Goal: Task Accomplishment & Management: Use online tool/utility

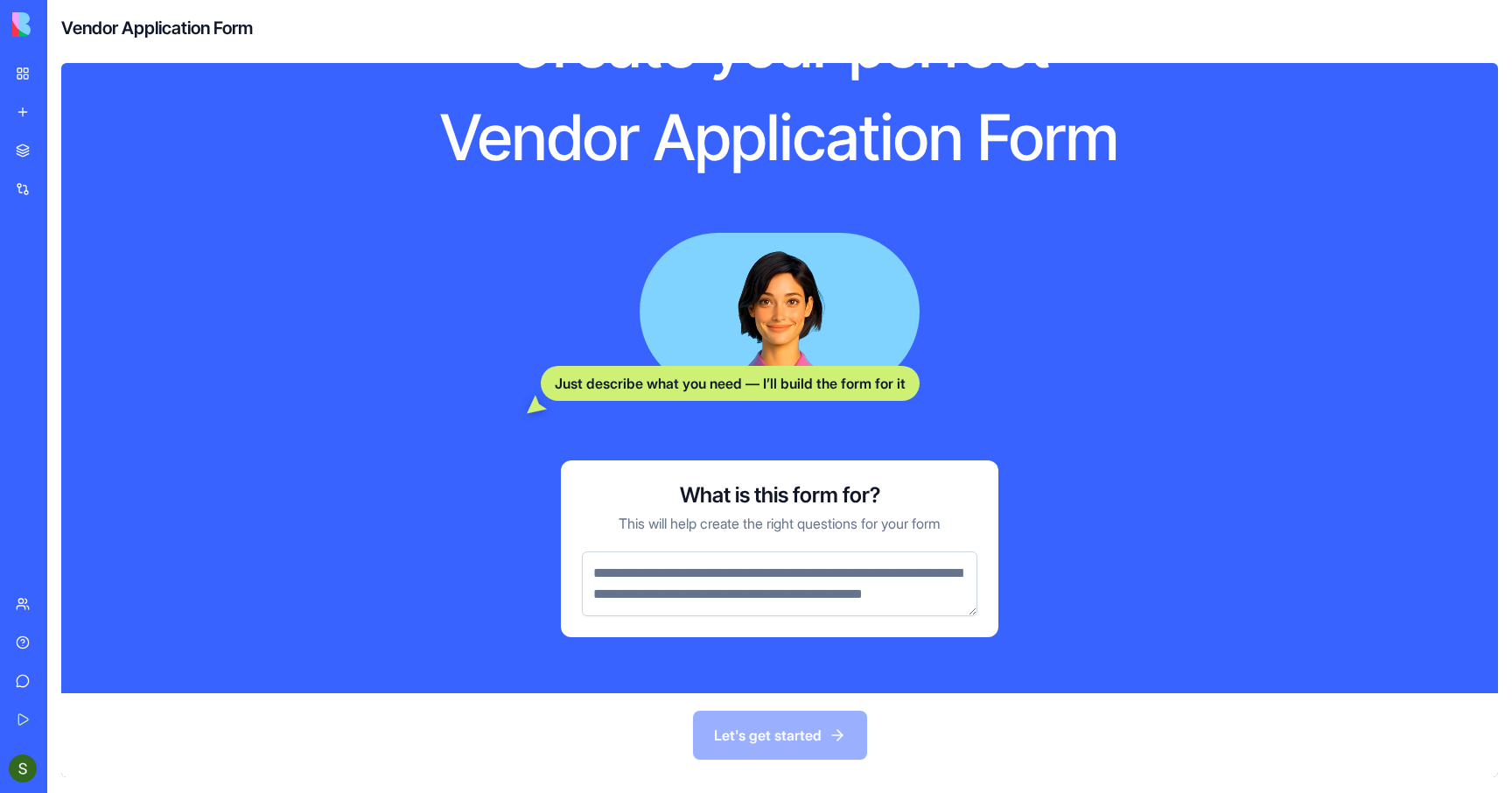
scroll to position [135, 0]
click at [812, 562] on textarea at bounding box center [779, 583] width 395 height 65
click at [527, 395] on icon at bounding box center [536, 403] width 20 height 18
click at [673, 551] on textarea at bounding box center [779, 583] width 395 height 65
click at [20, 73] on link "My Workspace" at bounding box center [41, 73] width 70 height 35
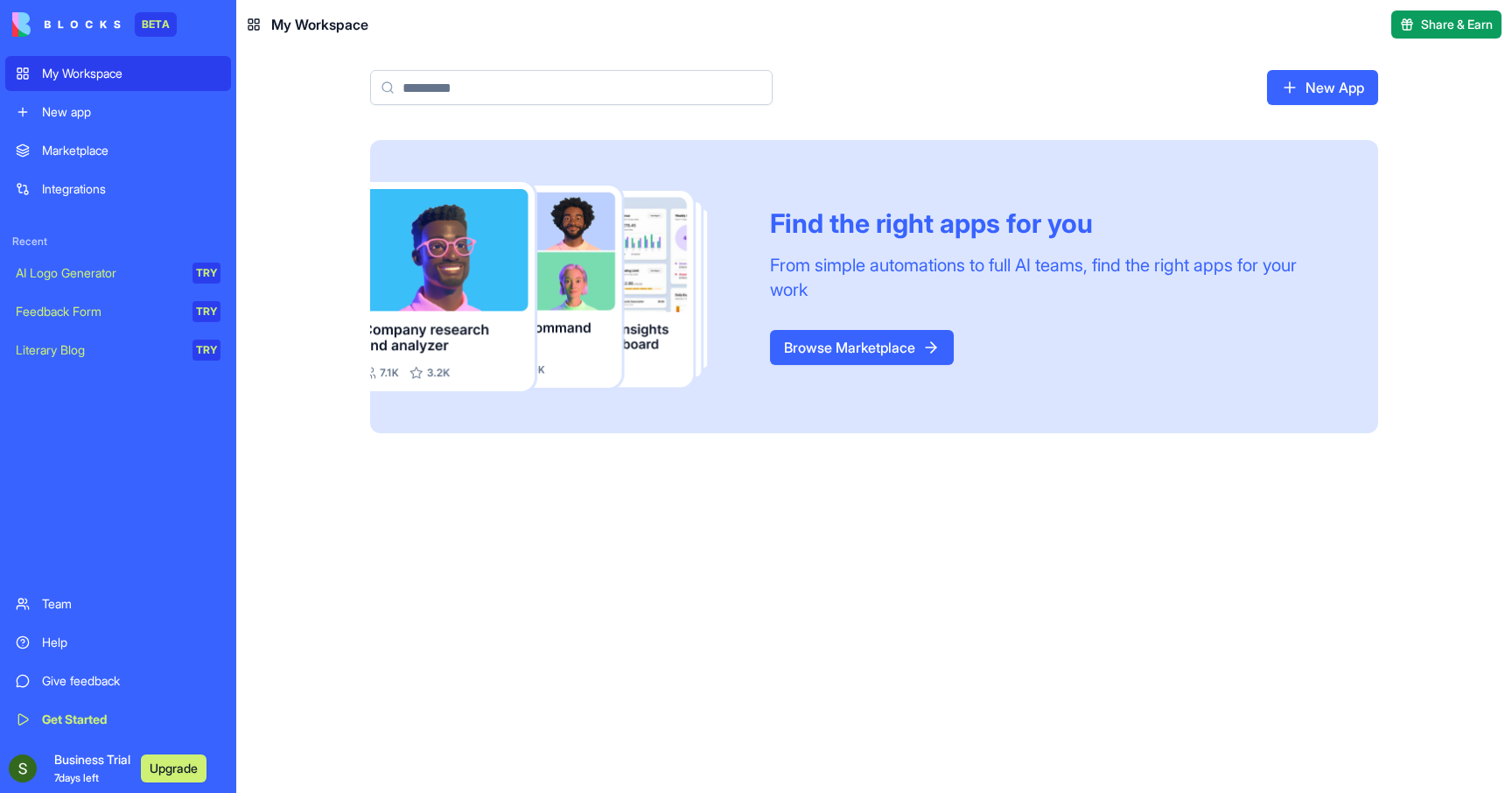
click at [1322, 80] on link "New App" at bounding box center [1322, 87] width 111 height 35
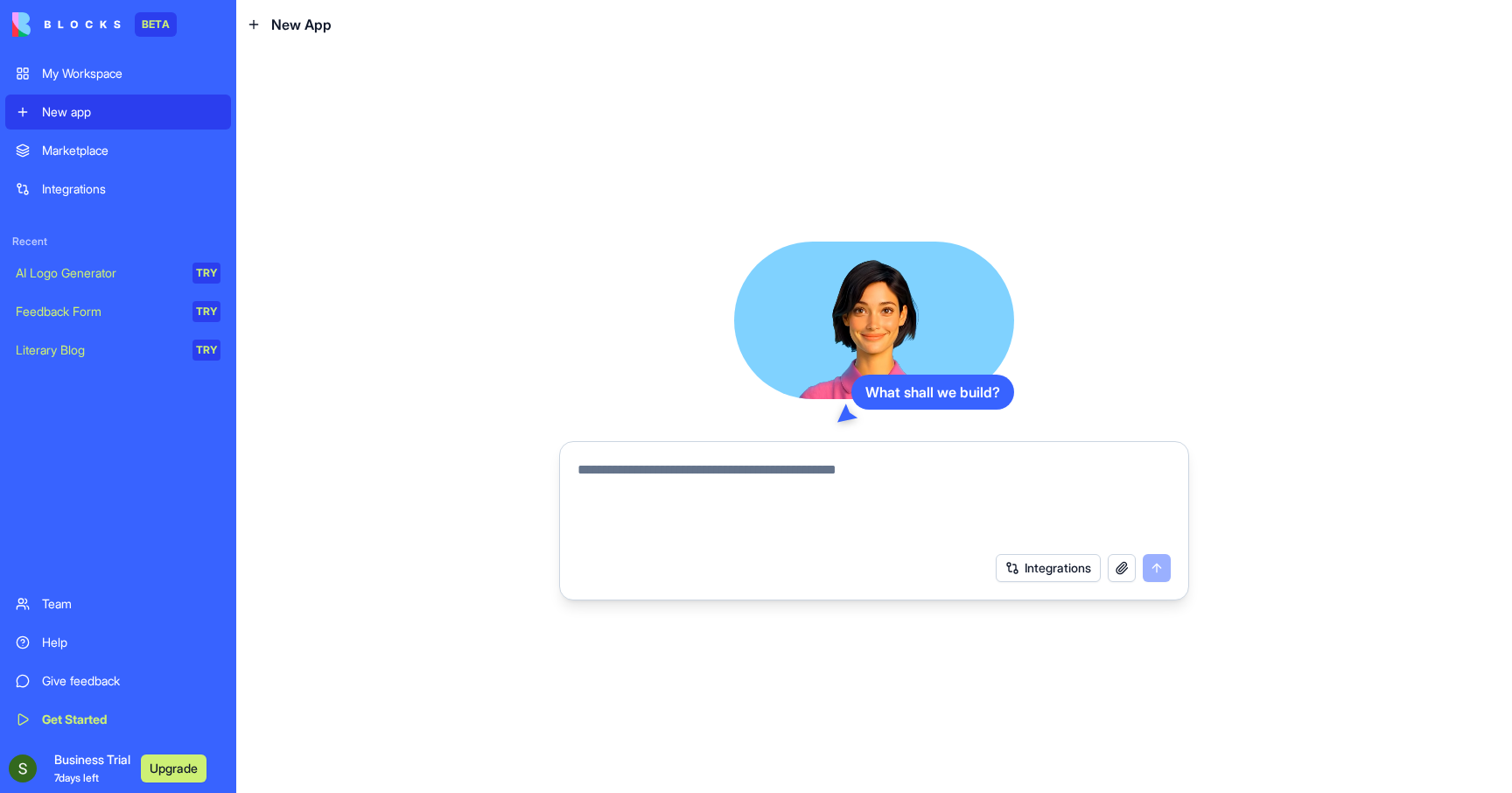
click at [89, 166] on link "Marketplace" at bounding box center [118, 150] width 226 height 35
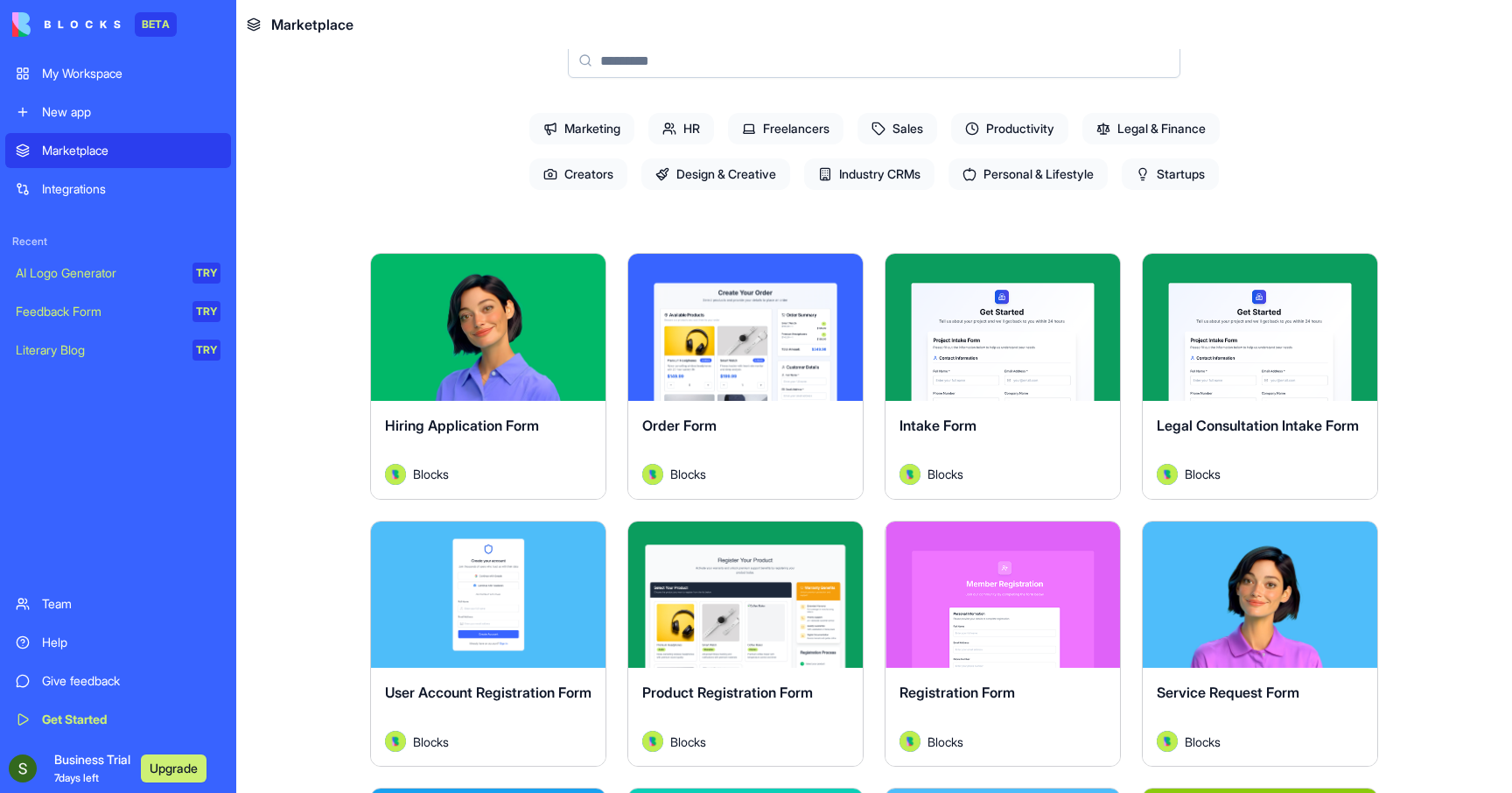
scroll to position [289, 0]
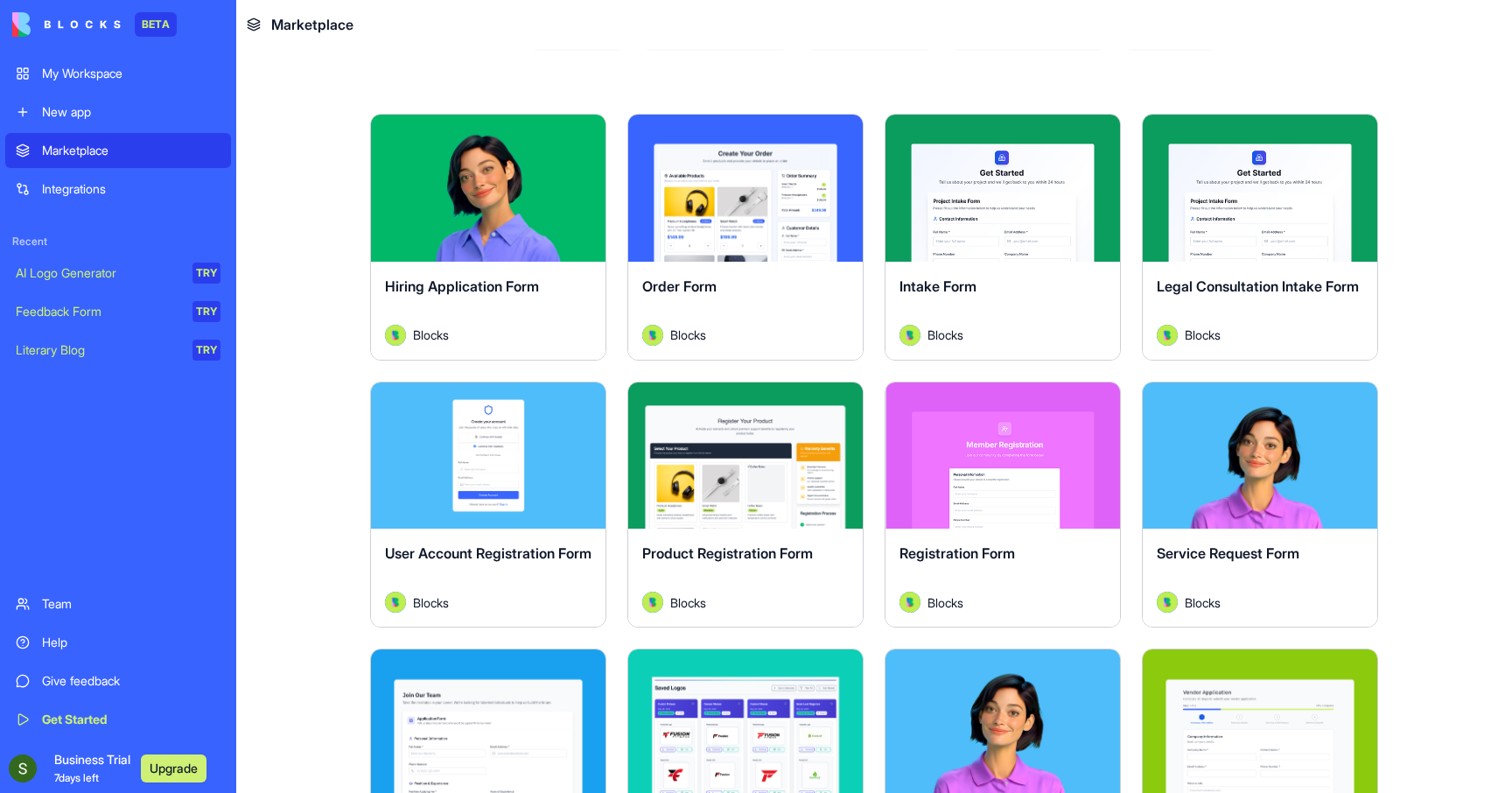
click at [451, 241] on div "Explore" at bounding box center [488, 188] width 234 height 147
click at [477, 208] on div "Explore" at bounding box center [488, 188] width 234 height 147
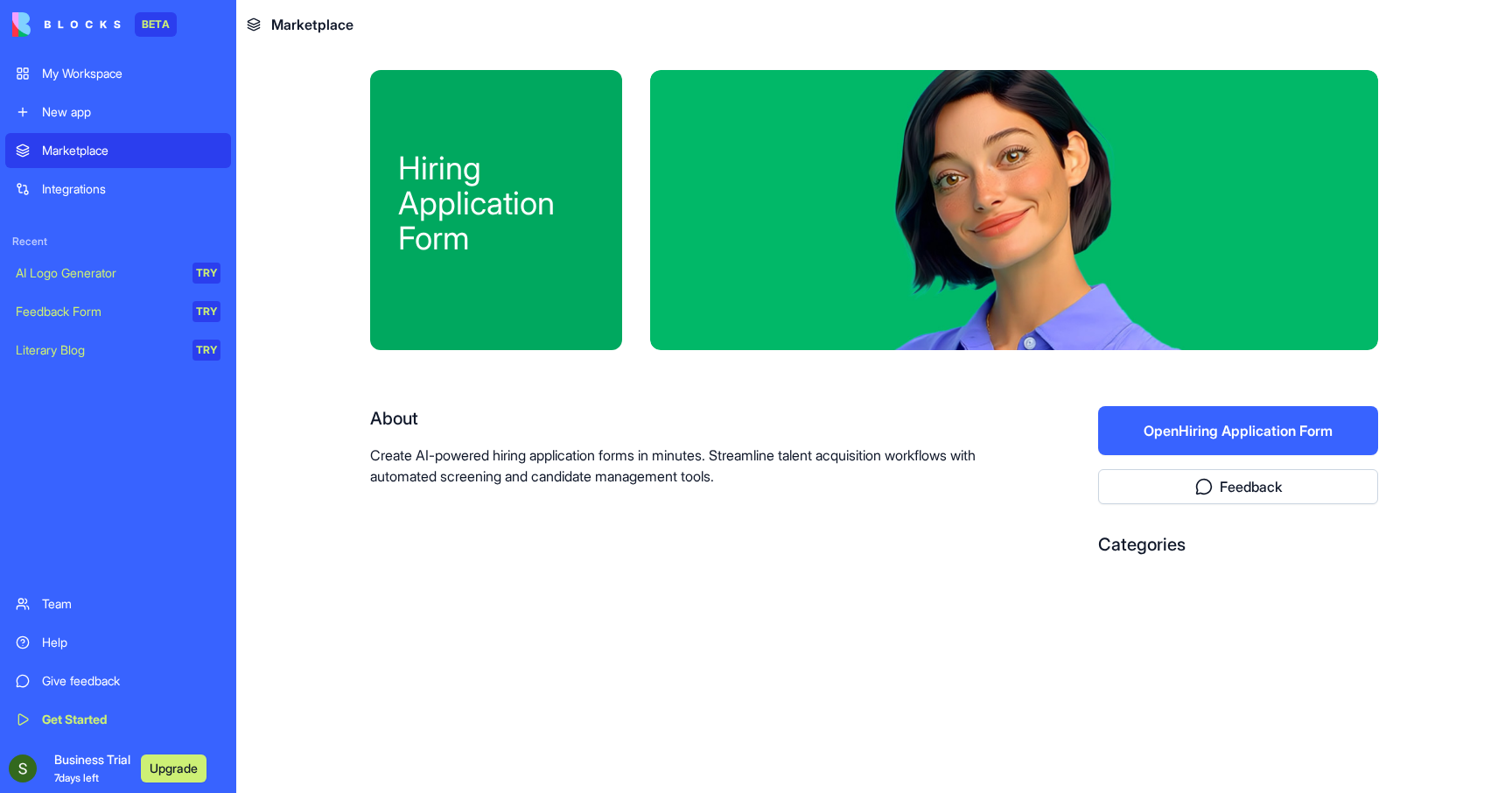
click at [1167, 427] on button "Open Hiring Application Form" at bounding box center [1237, 430] width 280 height 49
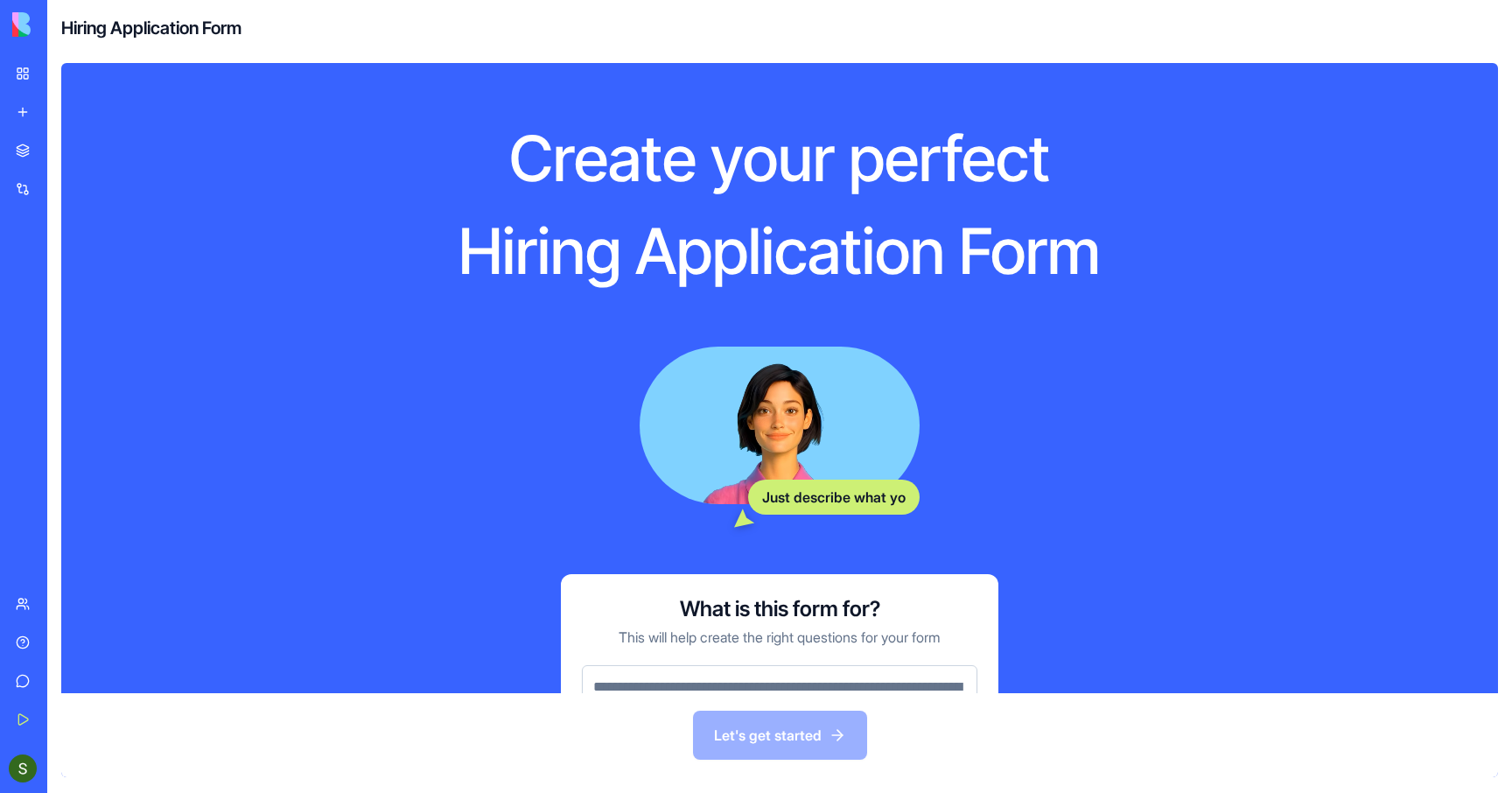
scroll to position [135, 0]
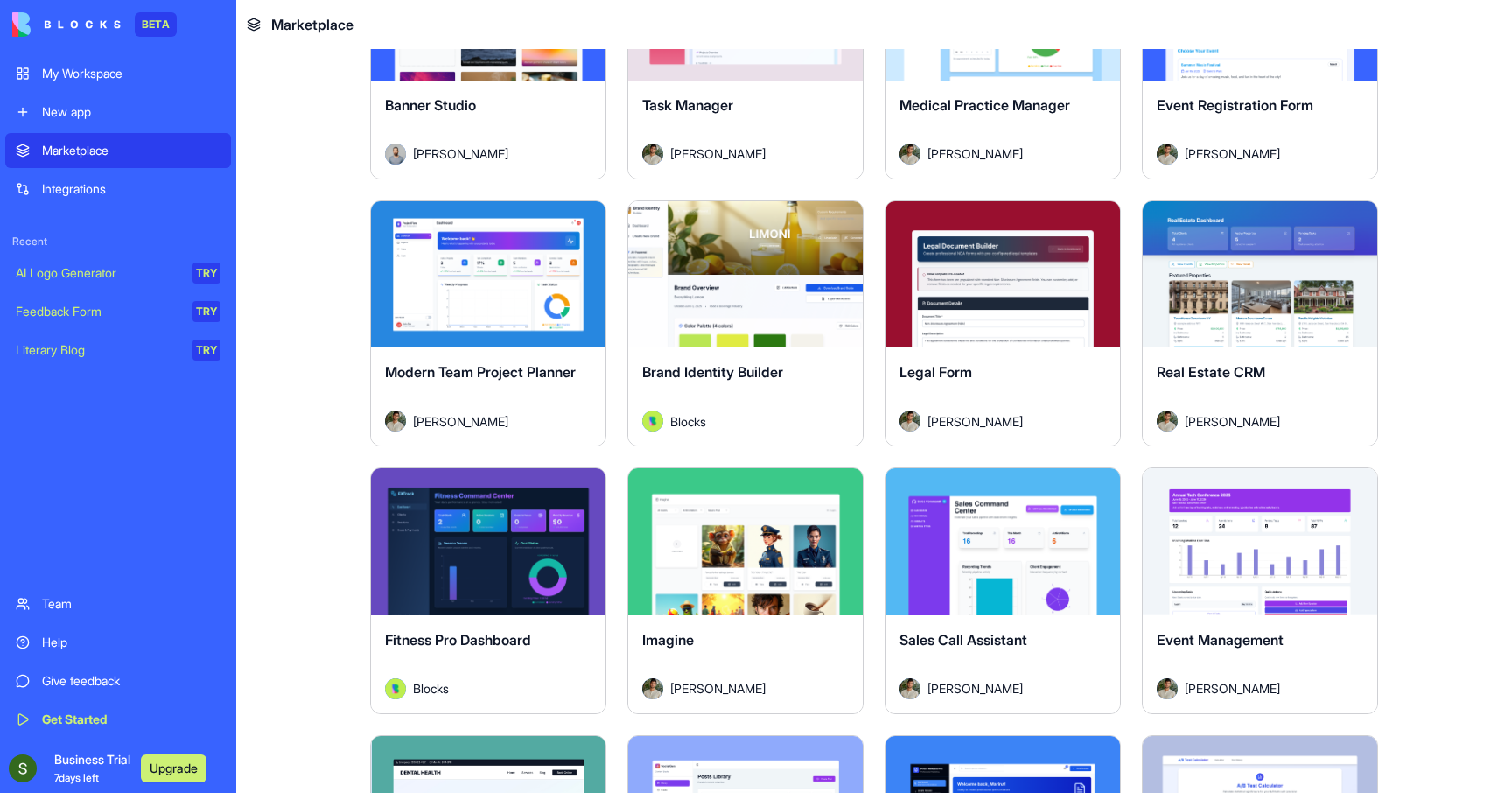
scroll to position [3346, 0]
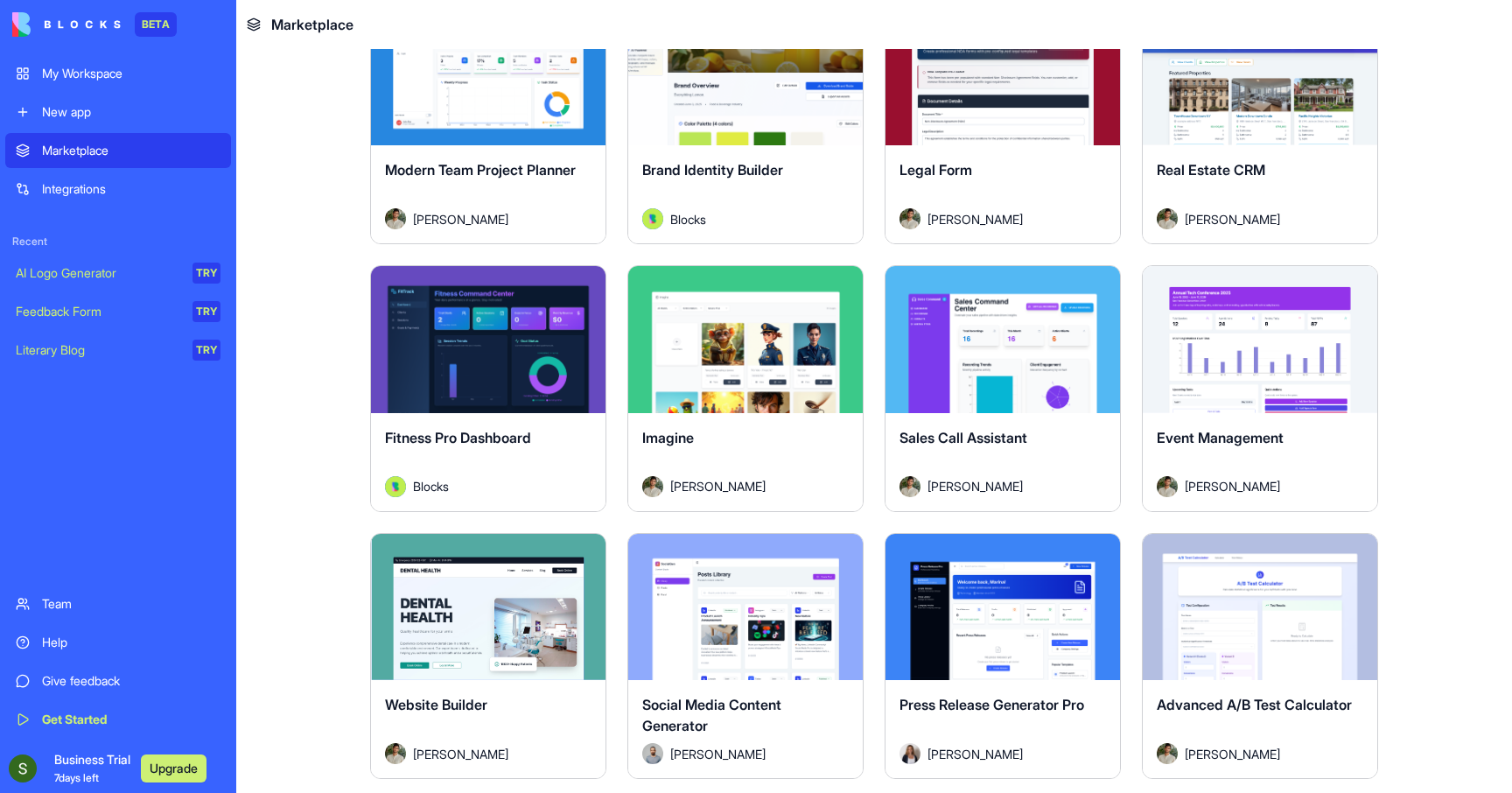
click at [108, 287] on link "AI Logo Generator TRY" at bounding box center [118, 273] width 226 height 35
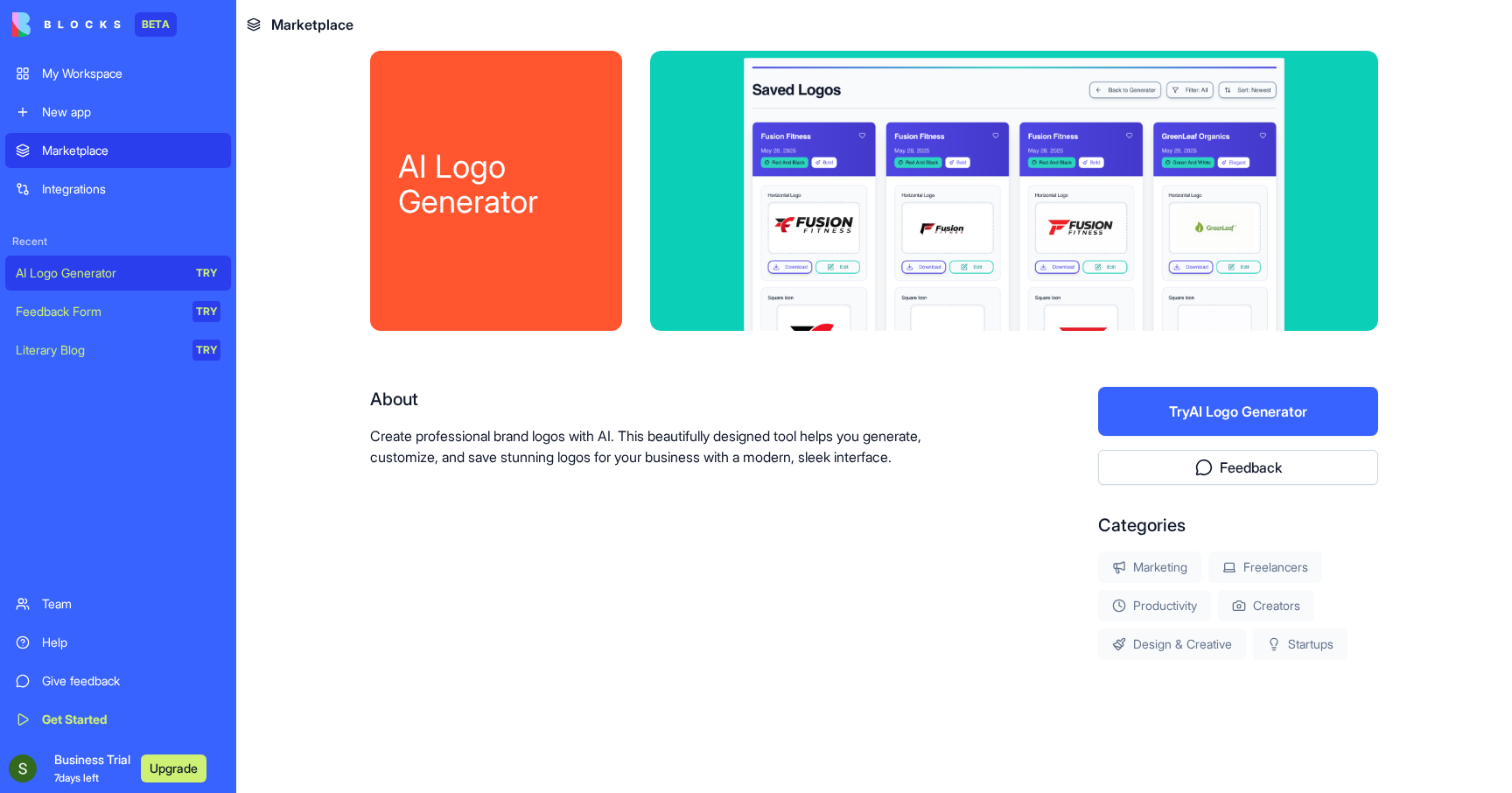
scroll to position [19, 0]
click at [172, 768] on button "Upgrade" at bounding box center [174, 768] width 66 height 28
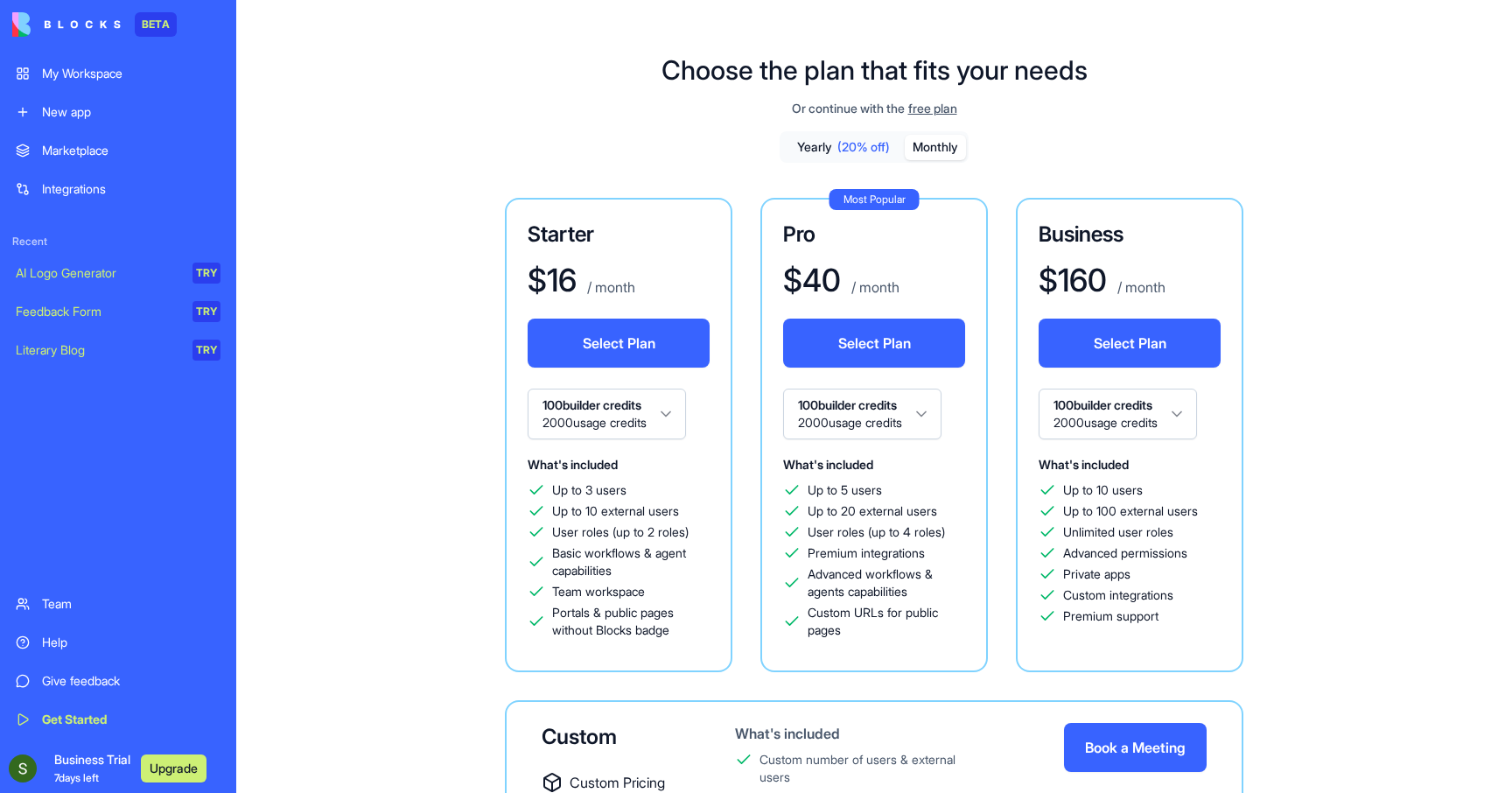
click at [937, 158] on button "Monthly" at bounding box center [934, 147] width 61 height 25
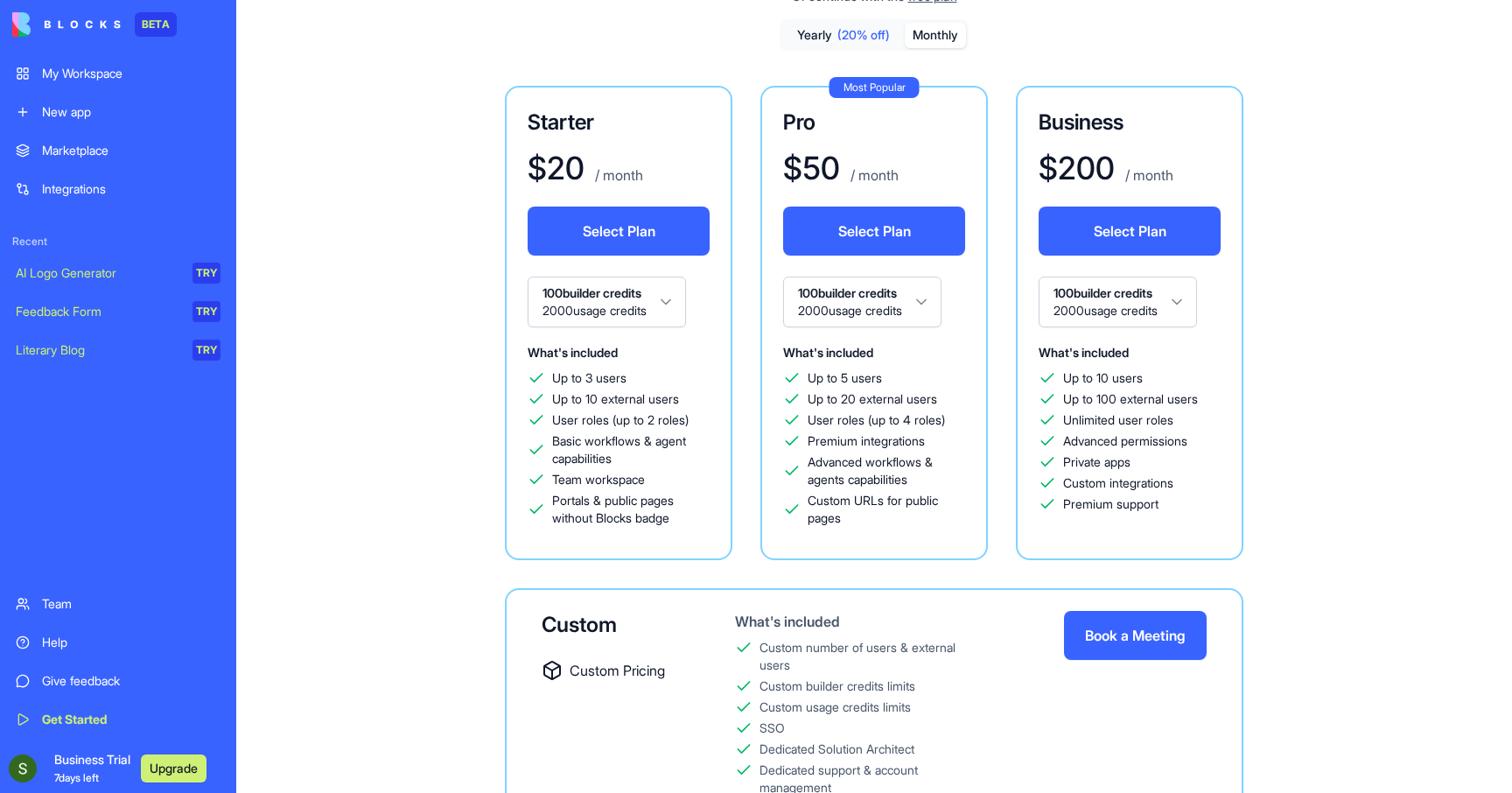
scroll to position [124, 0]
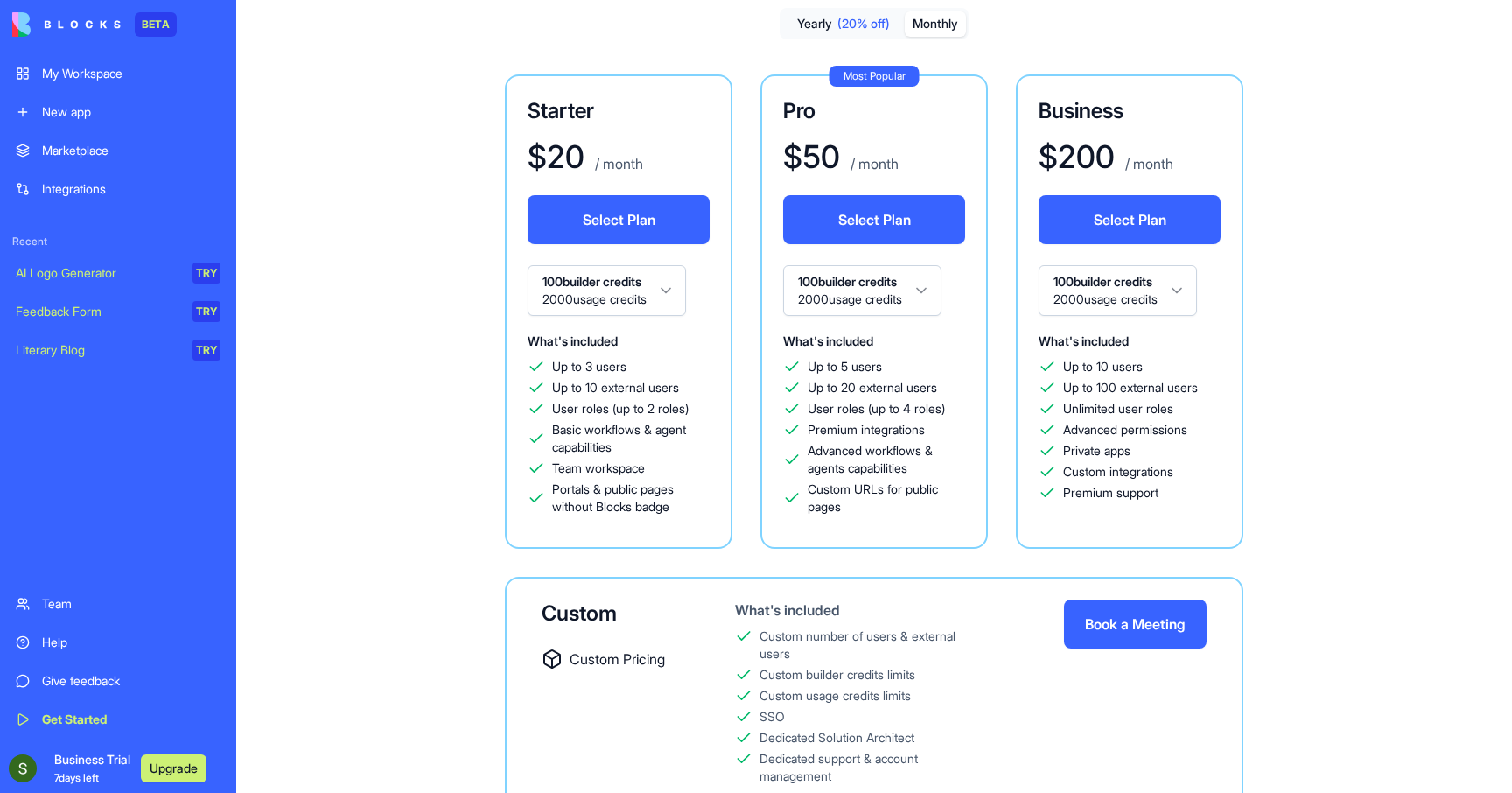
click at [115, 265] on div "AI Logo Generator" at bounding box center [98, 273] width 164 height 18
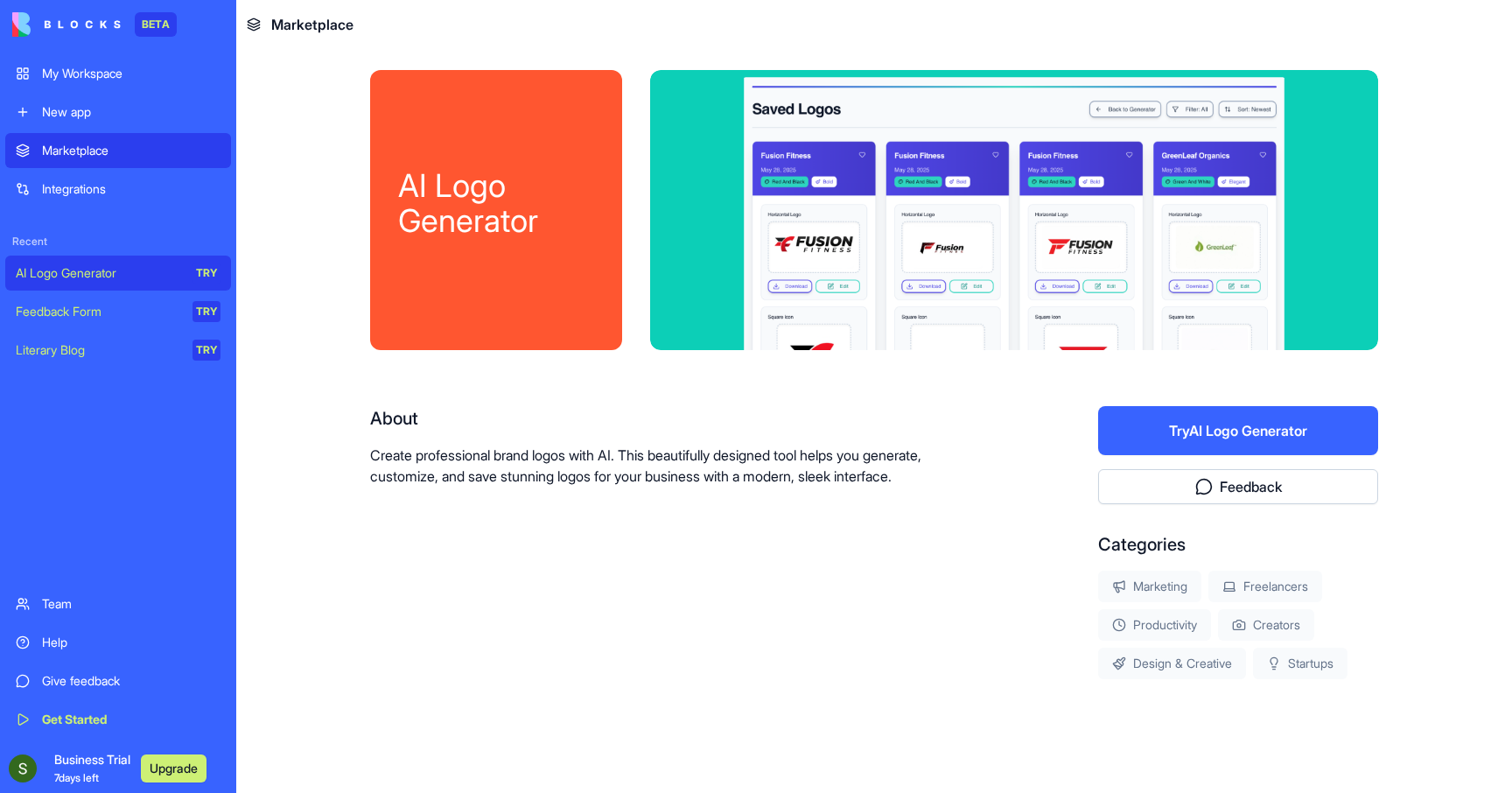
scroll to position [19, 0]
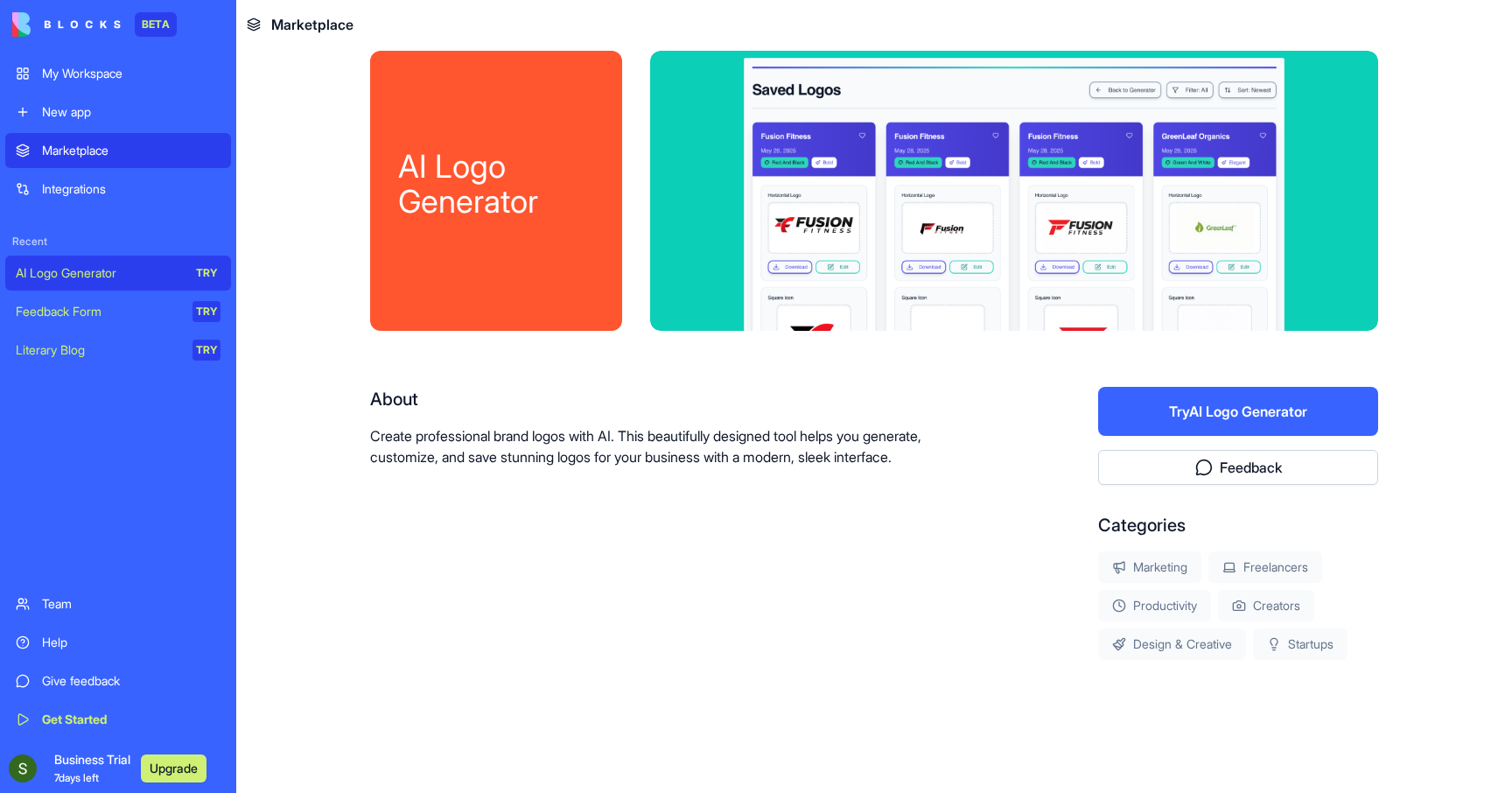
click at [1151, 425] on button "Try AI Logo Generator" at bounding box center [1237, 412] width 280 height 49
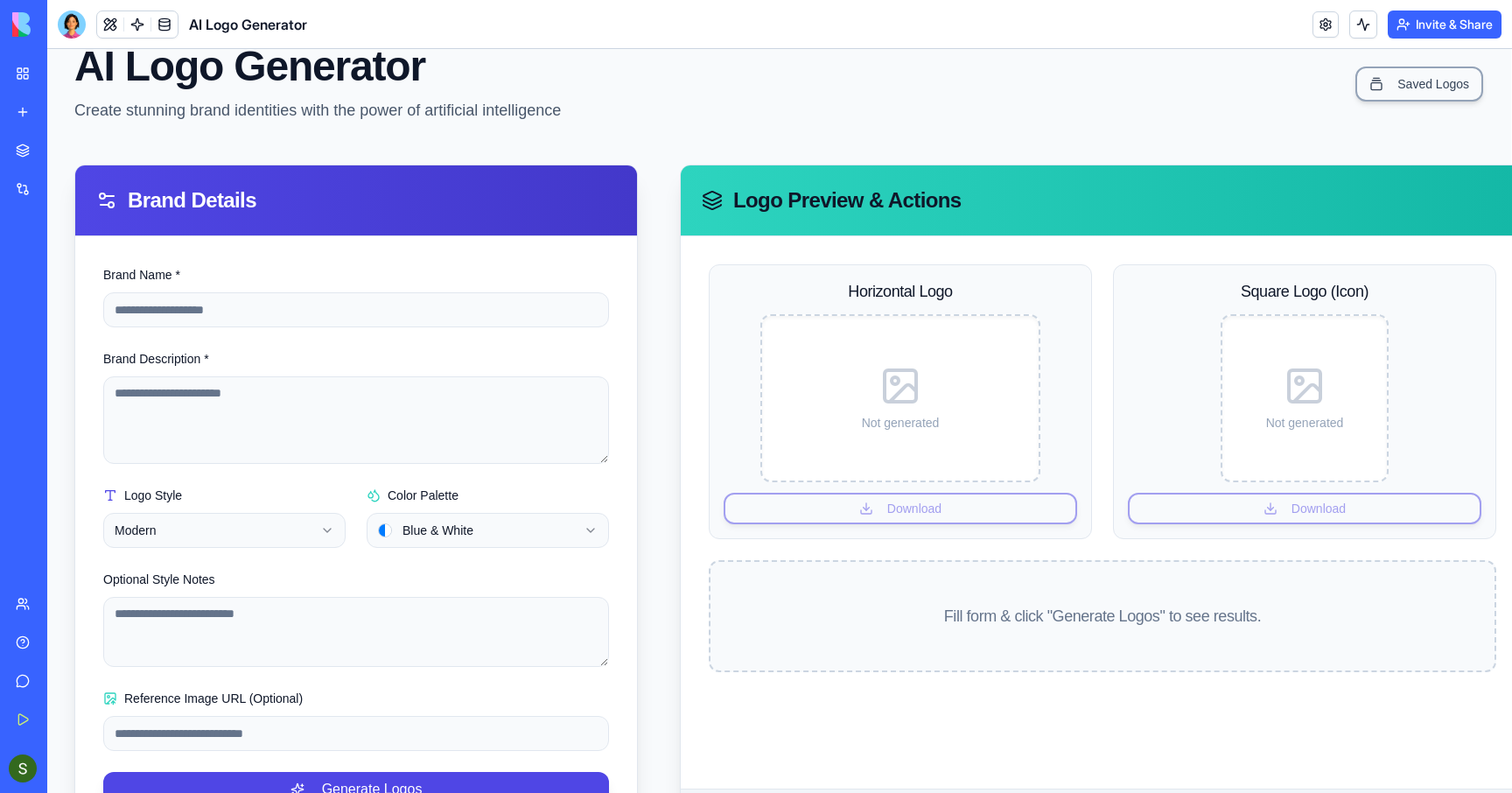
scroll to position [134, 1]
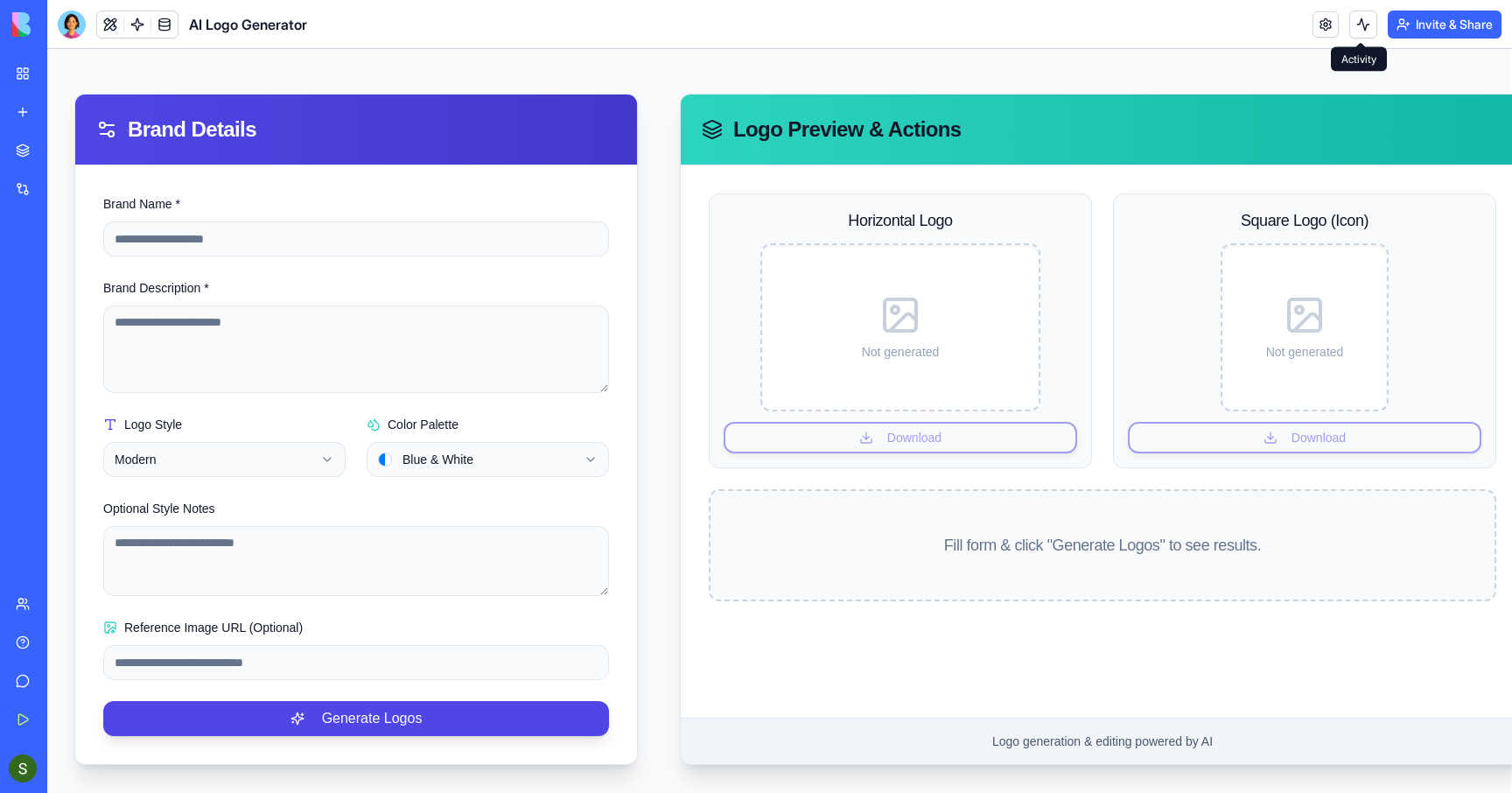
click at [1360, 28] on button at bounding box center [1363, 25] width 28 height 28
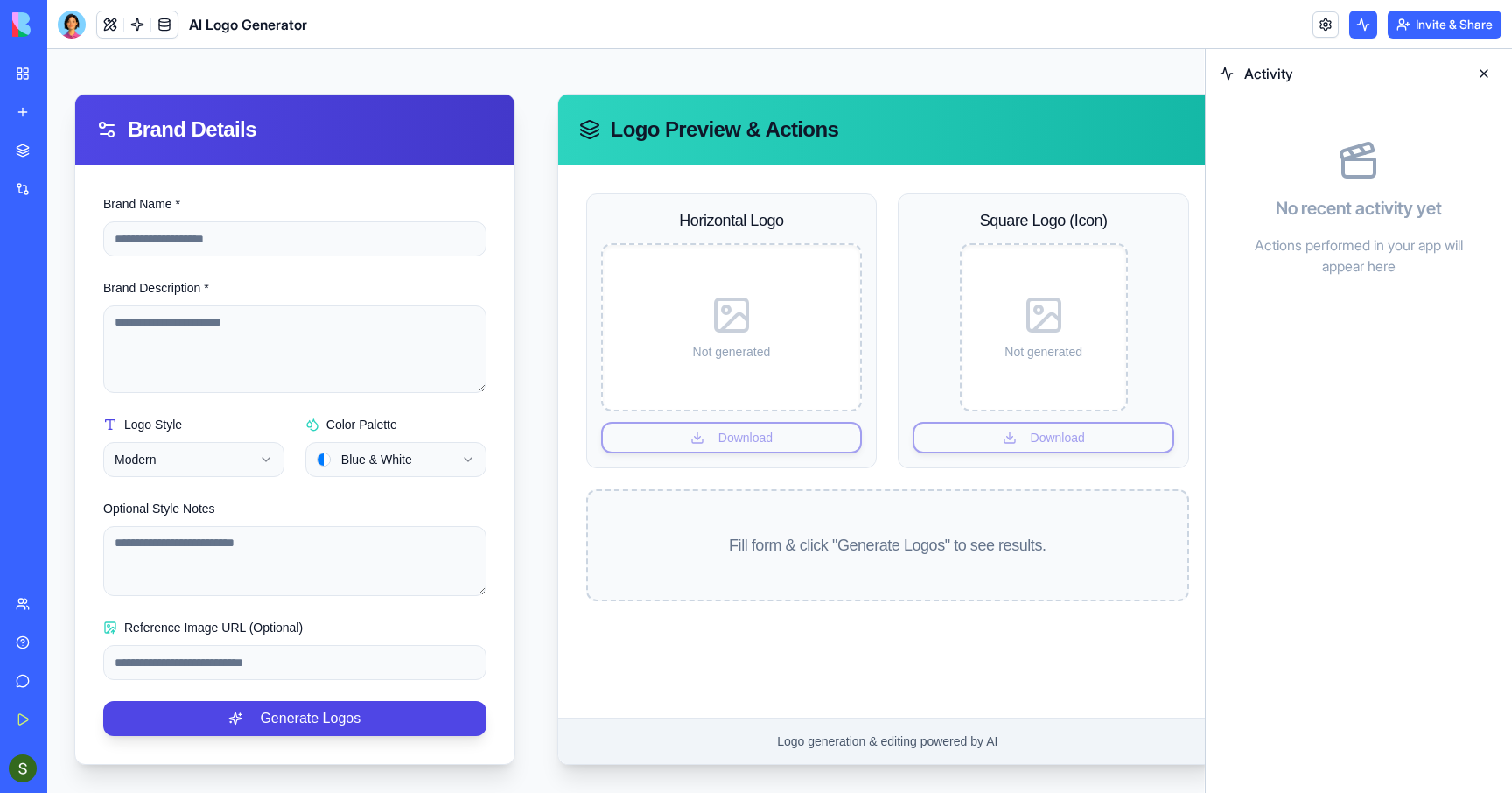
click at [1360, 29] on button at bounding box center [1363, 25] width 28 height 28
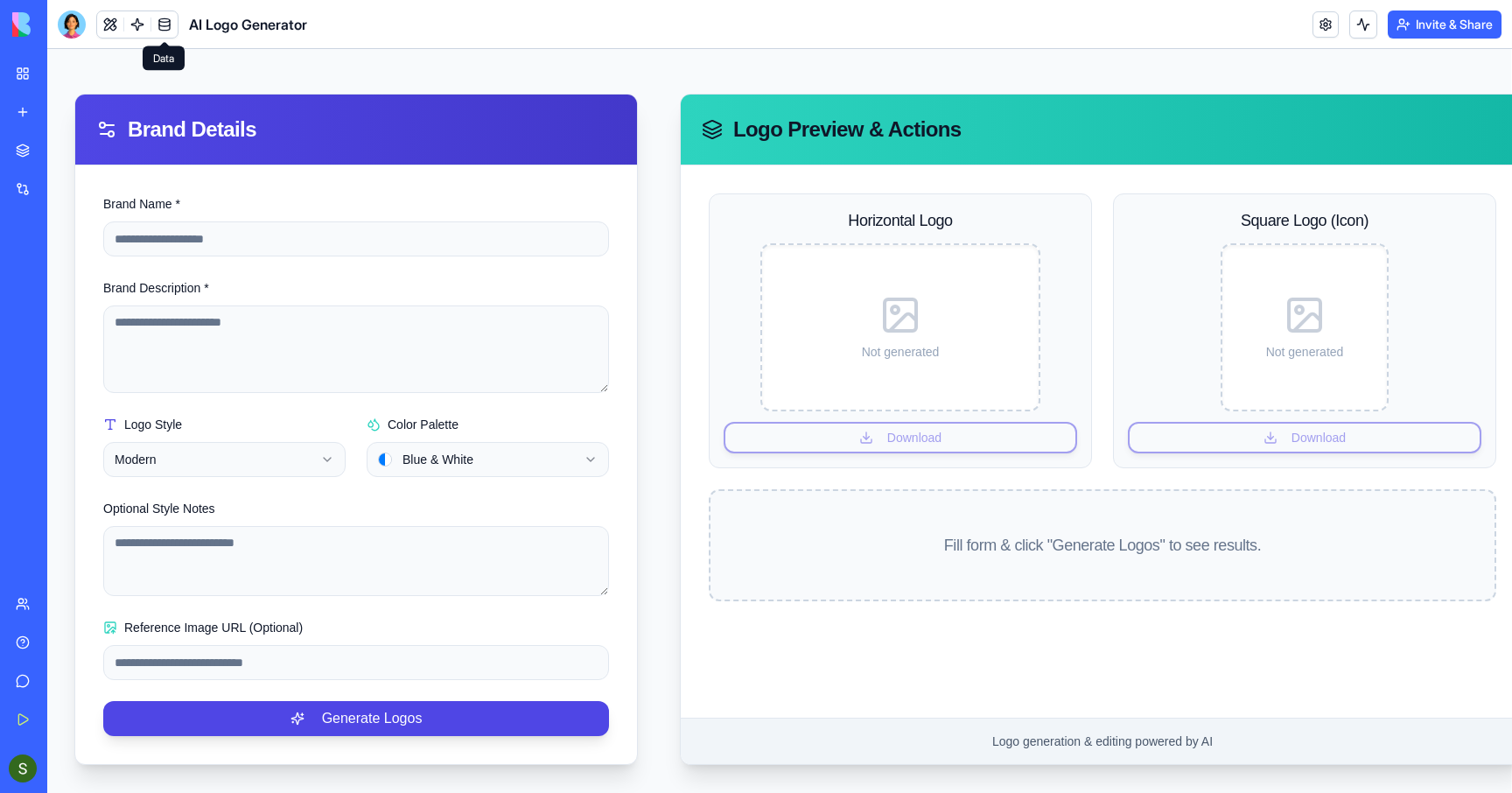
click at [161, 27] on link at bounding box center [164, 25] width 26 height 26
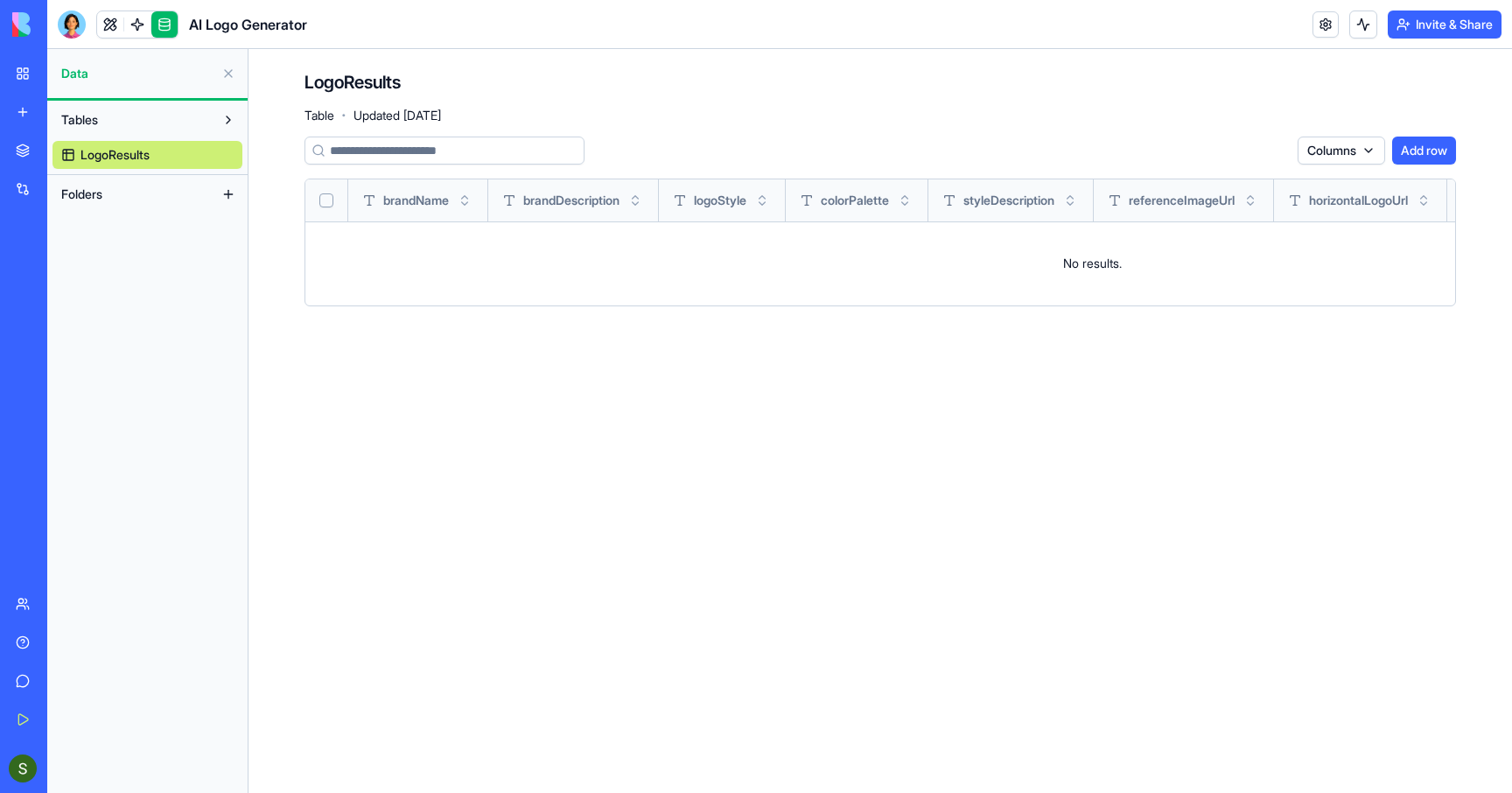
click at [168, 29] on link at bounding box center [164, 25] width 26 height 26
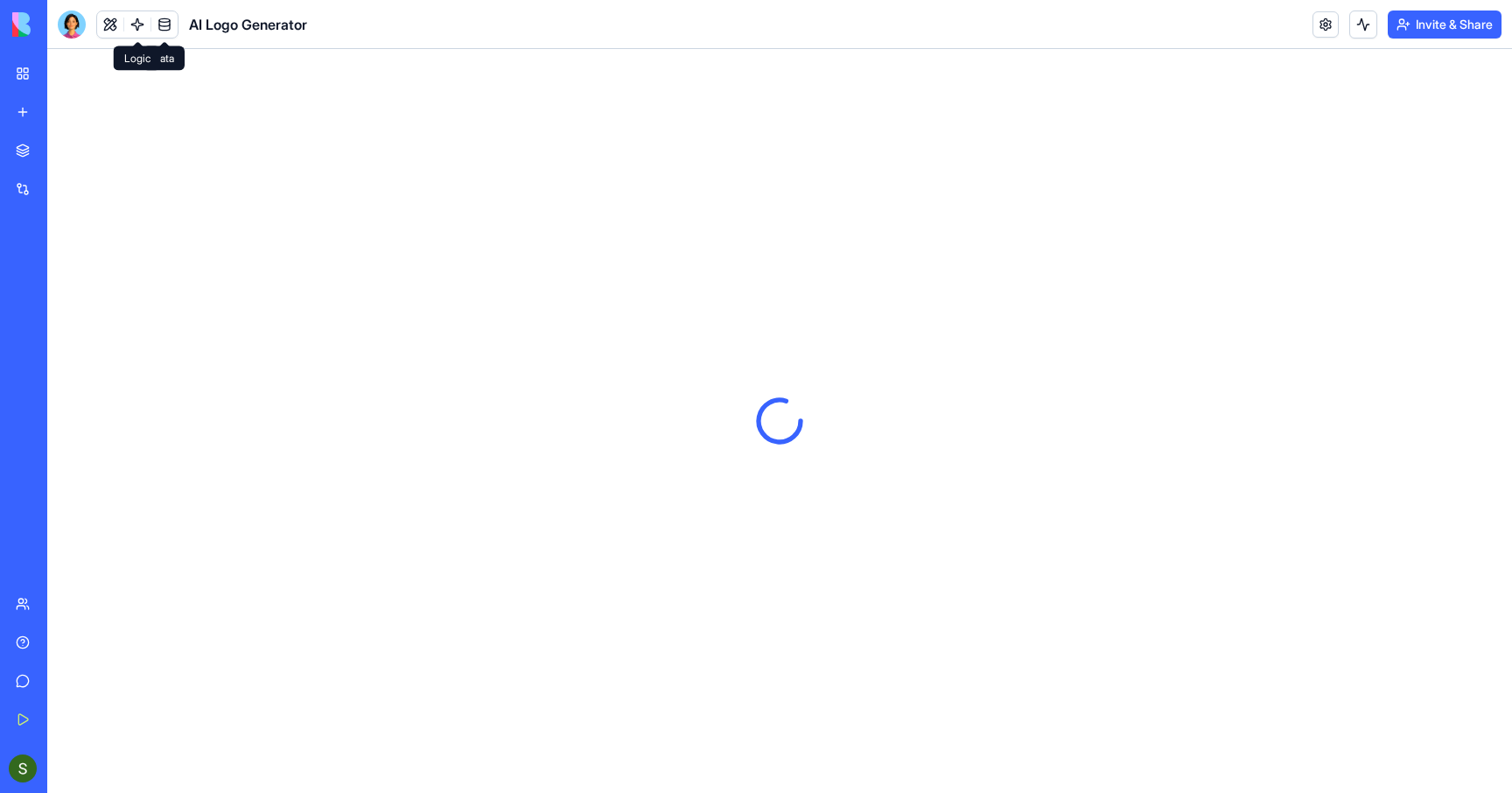
click at [141, 25] on link at bounding box center [138, 25] width 26 height 26
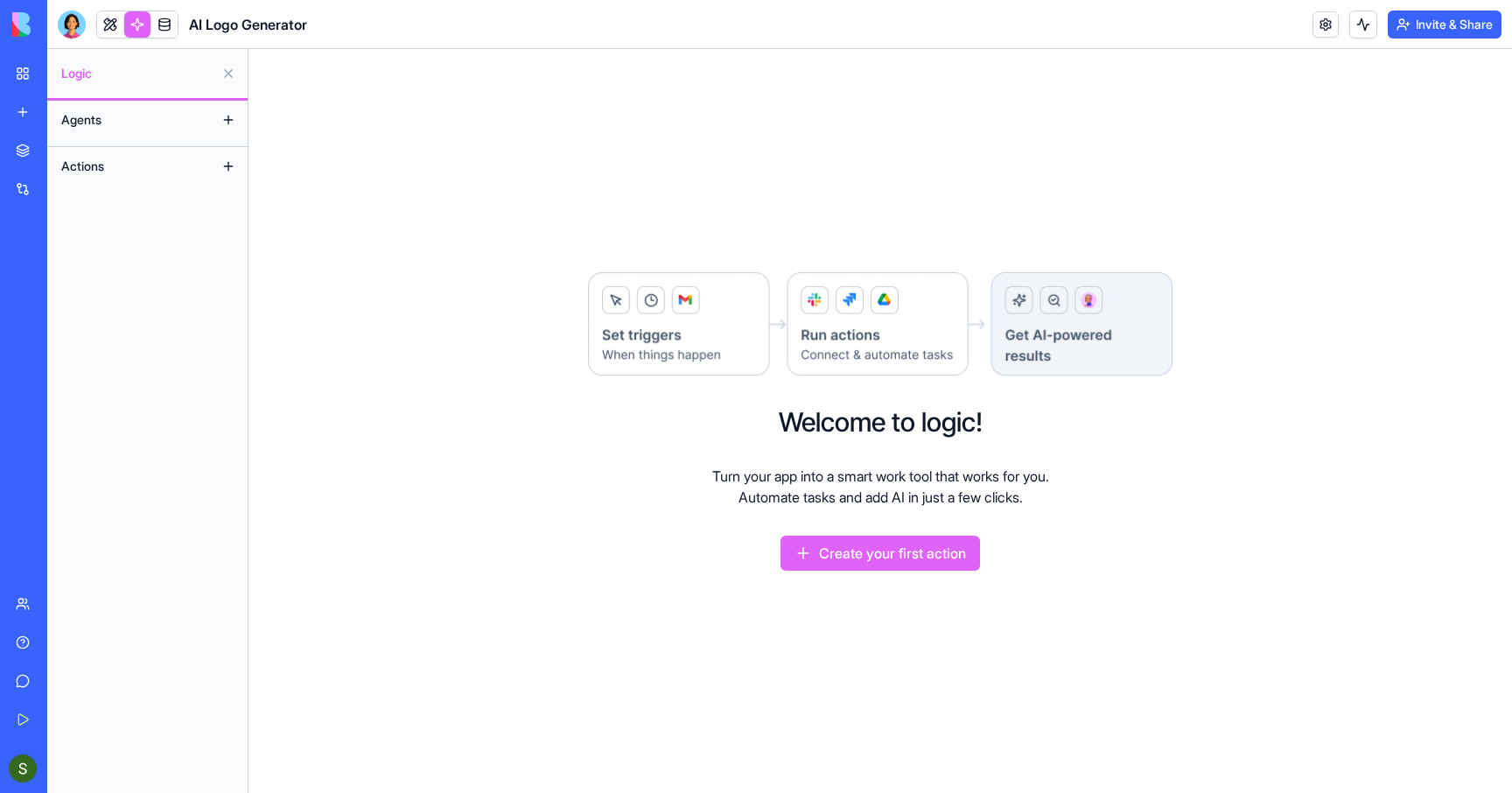
click at [142, 26] on link at bounding box center [138, 25] width 26 height 26
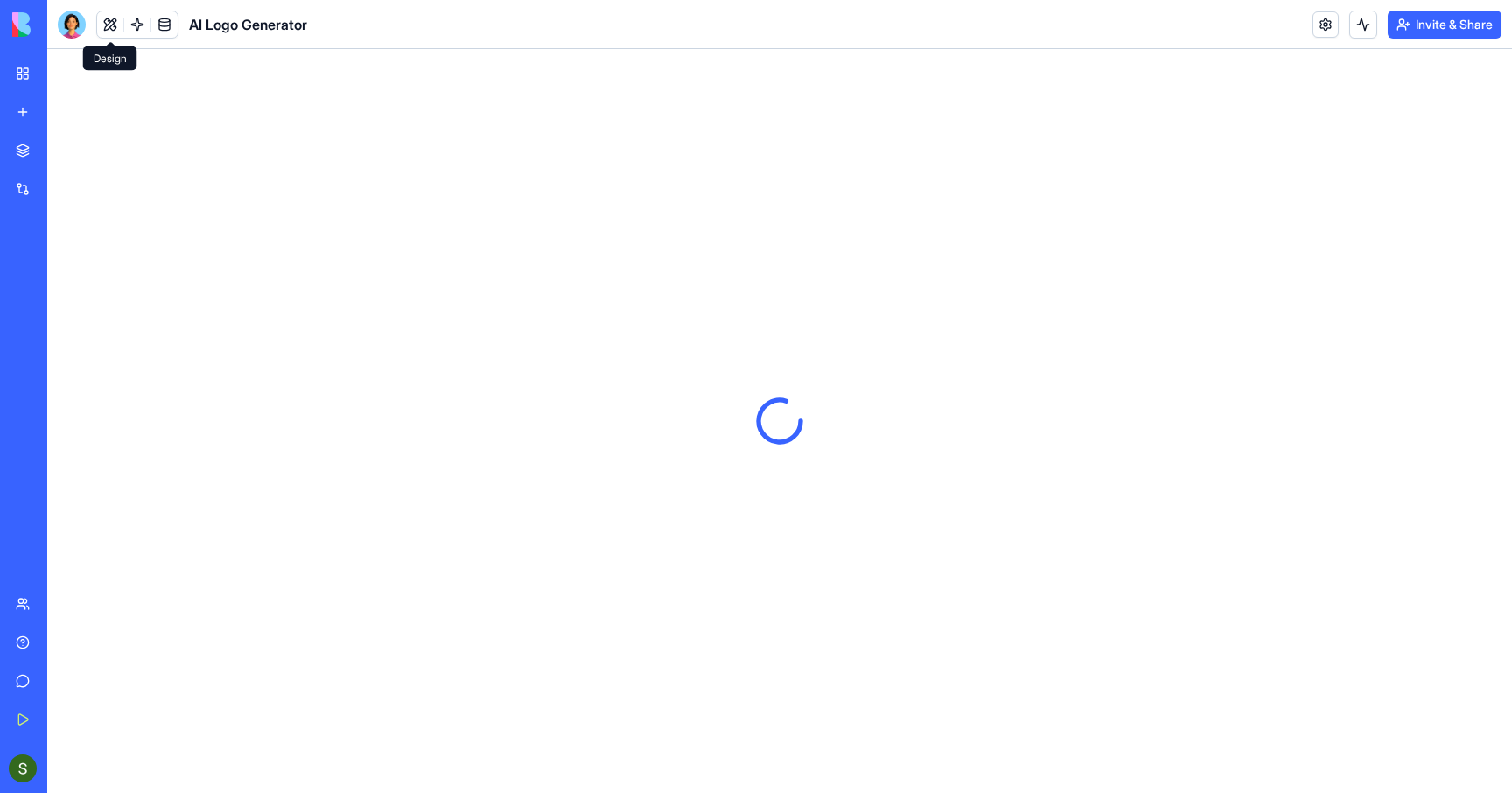
click at [113, 21] on button at bounding box center [110, 25] width 26 height 26
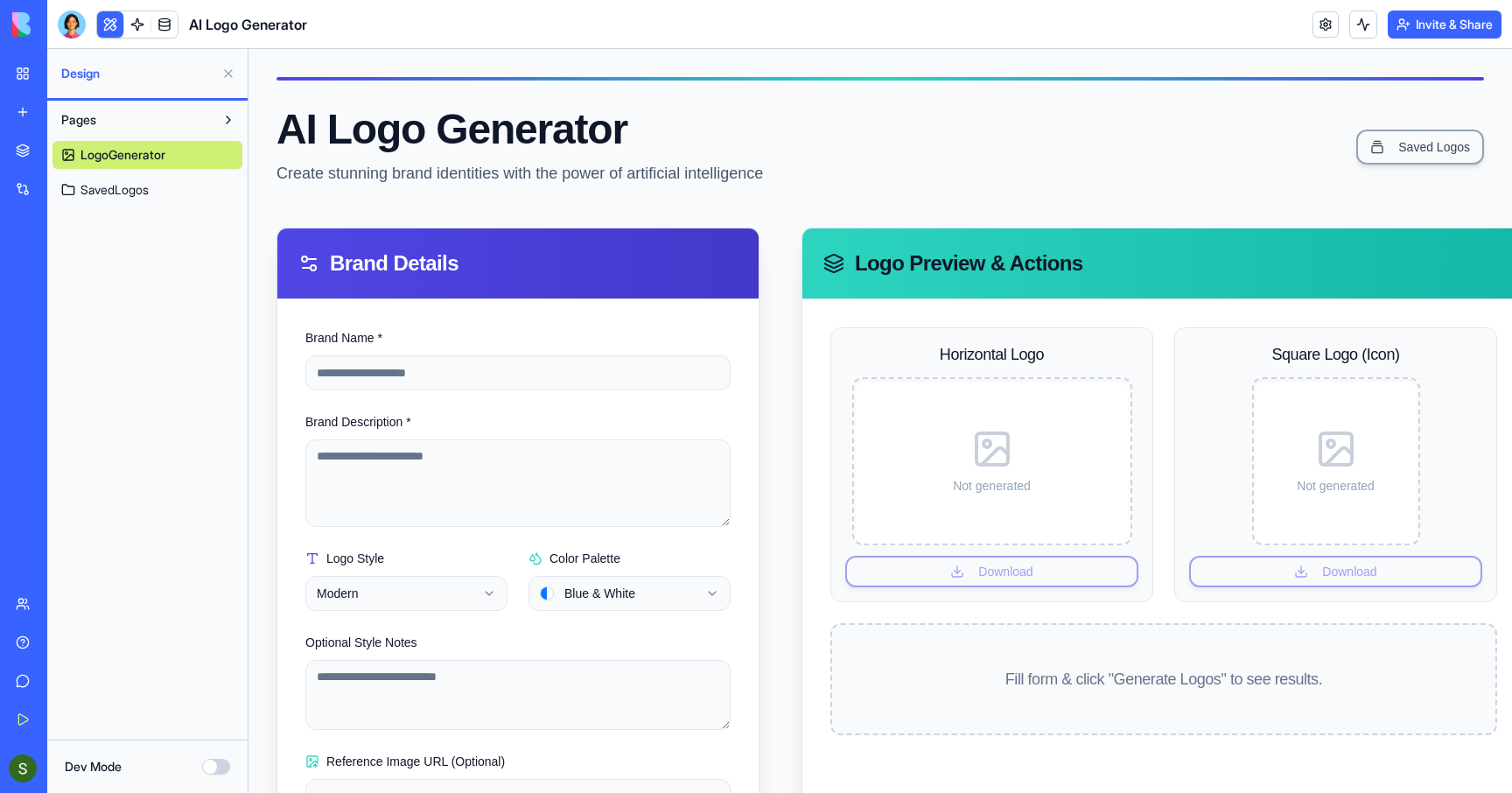
click at [36, 17] on img at bounding box center [66, 25] width 109 height 25
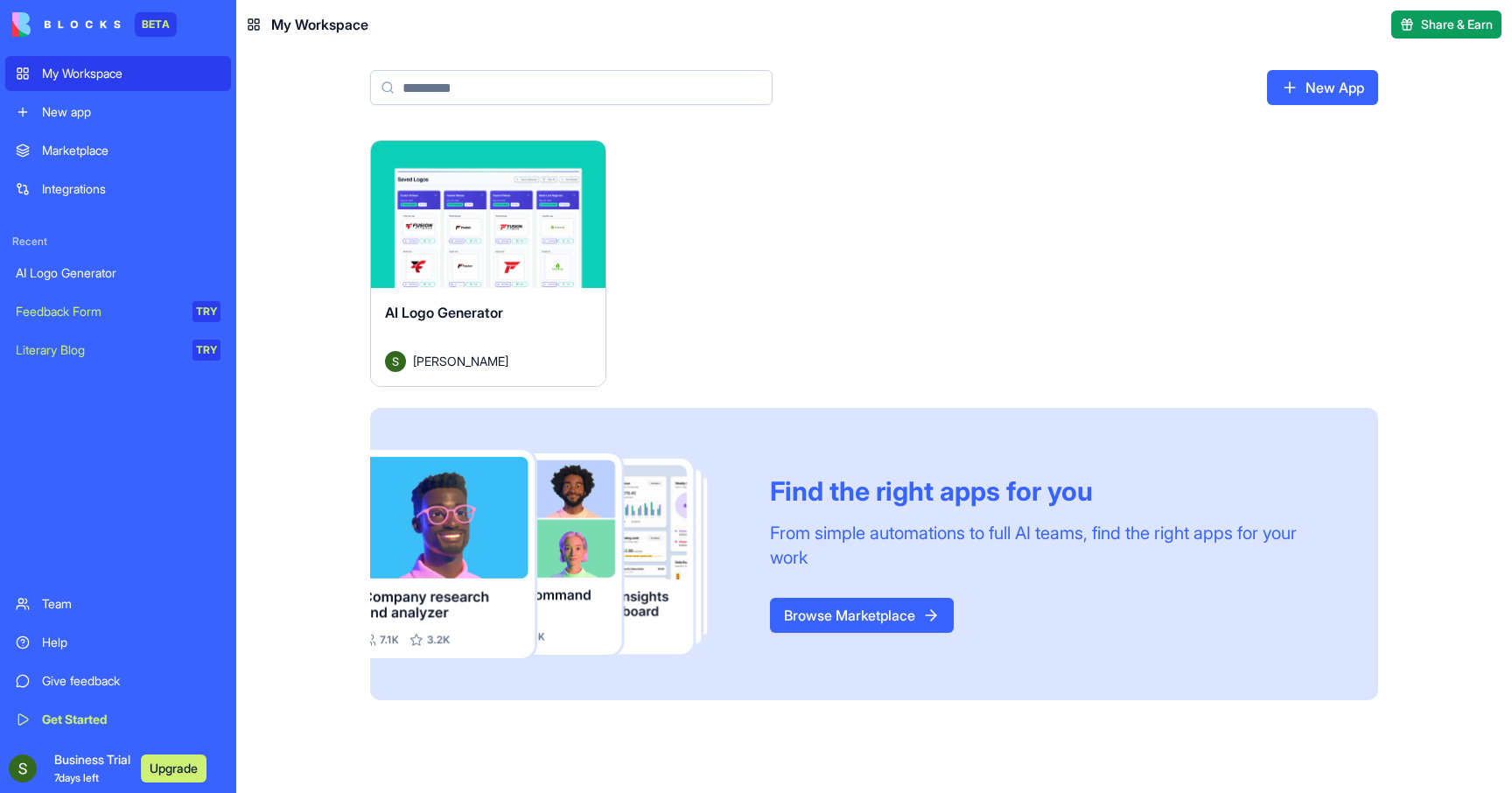
click at [61, 66] on div "My Workspace" at bounding box center [130, 74] width 178 height 18
click at [88, 120] on div "New app" at bounding box center [130, 111] width 178 height 18
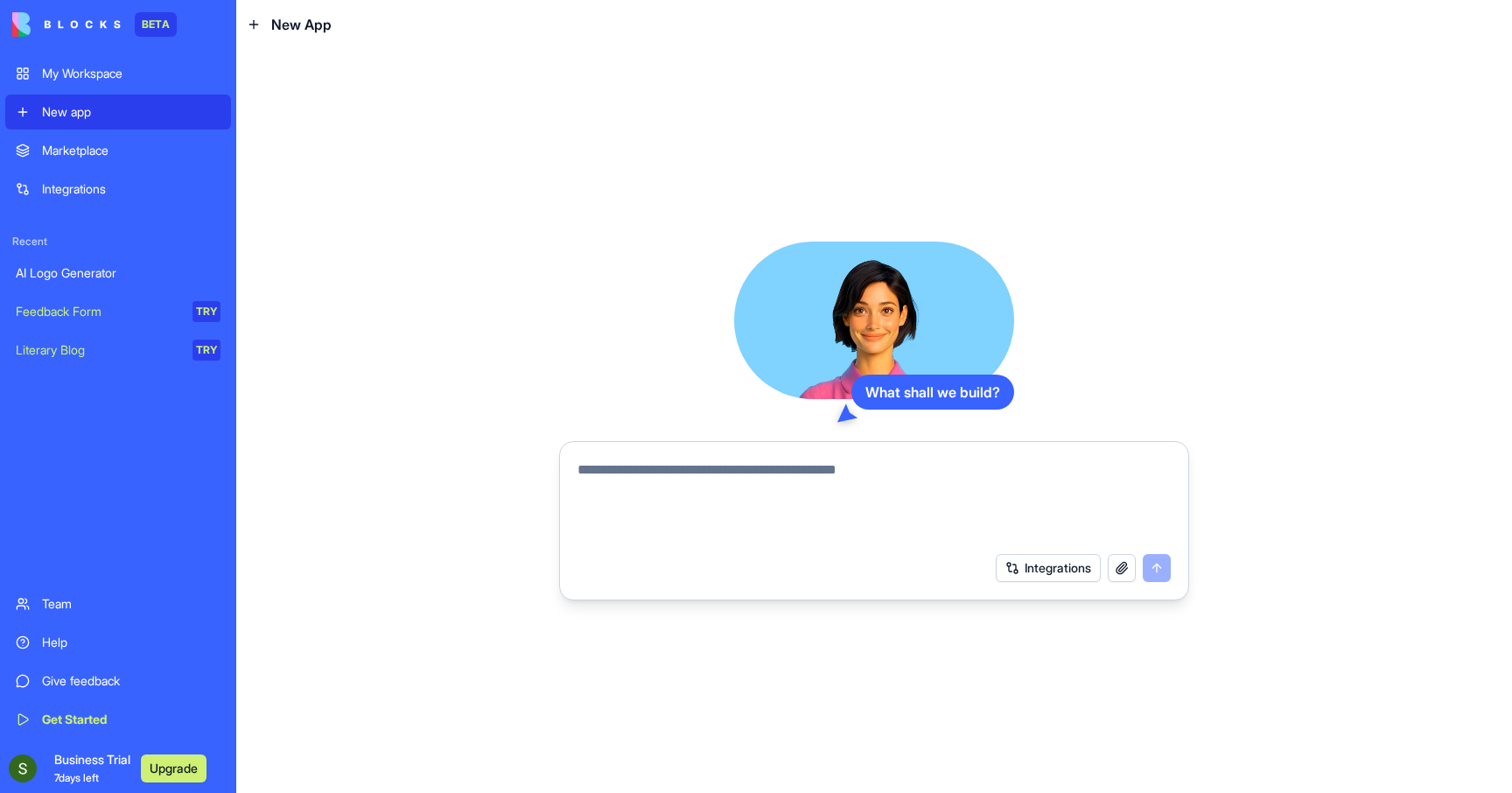
click at [625, 475] on textarea at bounding box center [874, 501] width 593 height 84
type textarea "*"
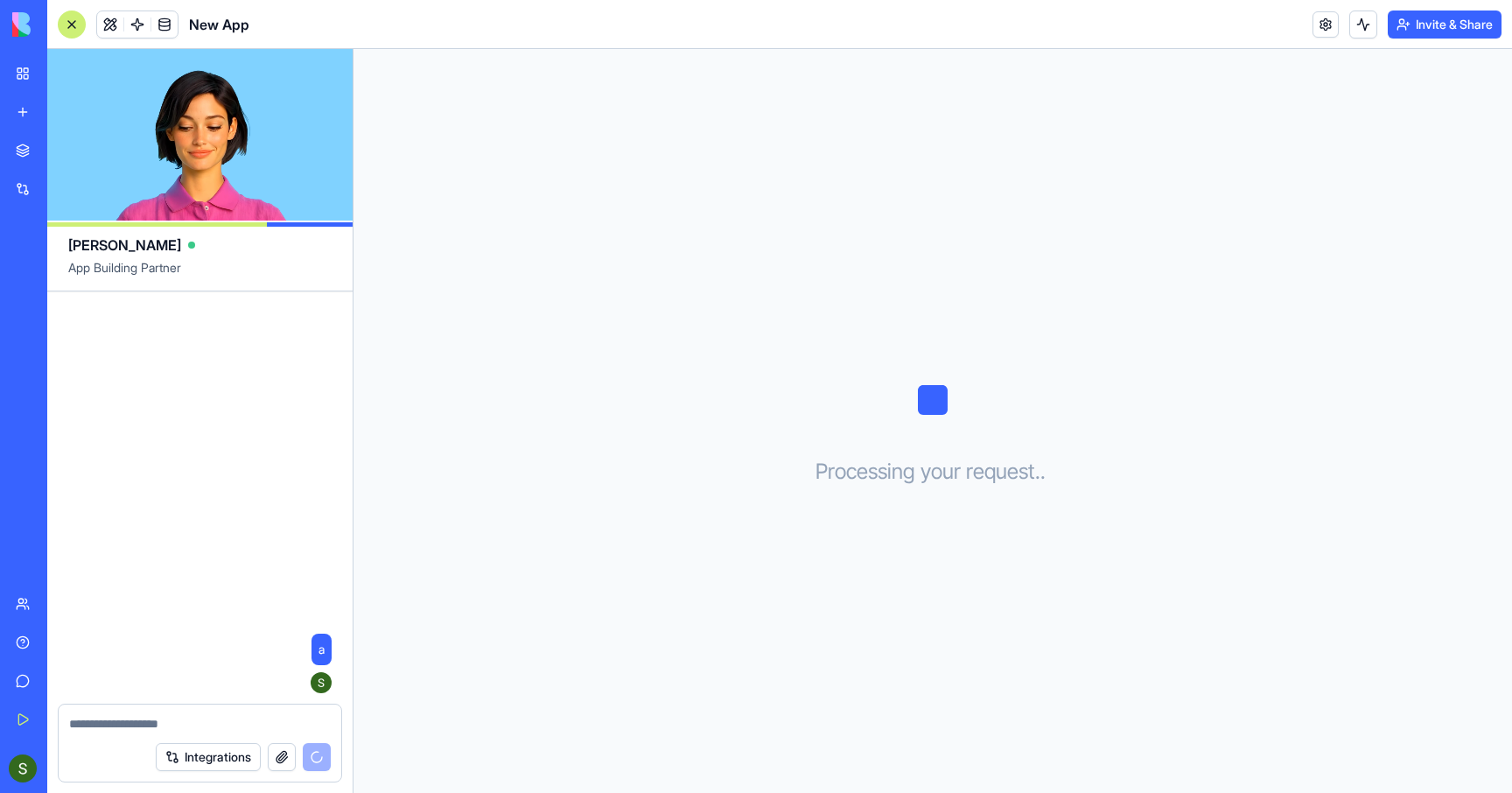
click at [321, 755] on div "Integrations" at bounding box center [243, 757] width 175 height 28
click at [317, 757] on div "Integrations" at bounding box center [243, 757] width 175 height 28
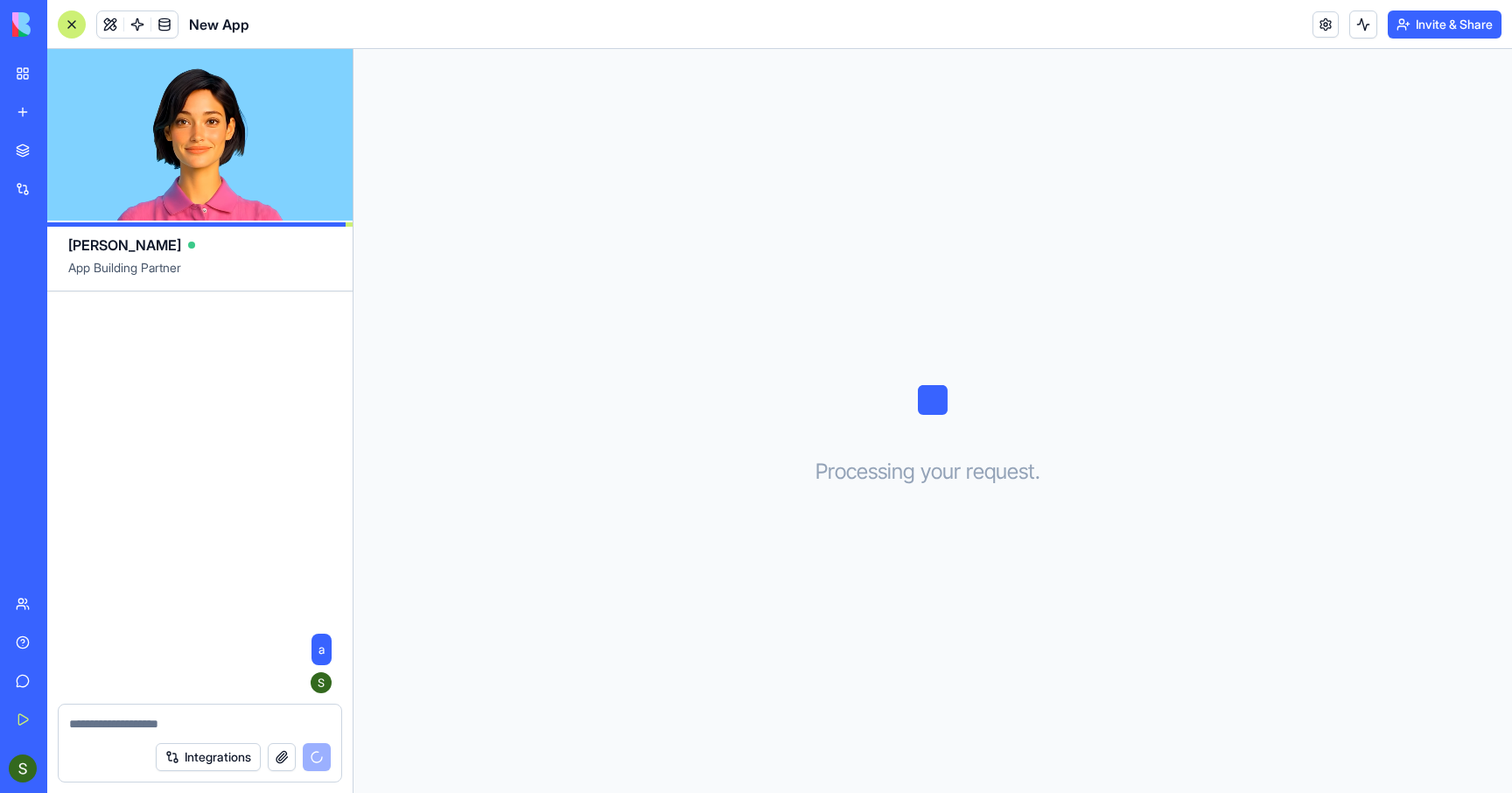
click at [317, 757] on div "Integrations" at bounding box center [243, 757] width 175 height 28
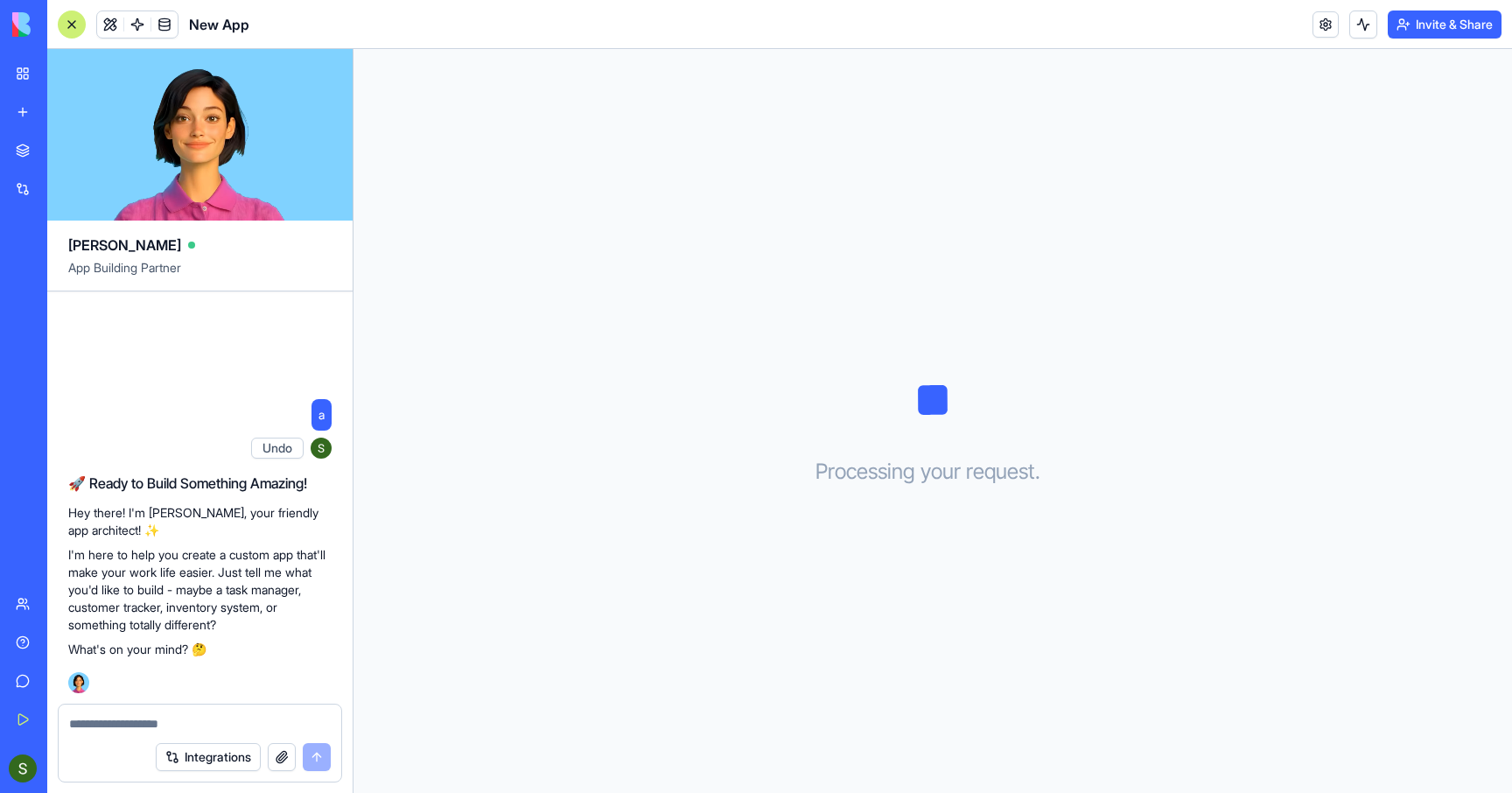
click at [190, 720] on textarea at bounding box center [199, 723] width 261 height 18
click at [181, 722] on textarea at bounding box center [199, 723] width 261 height 18
click at [112, 728] on textarea at bounding box center [199, 723] width 261 height 18
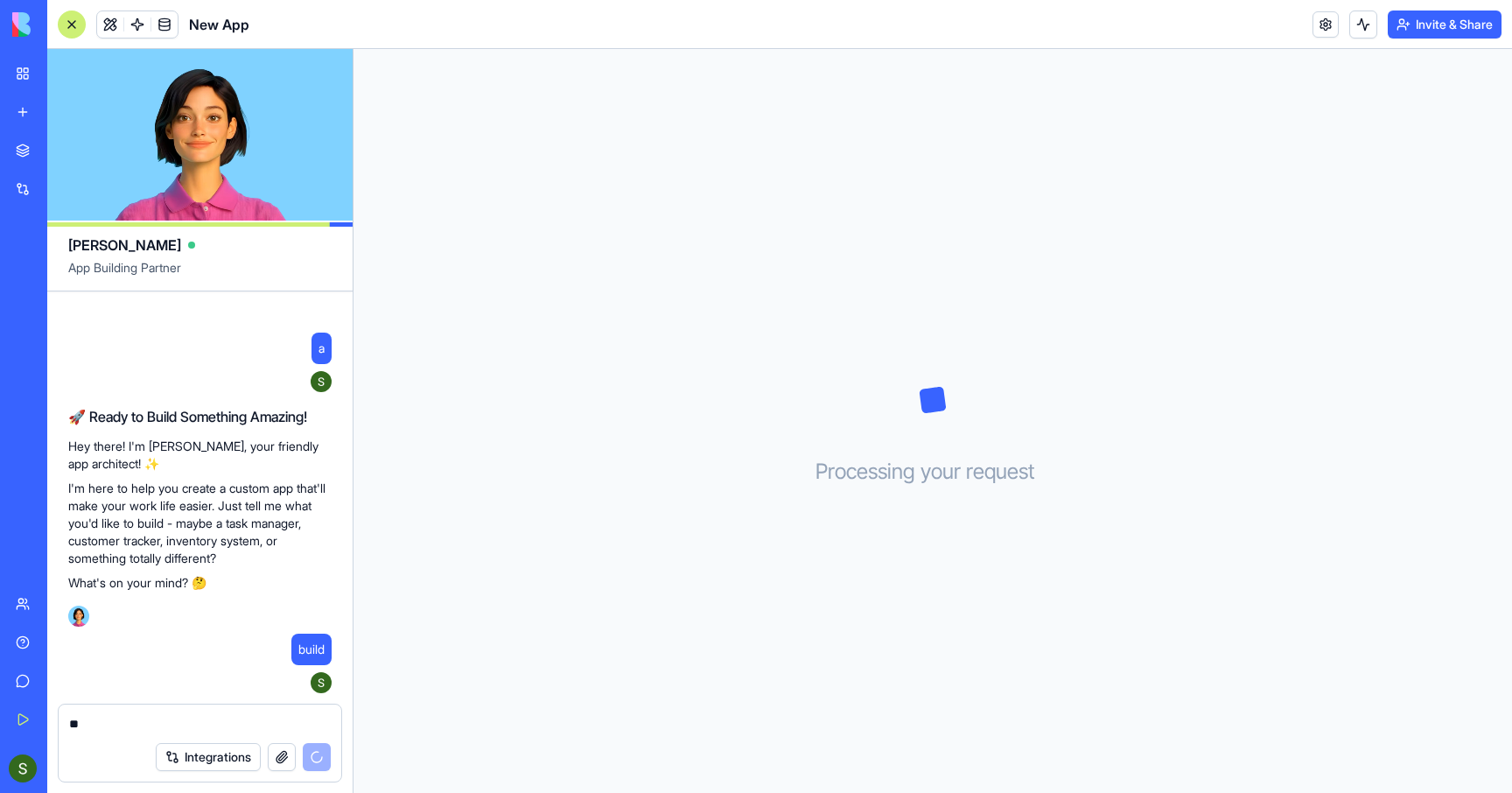
type textarea "*"
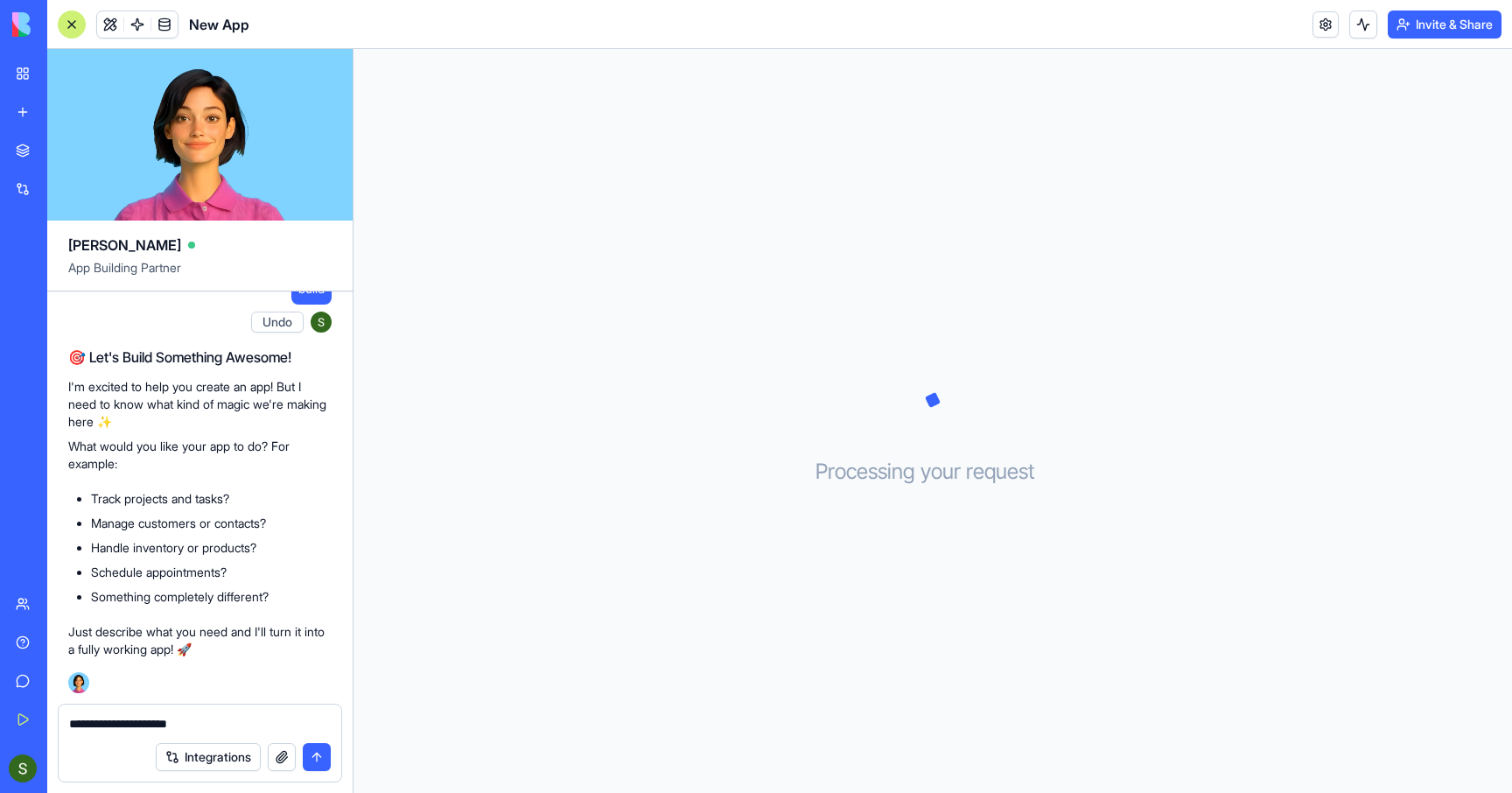
click at [112, 721] on textarea "**********" at bounding box center [199, 723] width 261 height 18
click at [290, 719] on textarea "**********" at bounding box center [199, 723] width 261 height 18
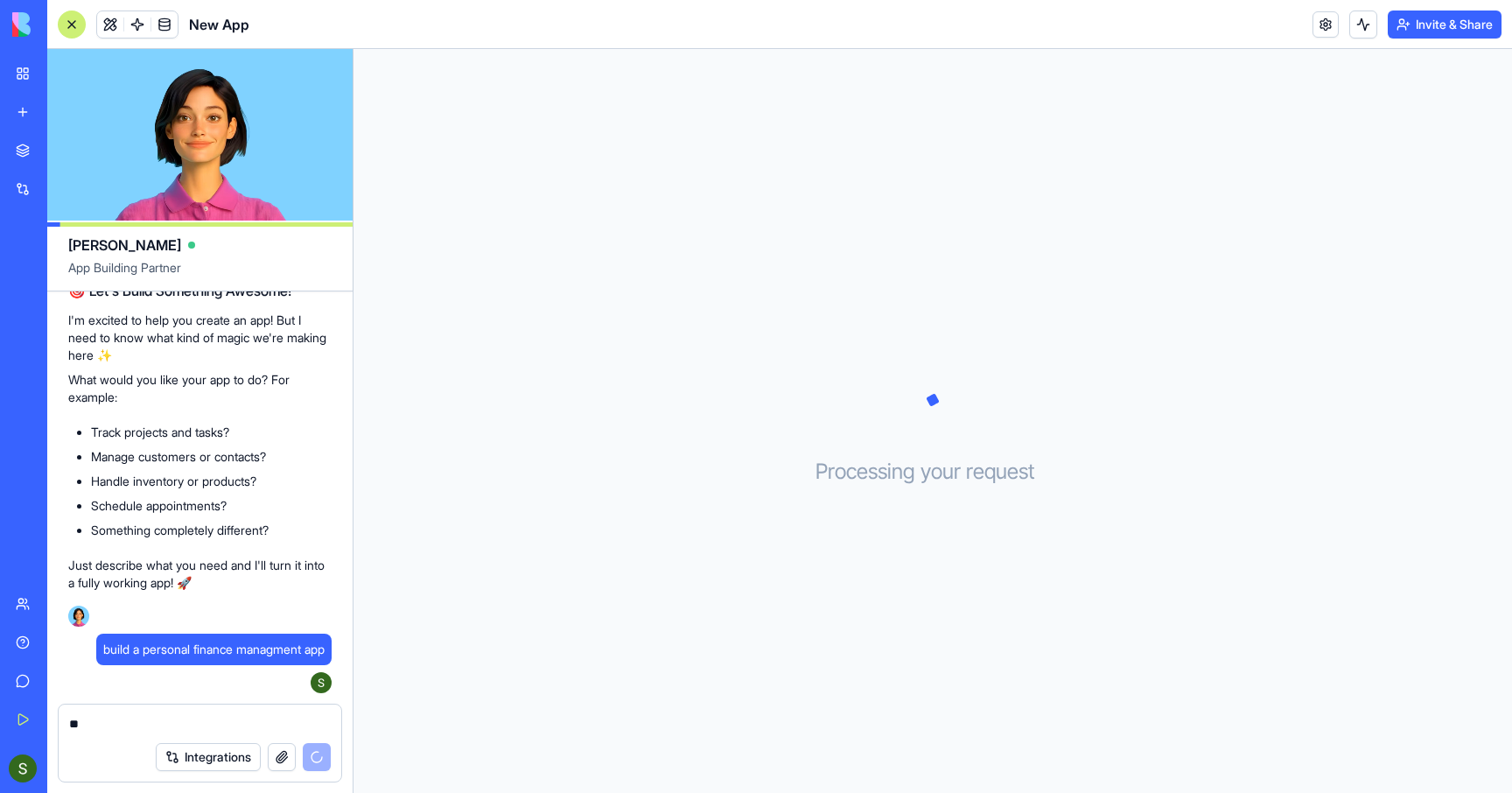
type textarea "*"
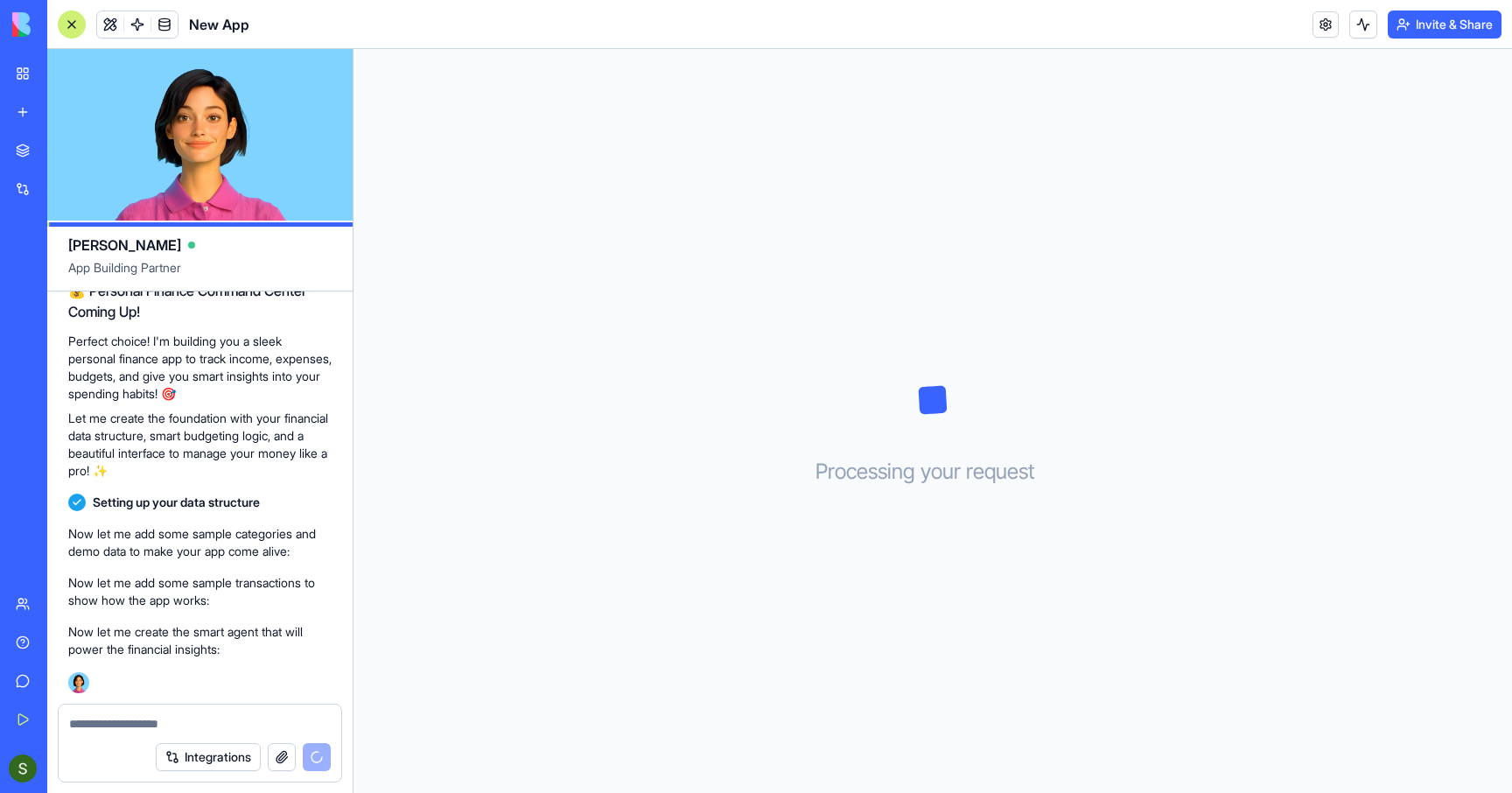
scroll to position [855, 0]
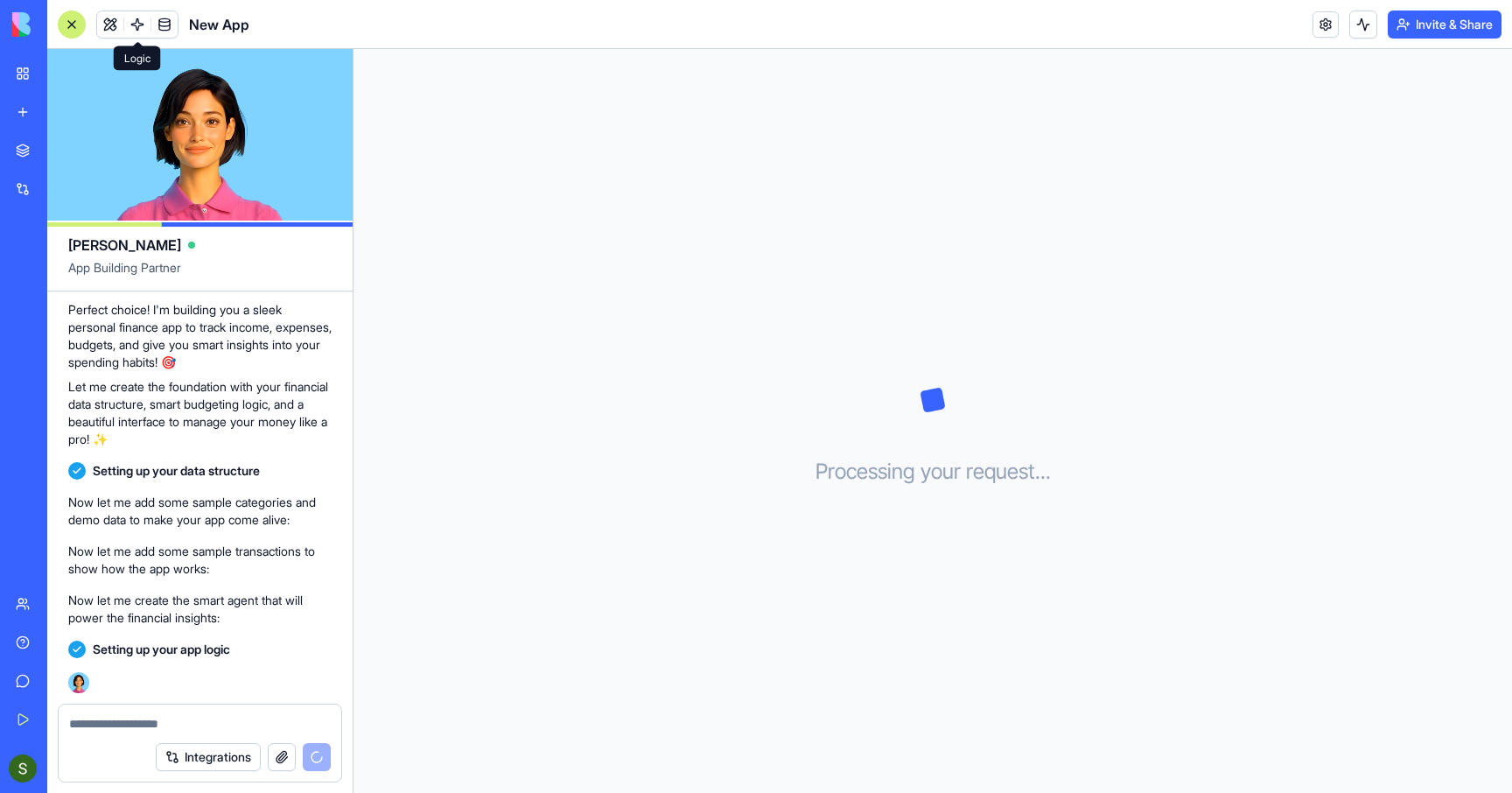
click at [134, 29] on span at bounding box center [138, 25] width 49 height 49
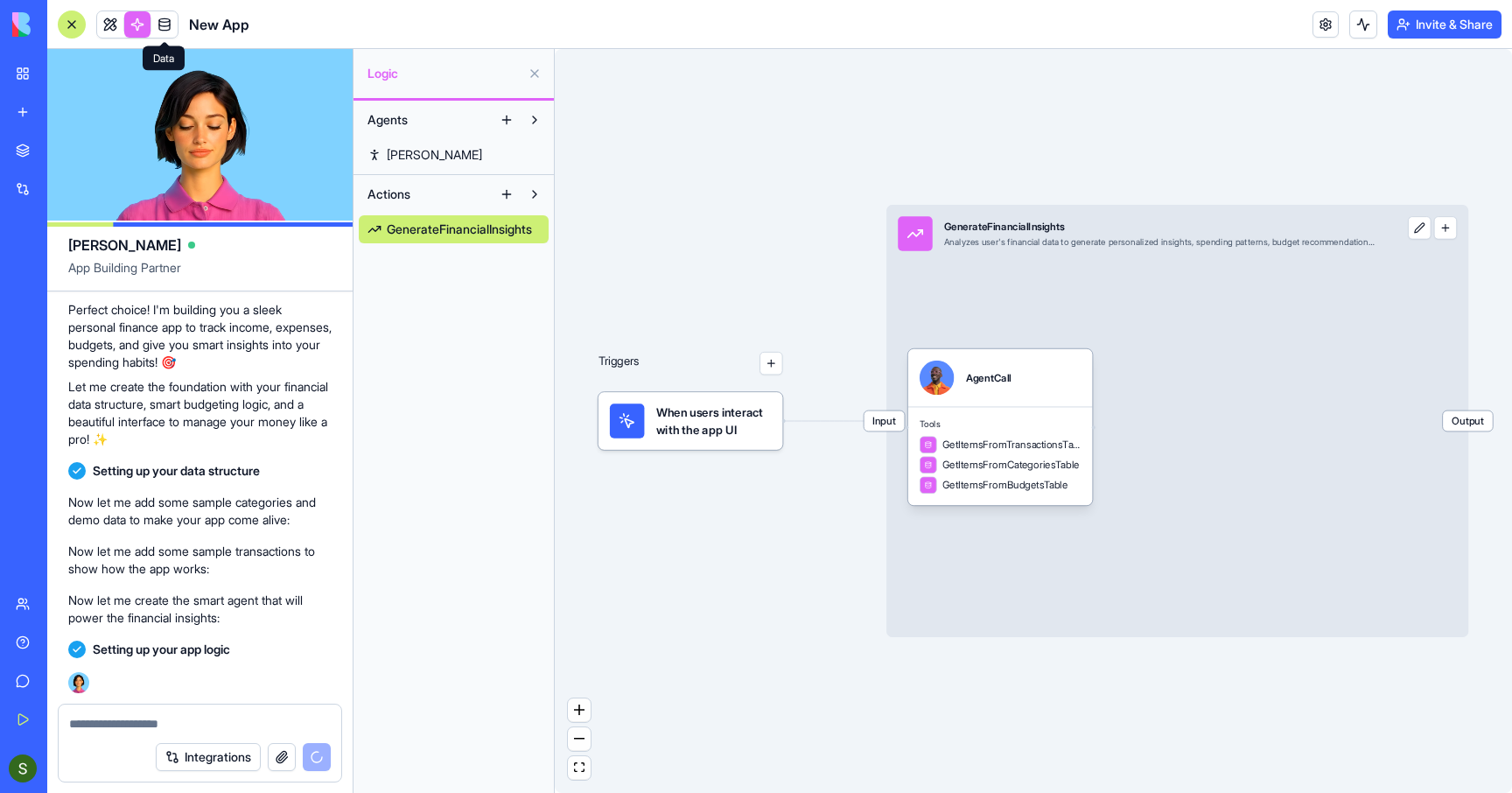
click at [168, 25] on span at bounding box center [164, 25] width 49 height 49
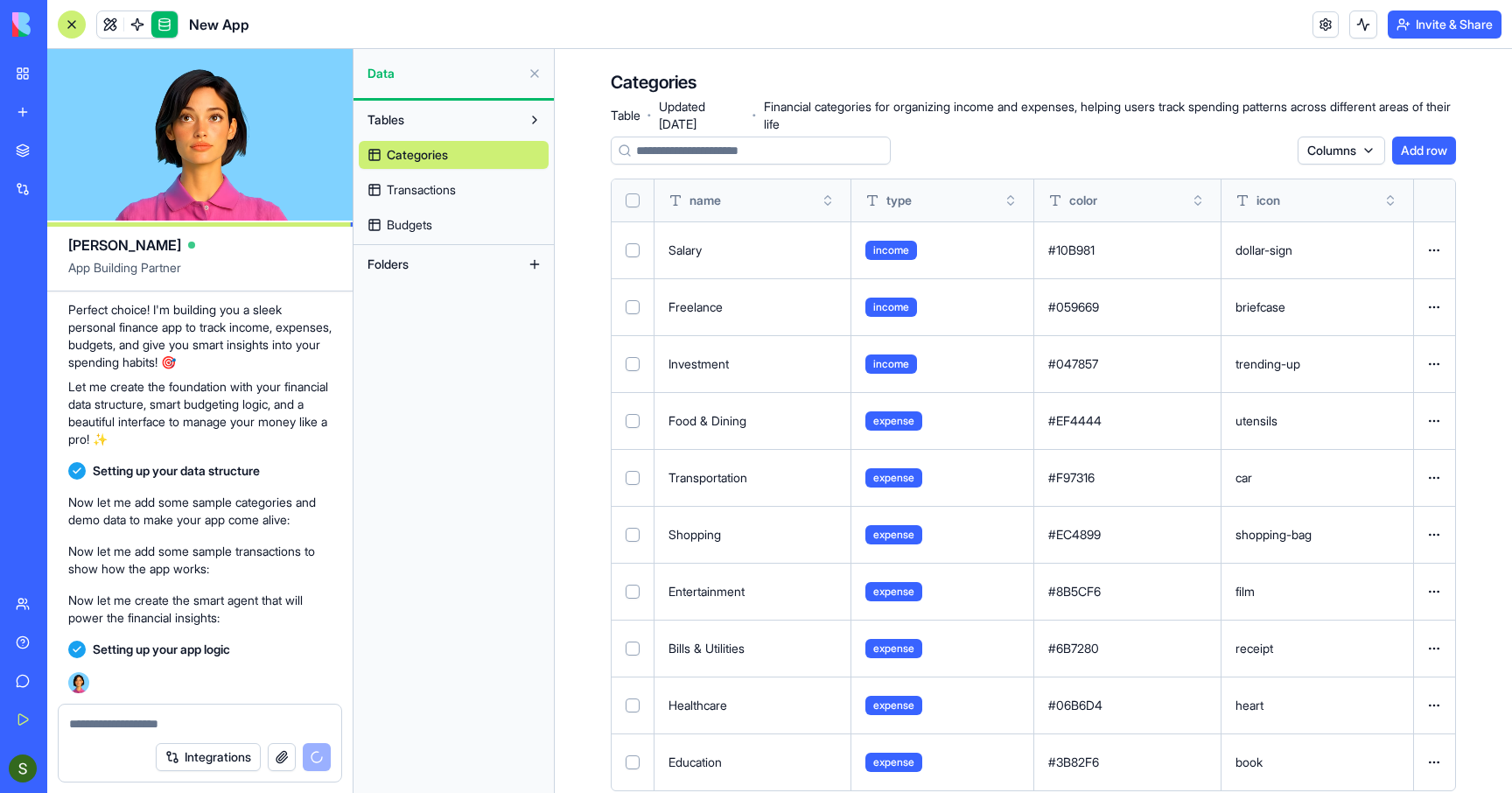
scroll to position [32, 0]
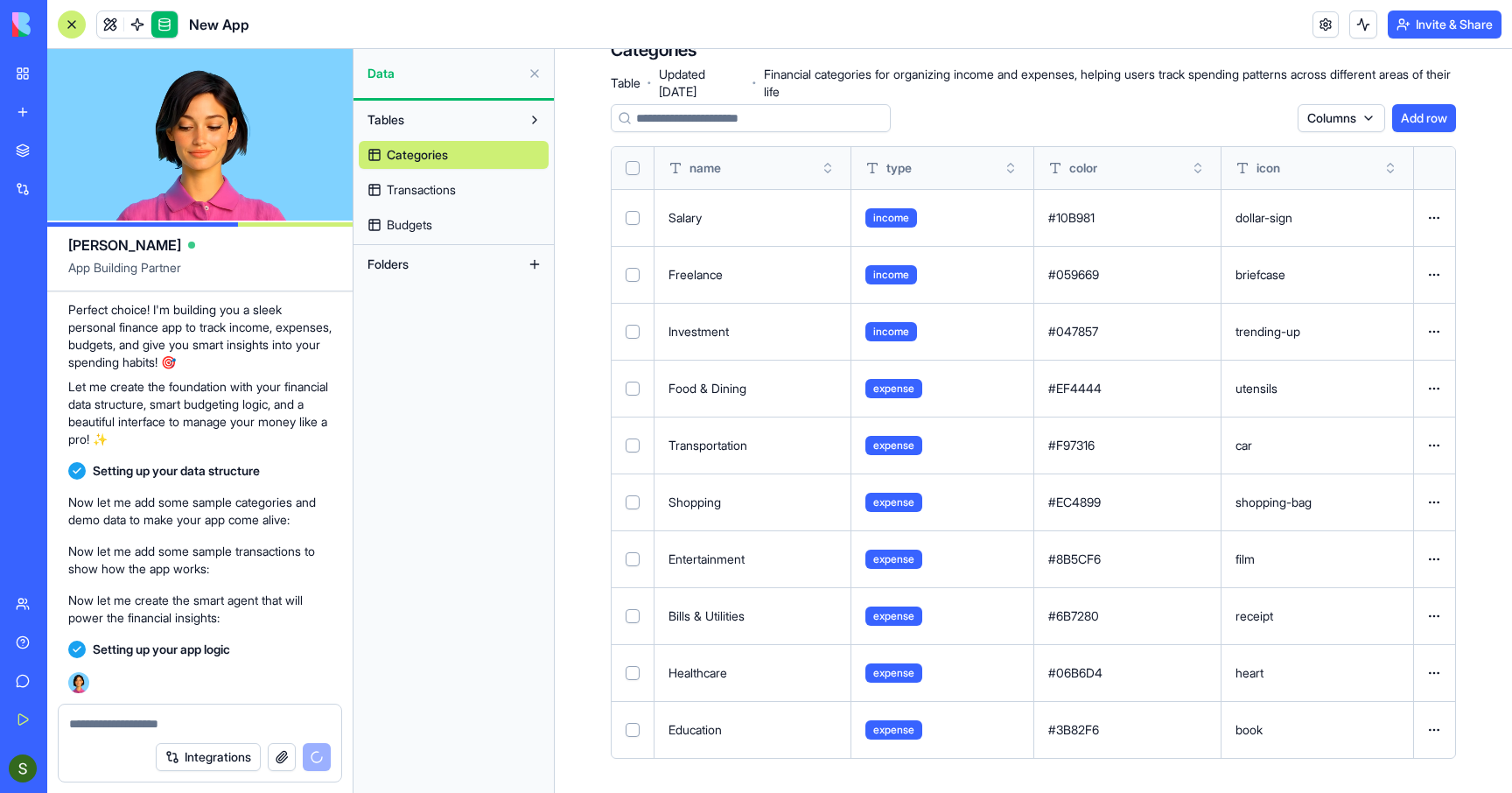
click at [465, 206] on div "Categories Transactions Budgets" at bounding box center [453, 186] width 190 height 105
click at [456, 186] on span "Transactions" at bounding box center [421, 190] width 69 height 18
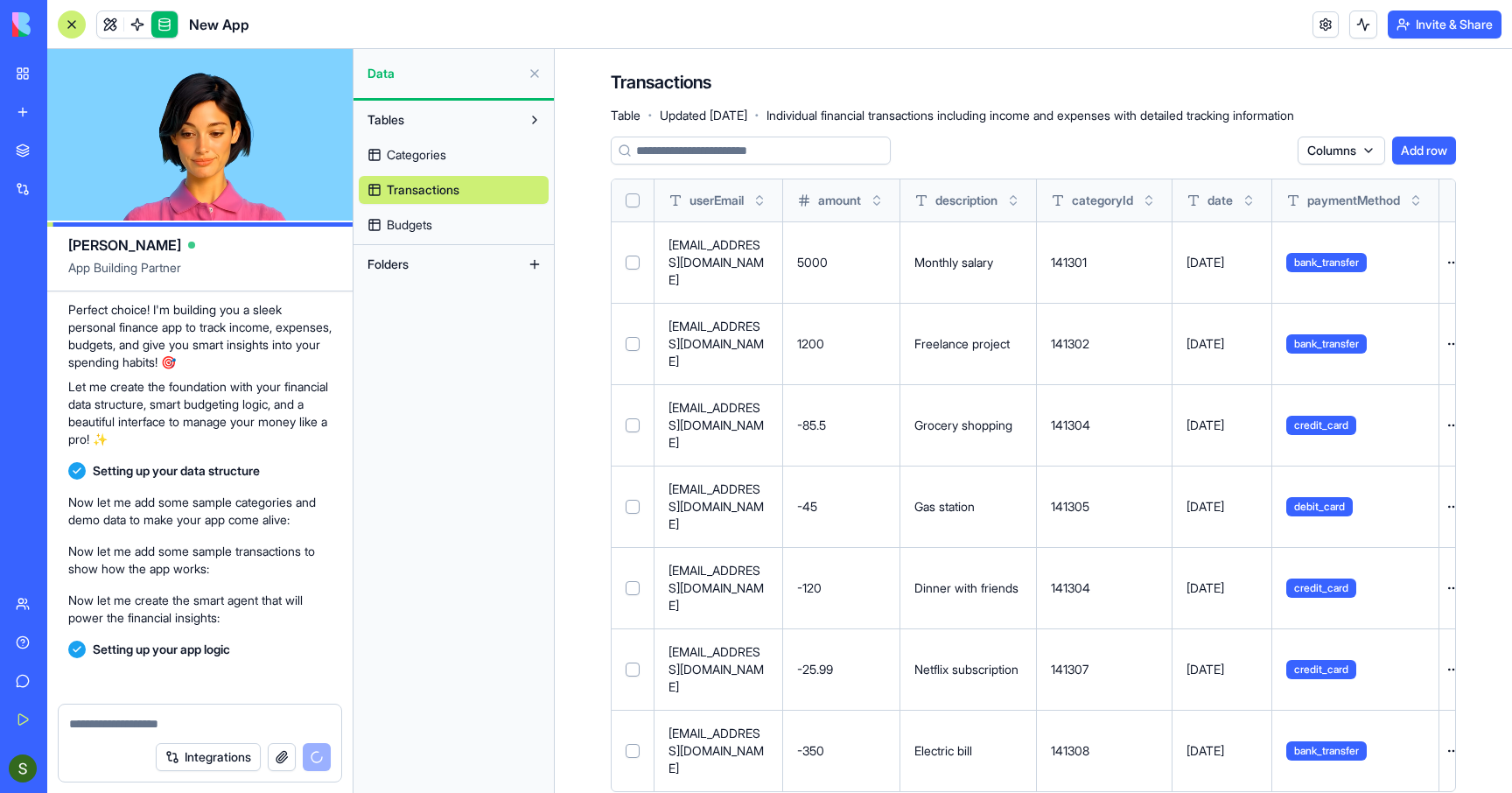
scroll to position [953, 0]
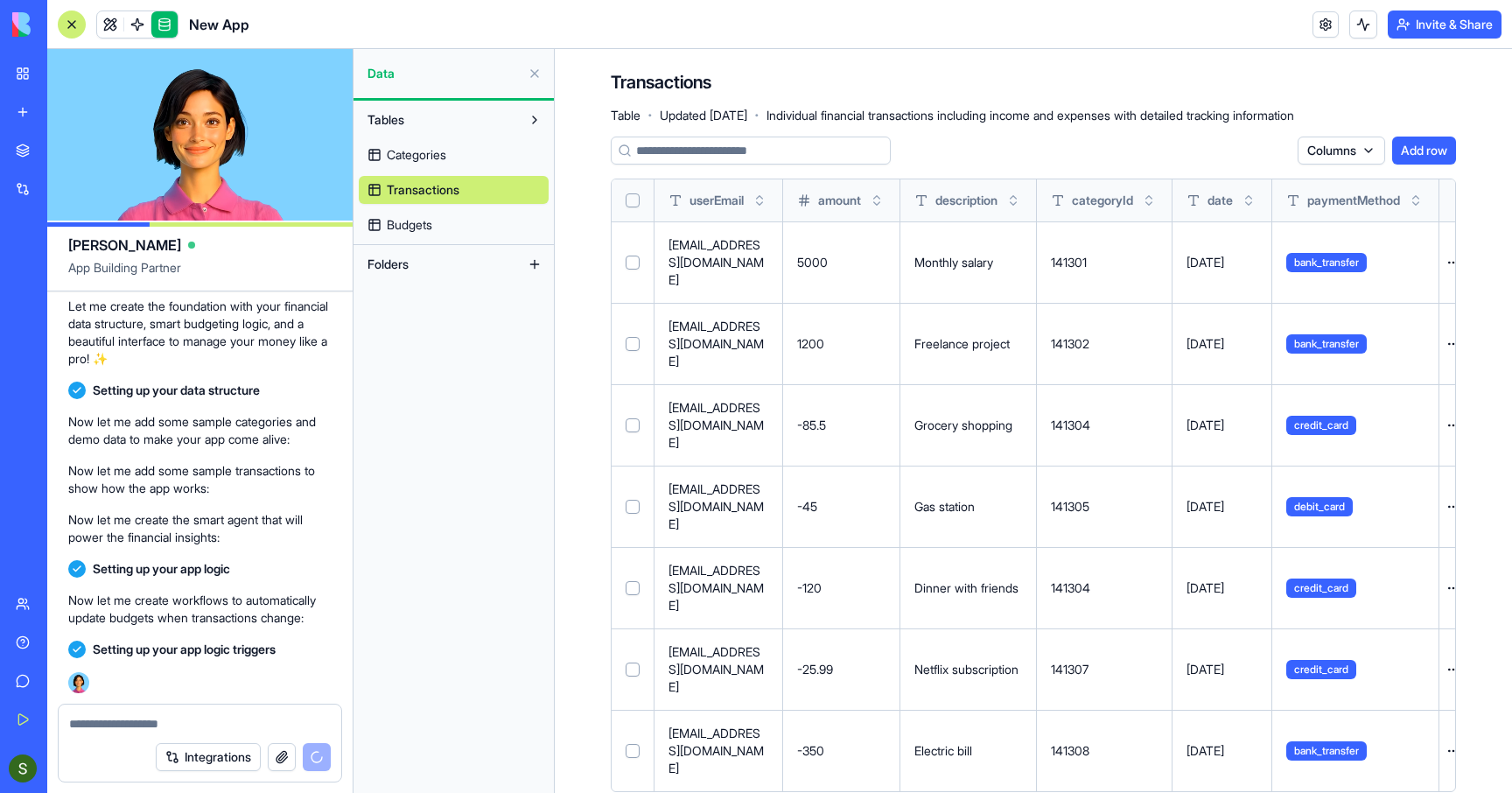
click at [426, 225] on span "Budgets" at bounding box center [410, 225] width 45 height 18
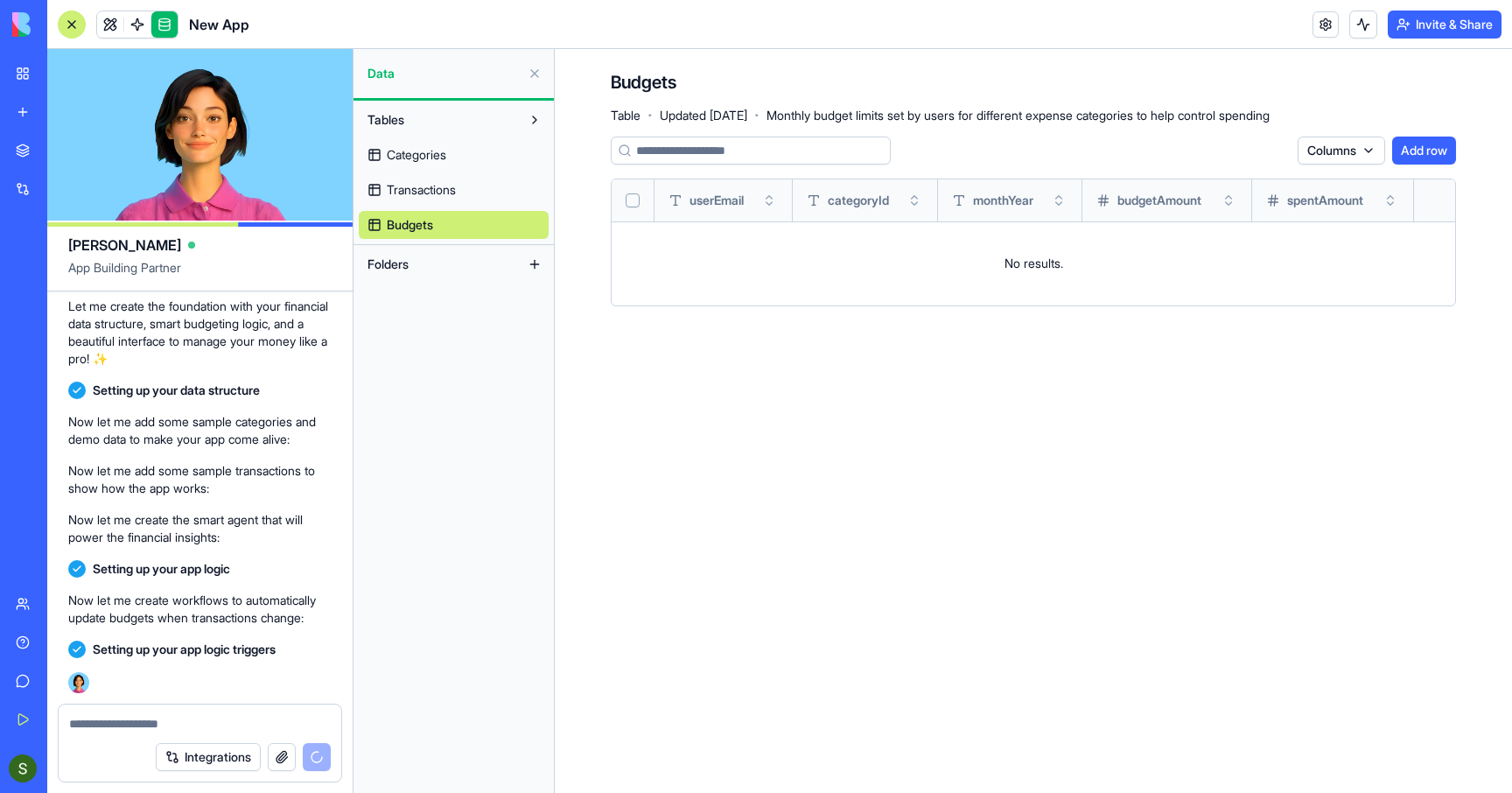
click at [446, 195] on span "Transactions" at bounding box center [421, 190] width 69 height 18
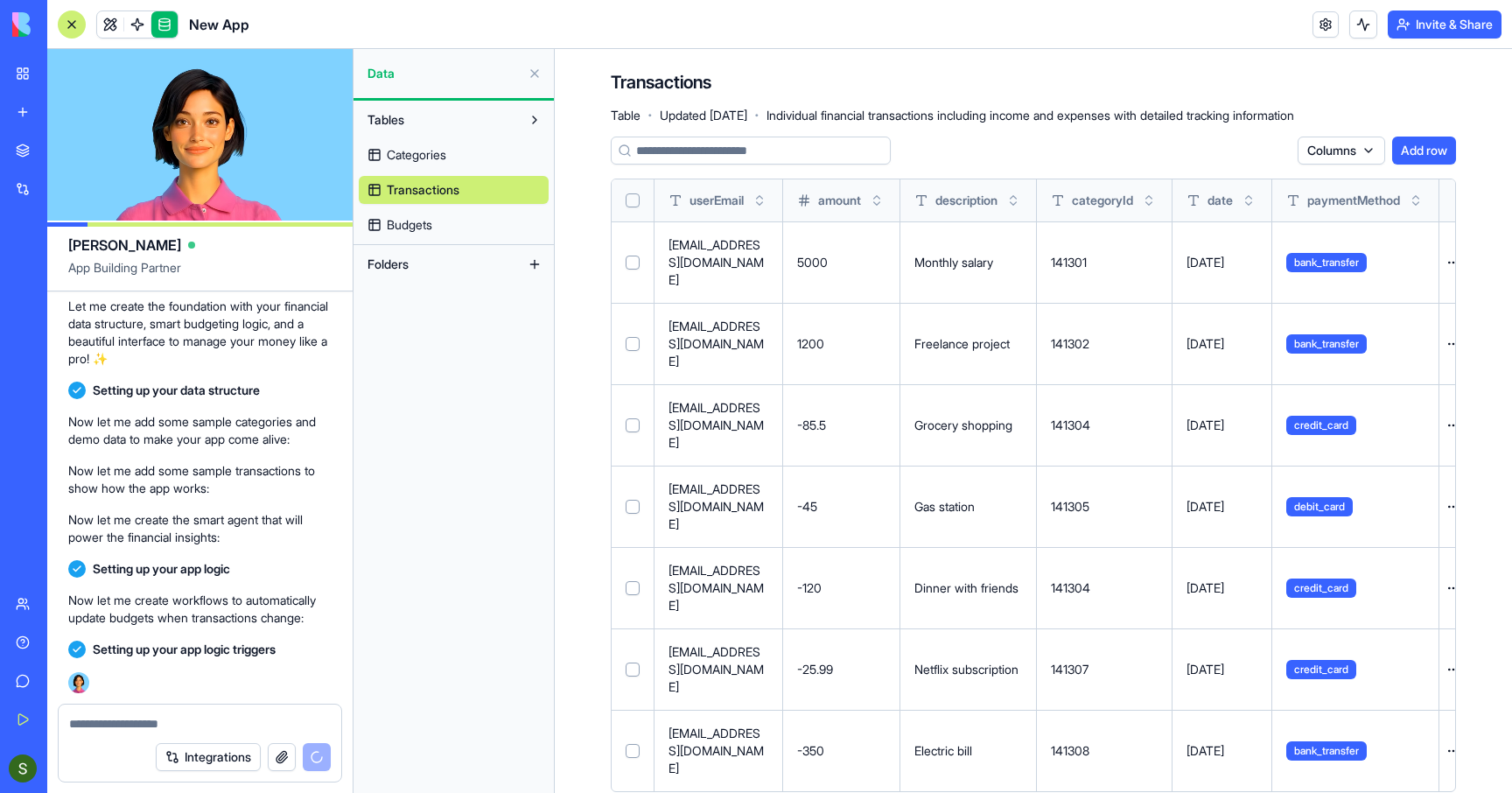
click at [449, 150] on link "Categories" at bounding box center [453, 155] width 190 height 28
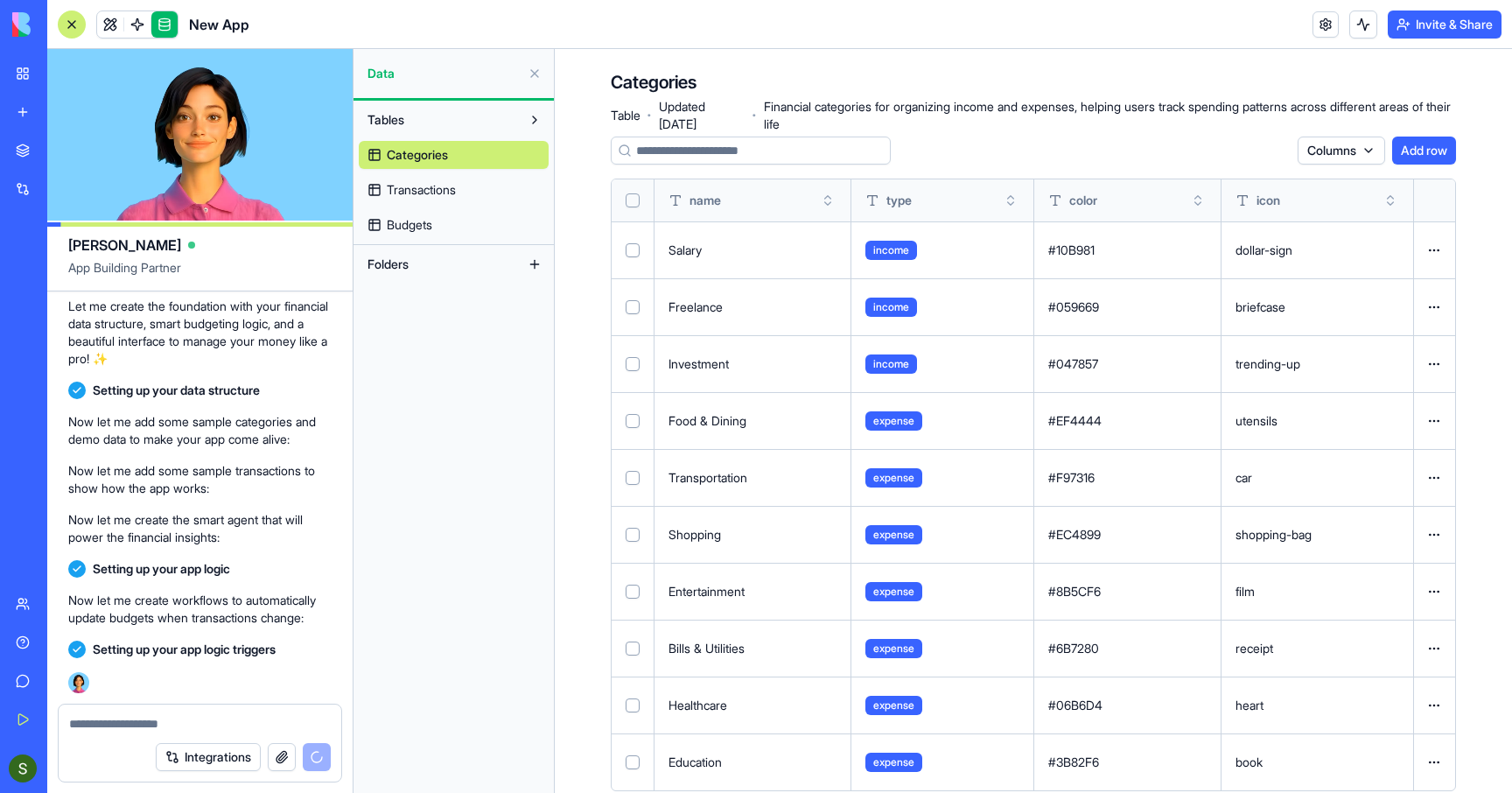
scroll to position [32, 0]
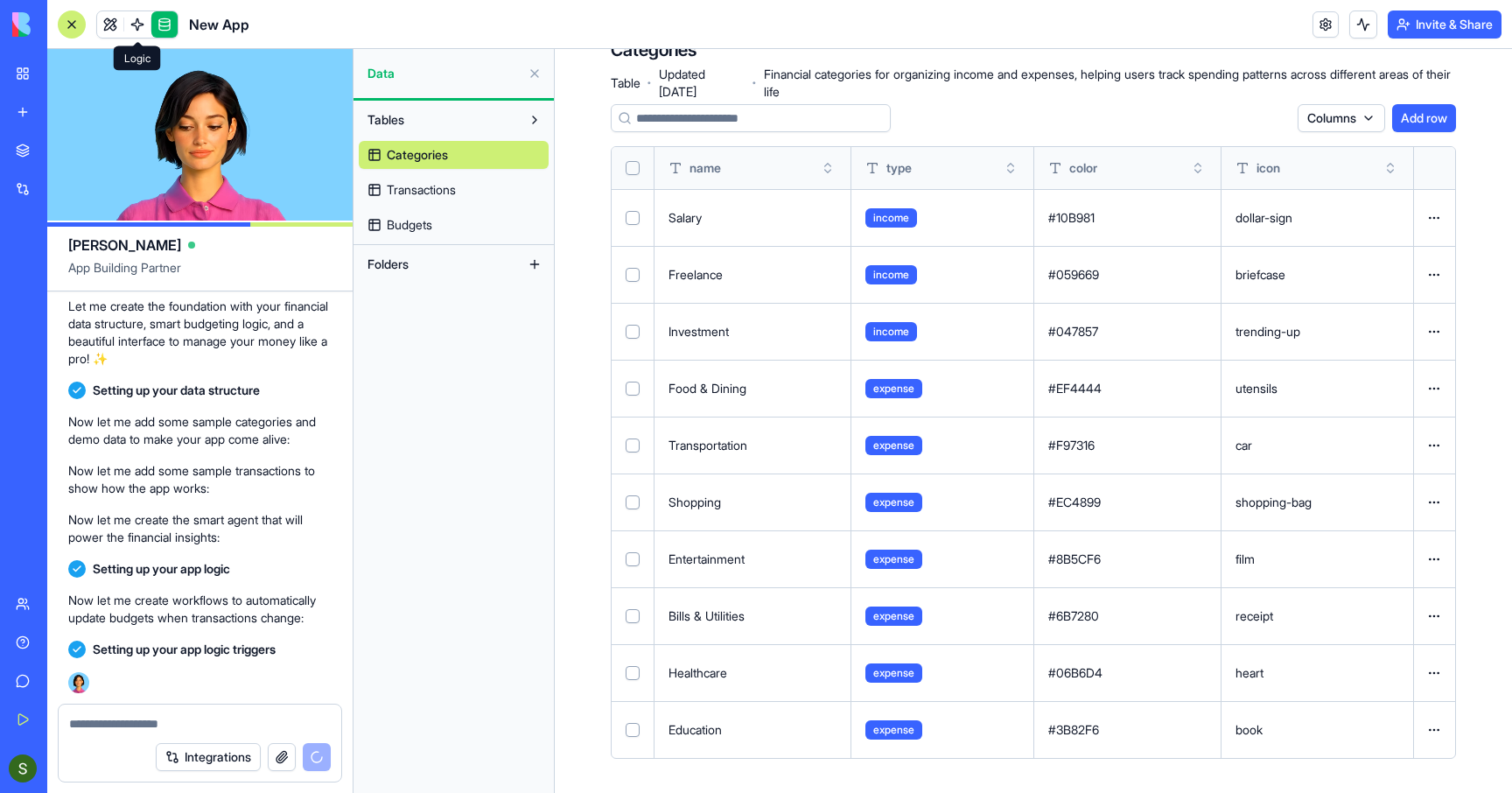
click at [136, 10] on span at bounding box center [138, 25] width 49 height 49
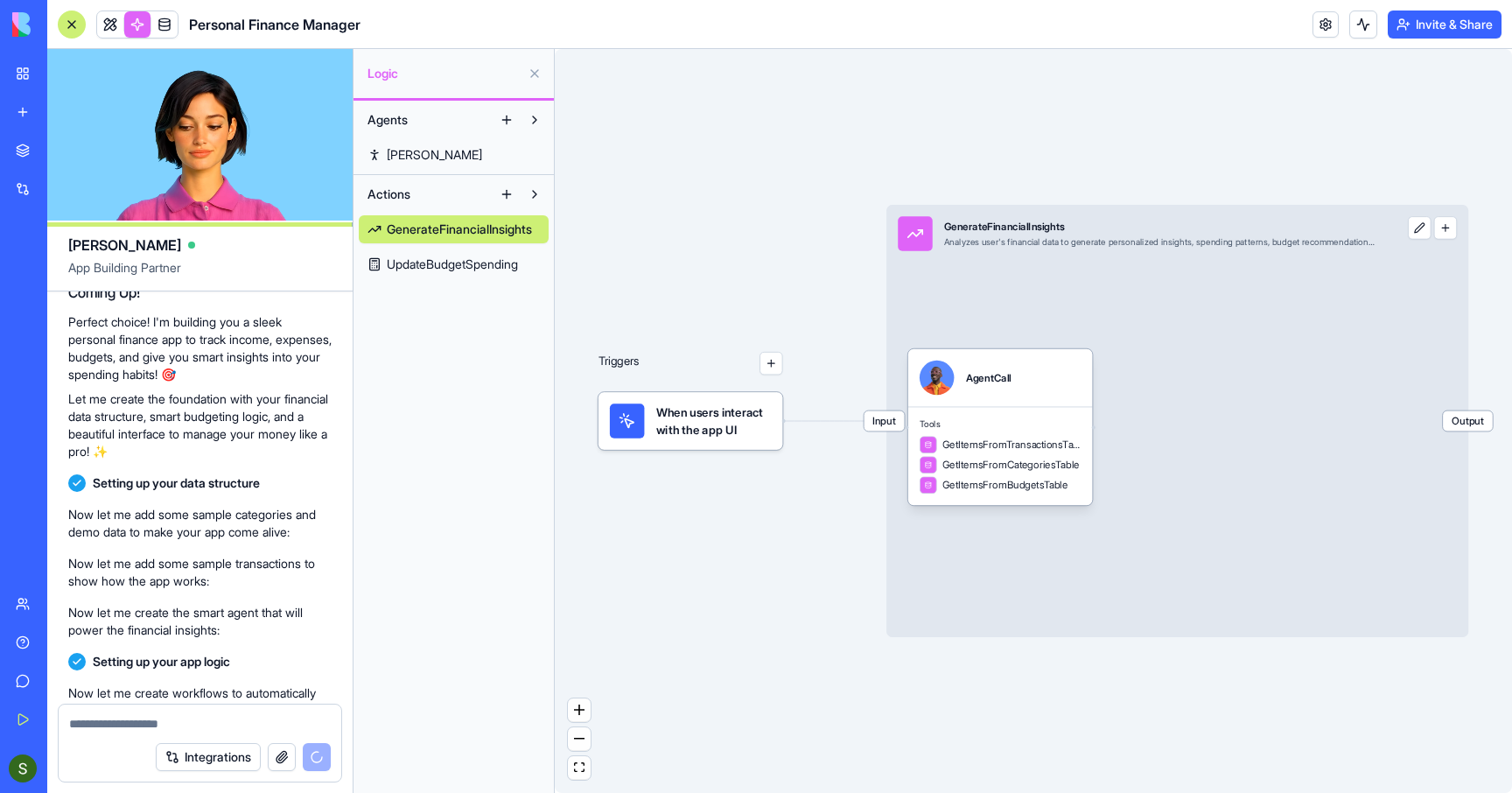
scroll to position [1159, 0]
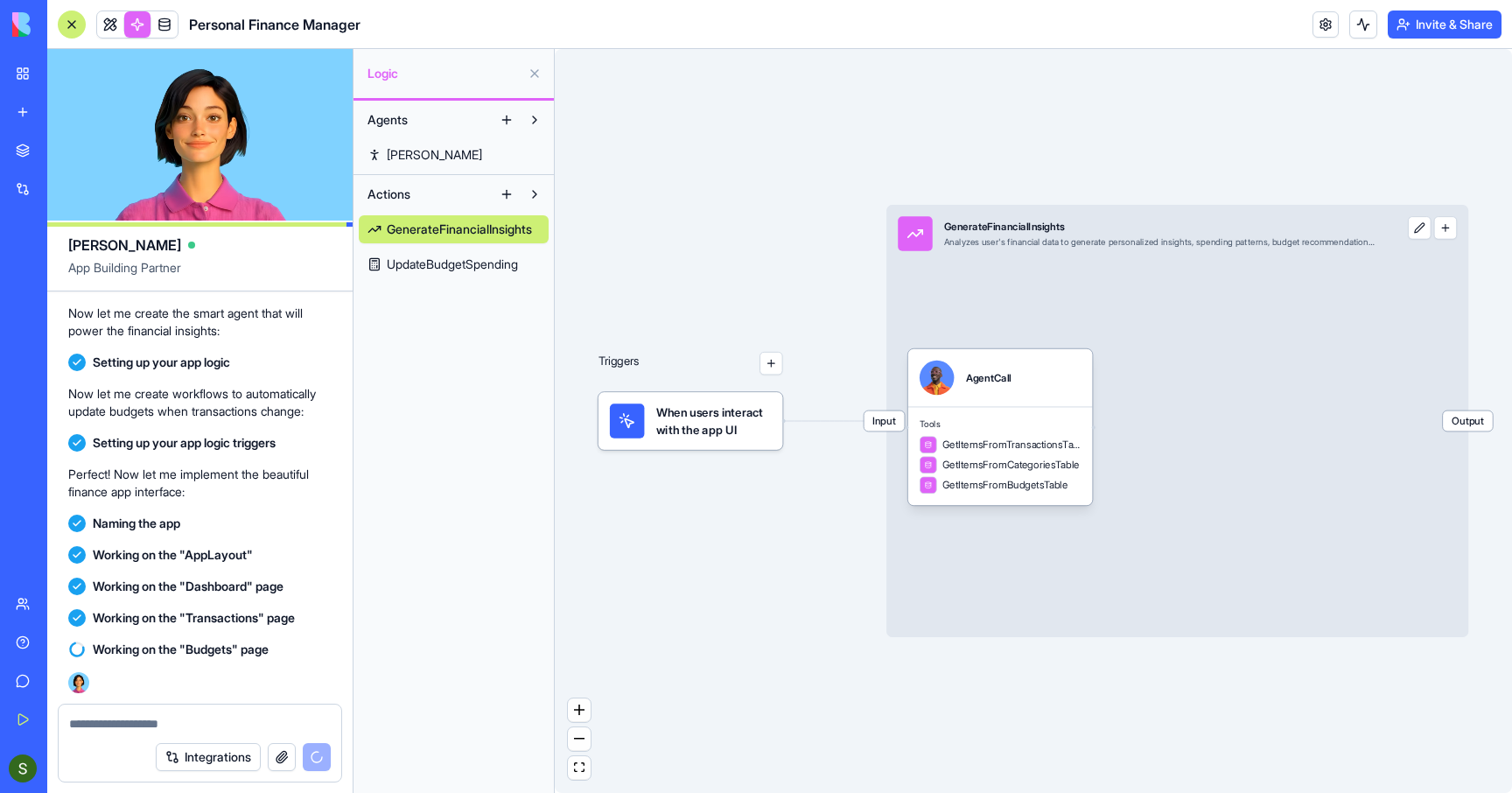
click at [456, 260] on span "UpdateBudgetSpending" at bounding box center [452, 264] width 131 height 18
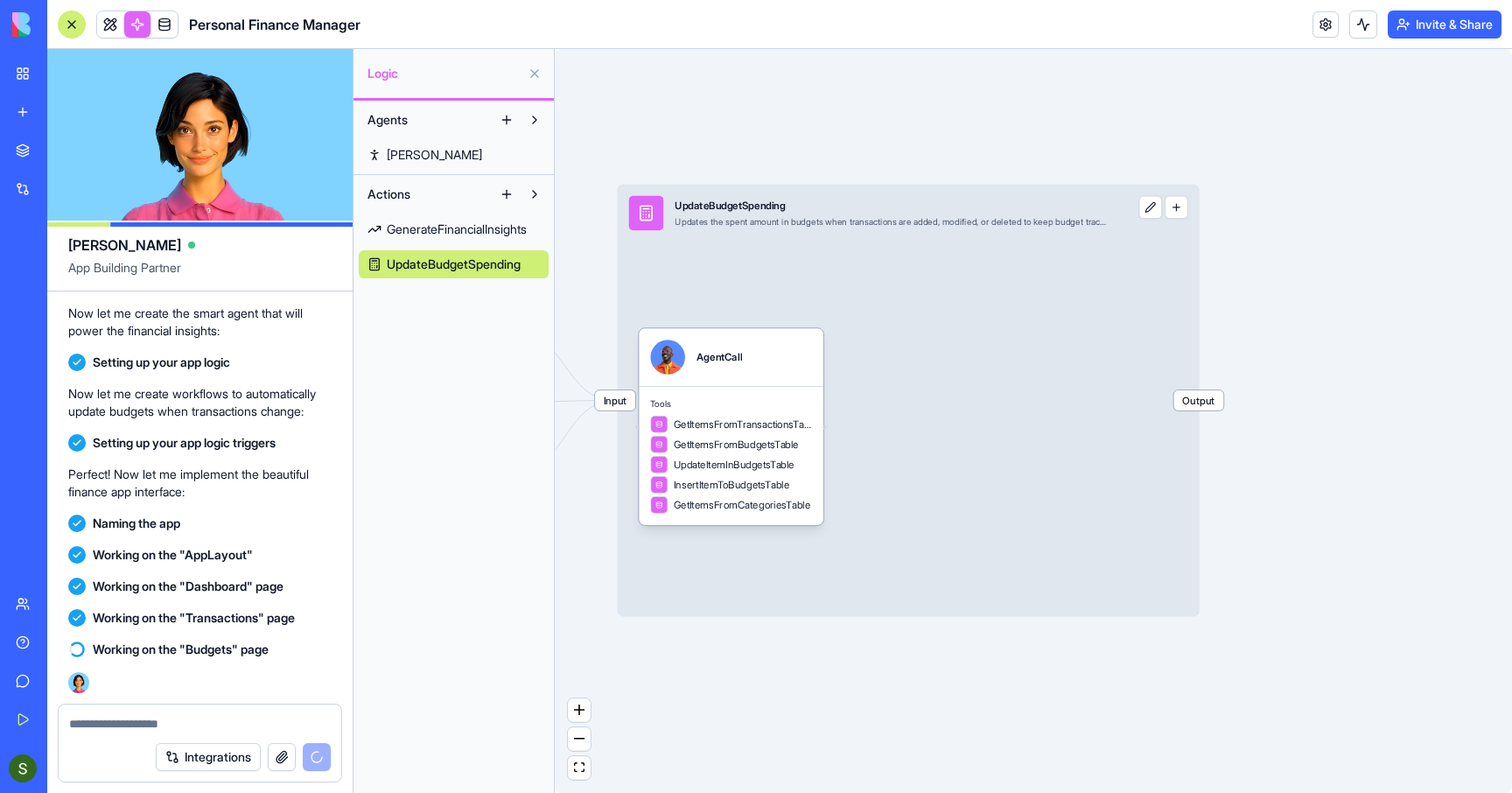
click at [1195, 401] on span "Output" at bounding box center [1199, 399] width 50 height 20
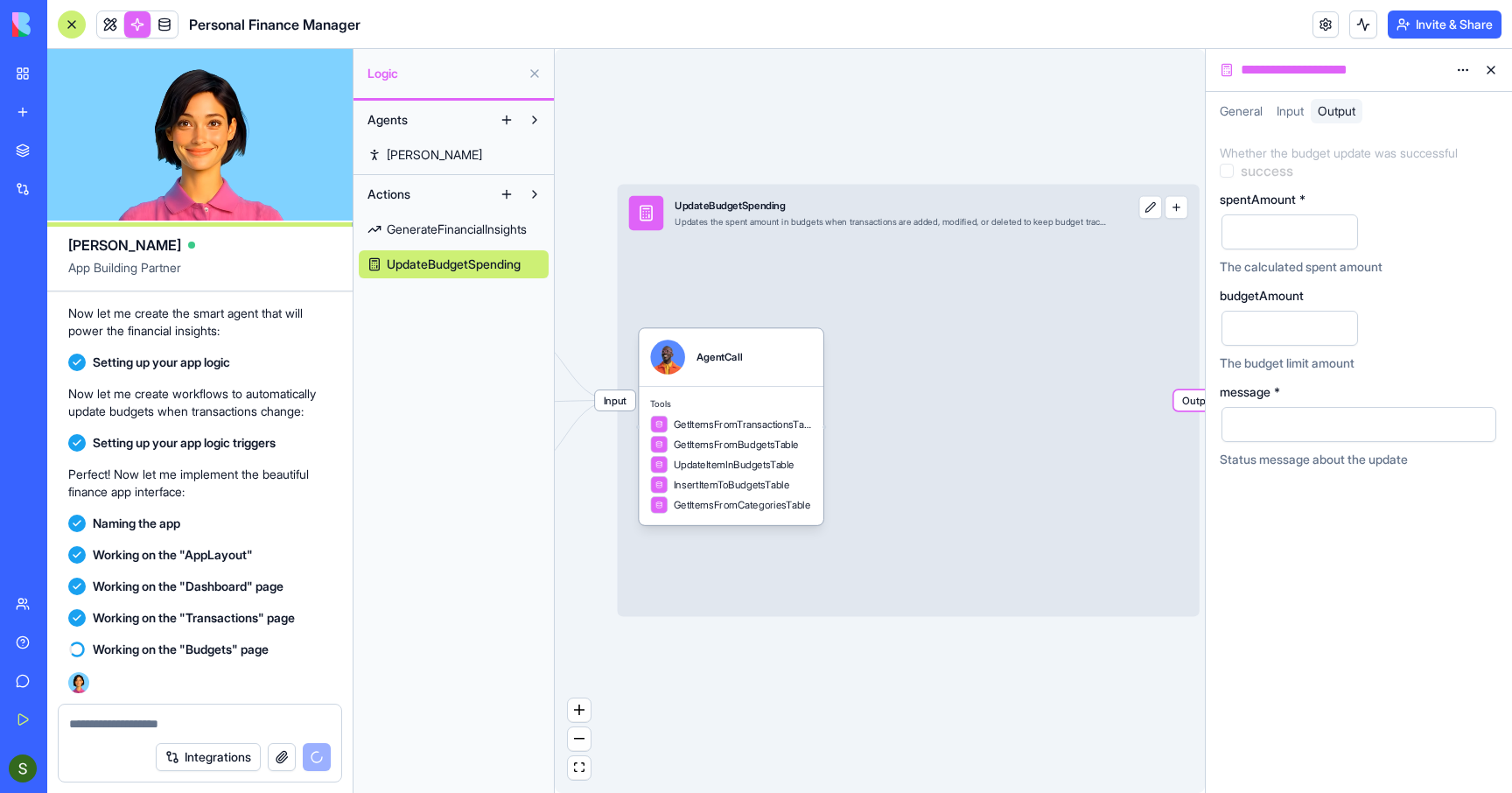
click at [1297, 119] on div "Input" at bounding box center [1290, 111] width 42 height 25
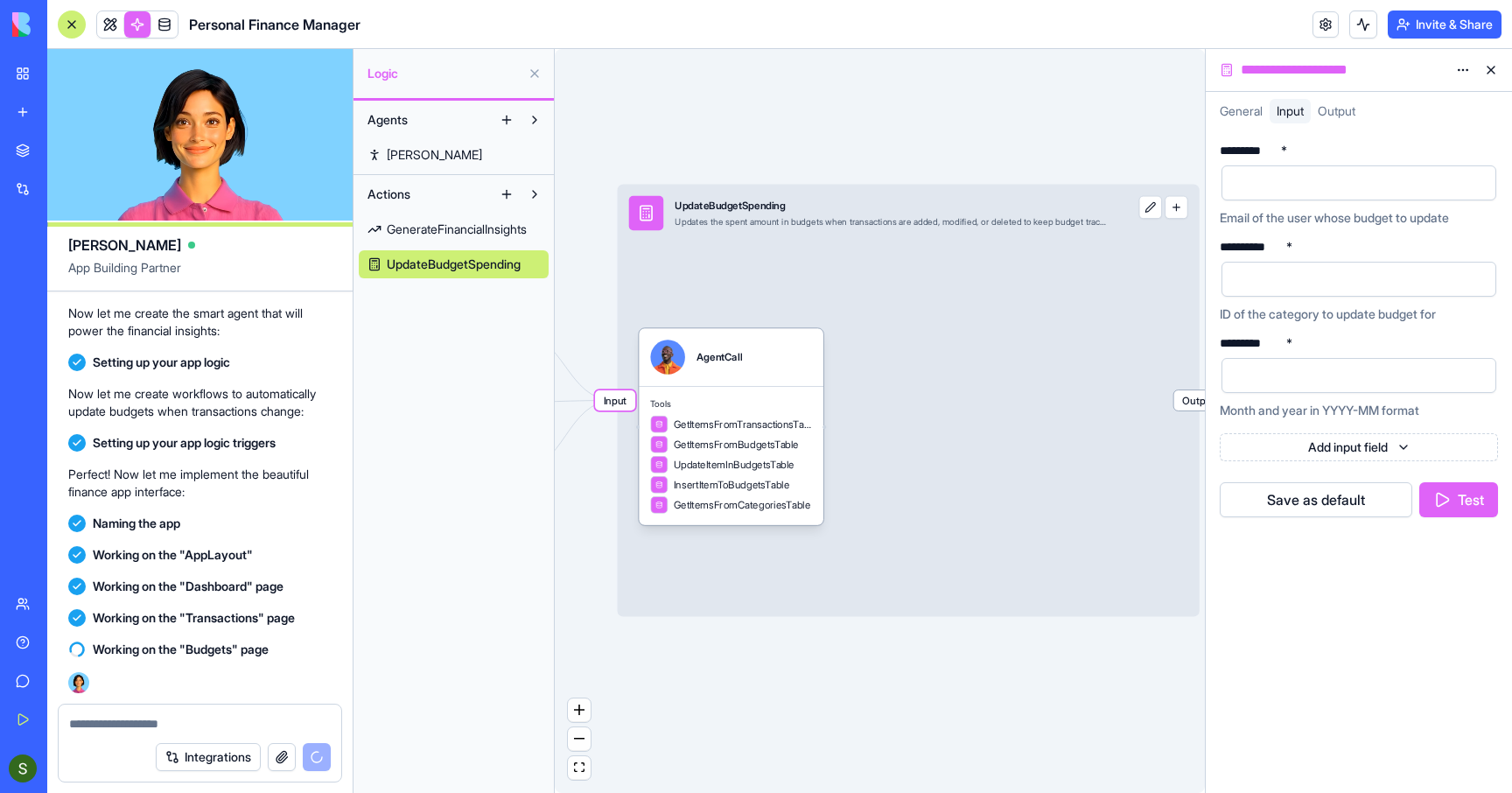
click at [1233, 119] on div "General" at bounding box center [1241, 111] width 57 height 25
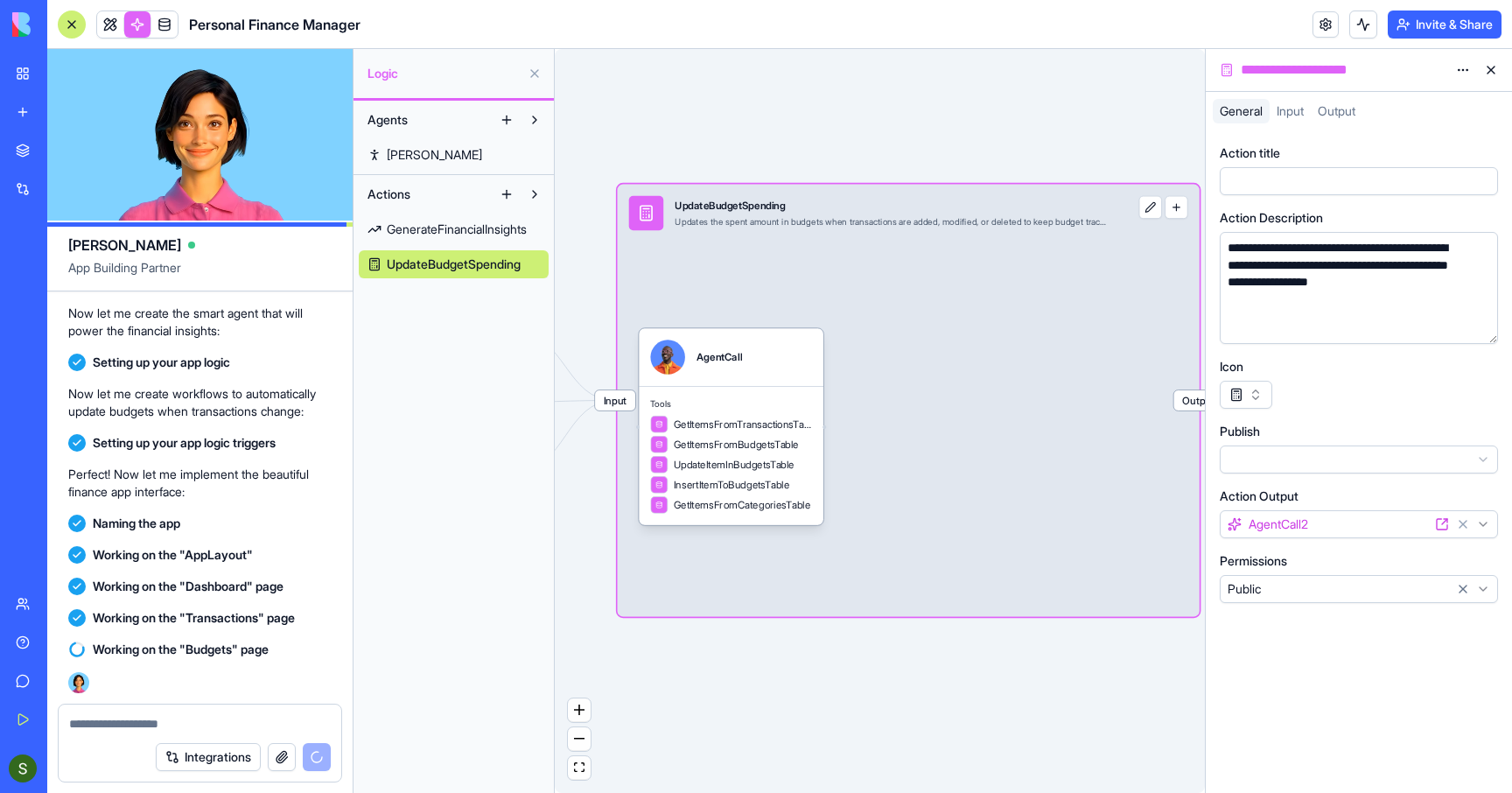
click at [484, 236] on span "GenerateFinancialInsights" at bounding box center [457, 229] width 140 height 18
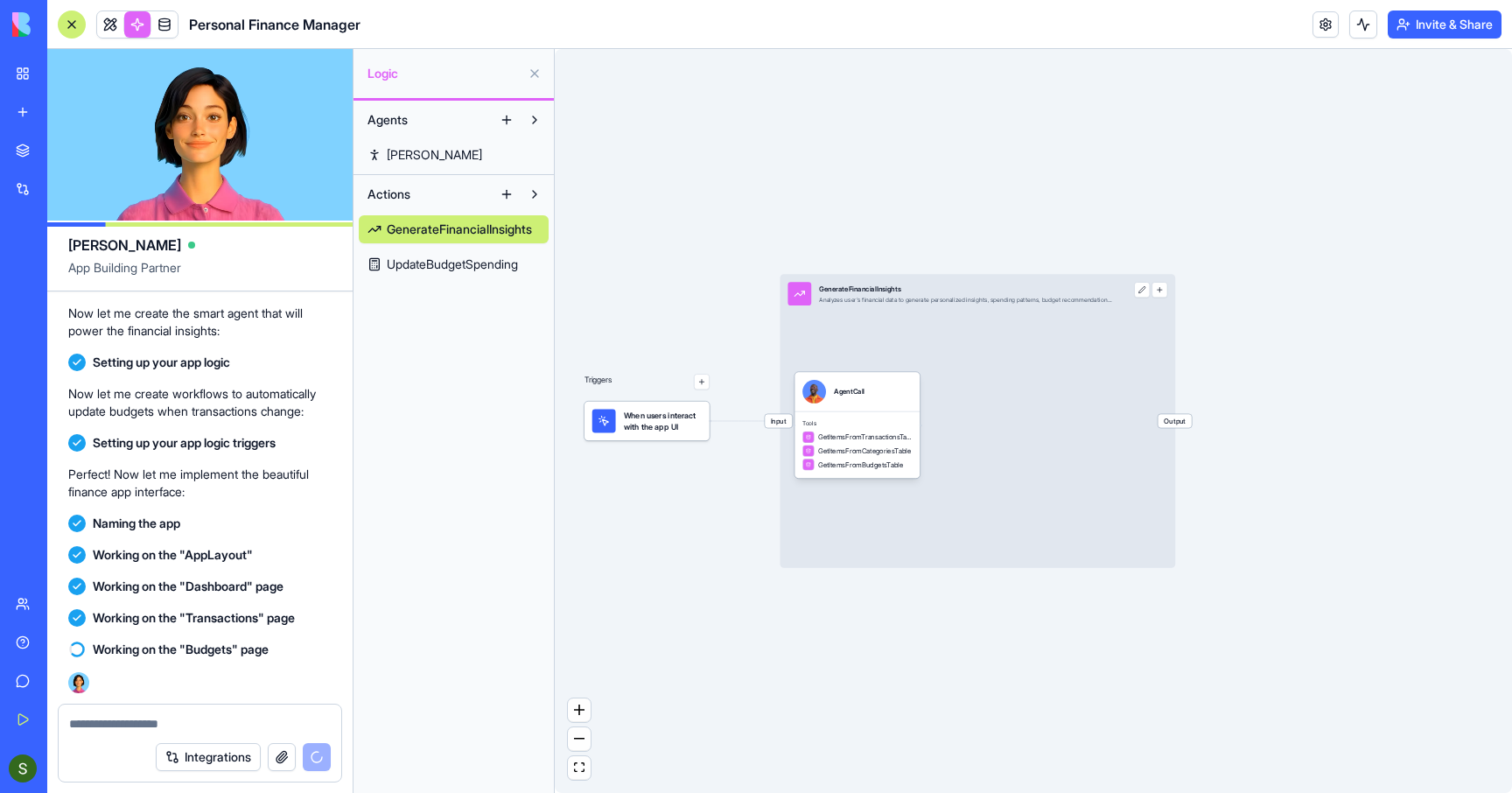
click at [959, 371] on div "Input GenerateFinancialInsights Analyzes user's financial data to generate pers…" at bounding box center [977, 420] width 395 height 294
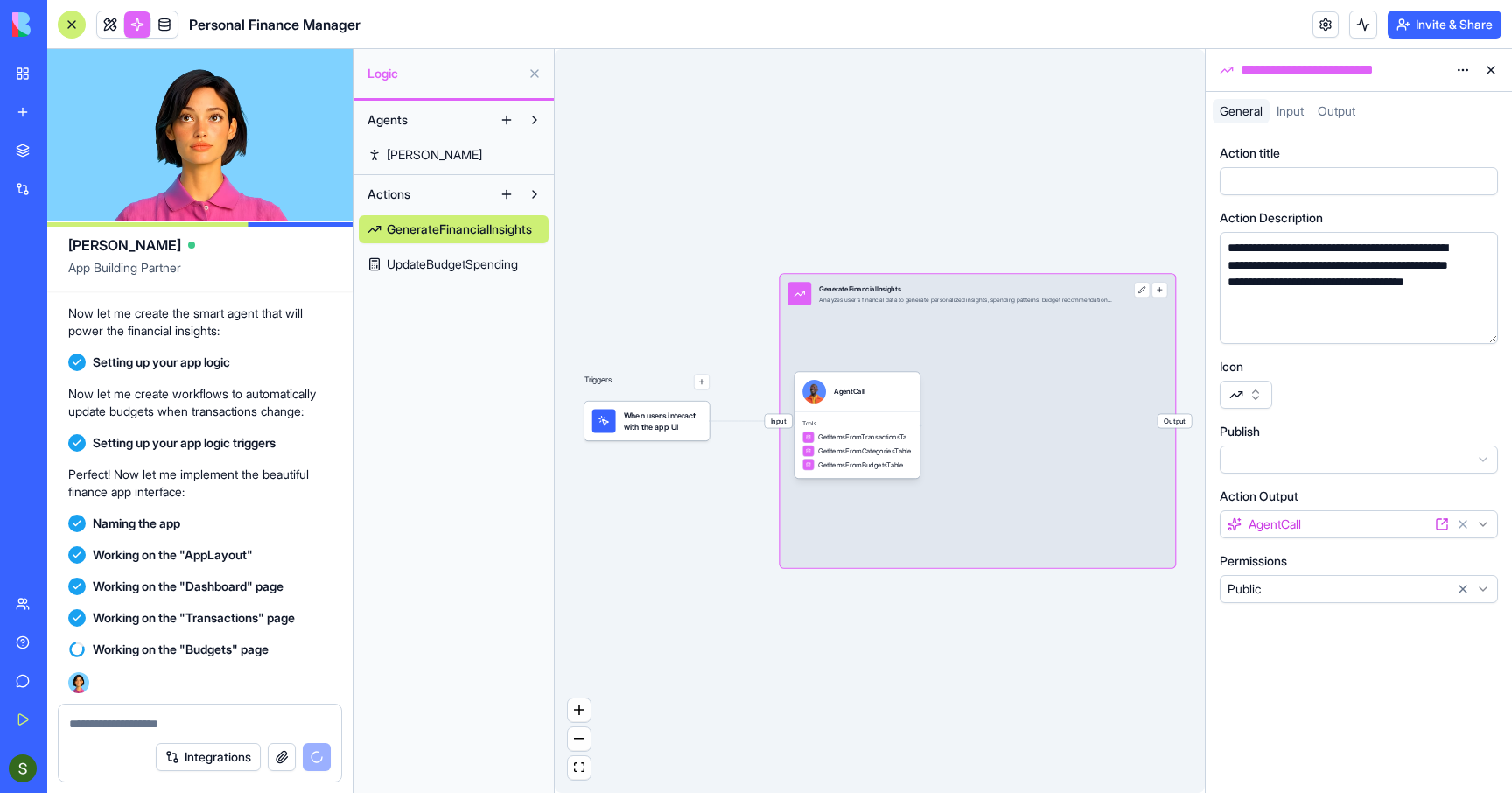
click at [1235, 407] on button "button" at bounding box center [1246, 395] width 53 height 28
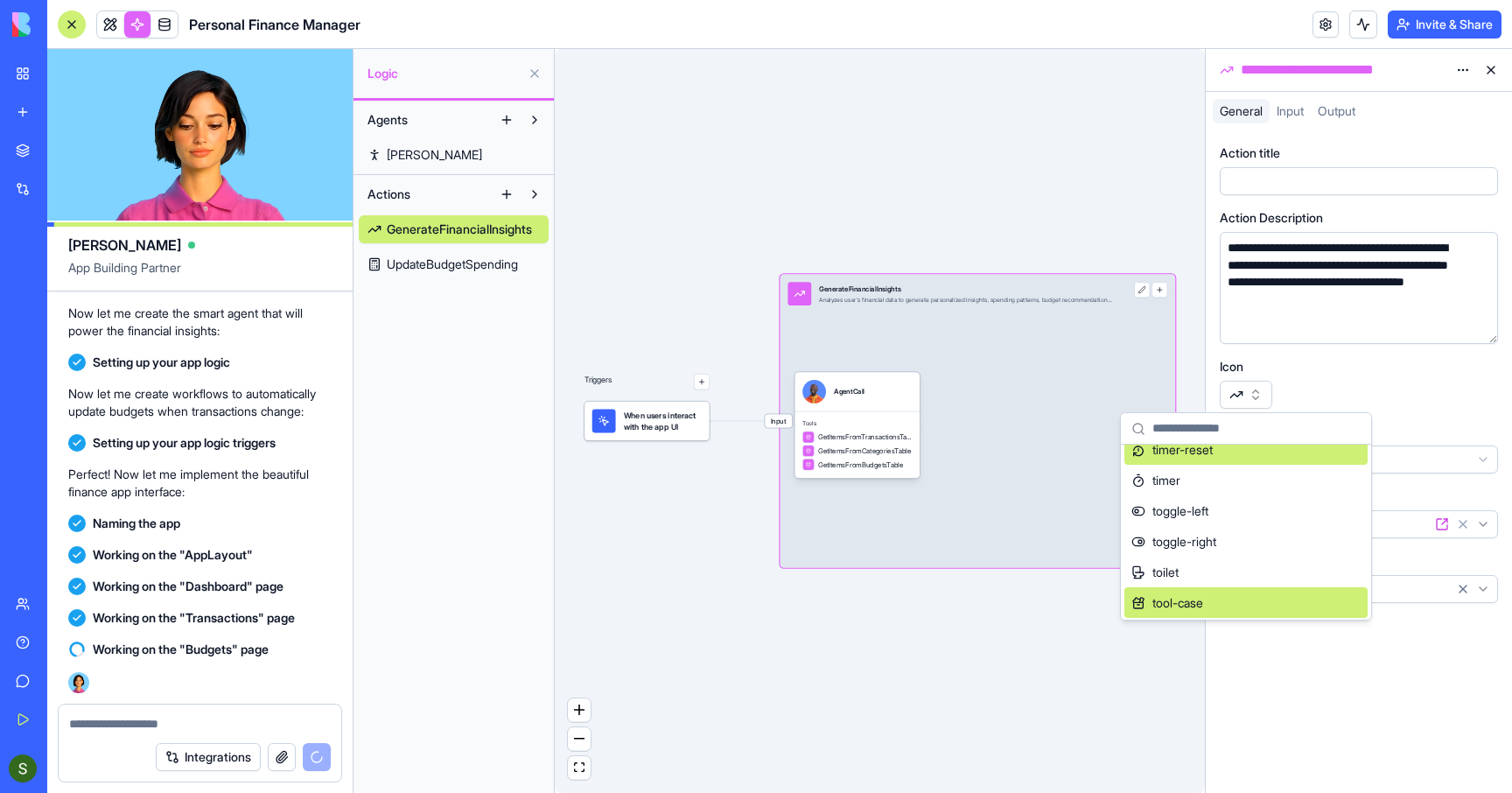
scroll to position [52099, 0]
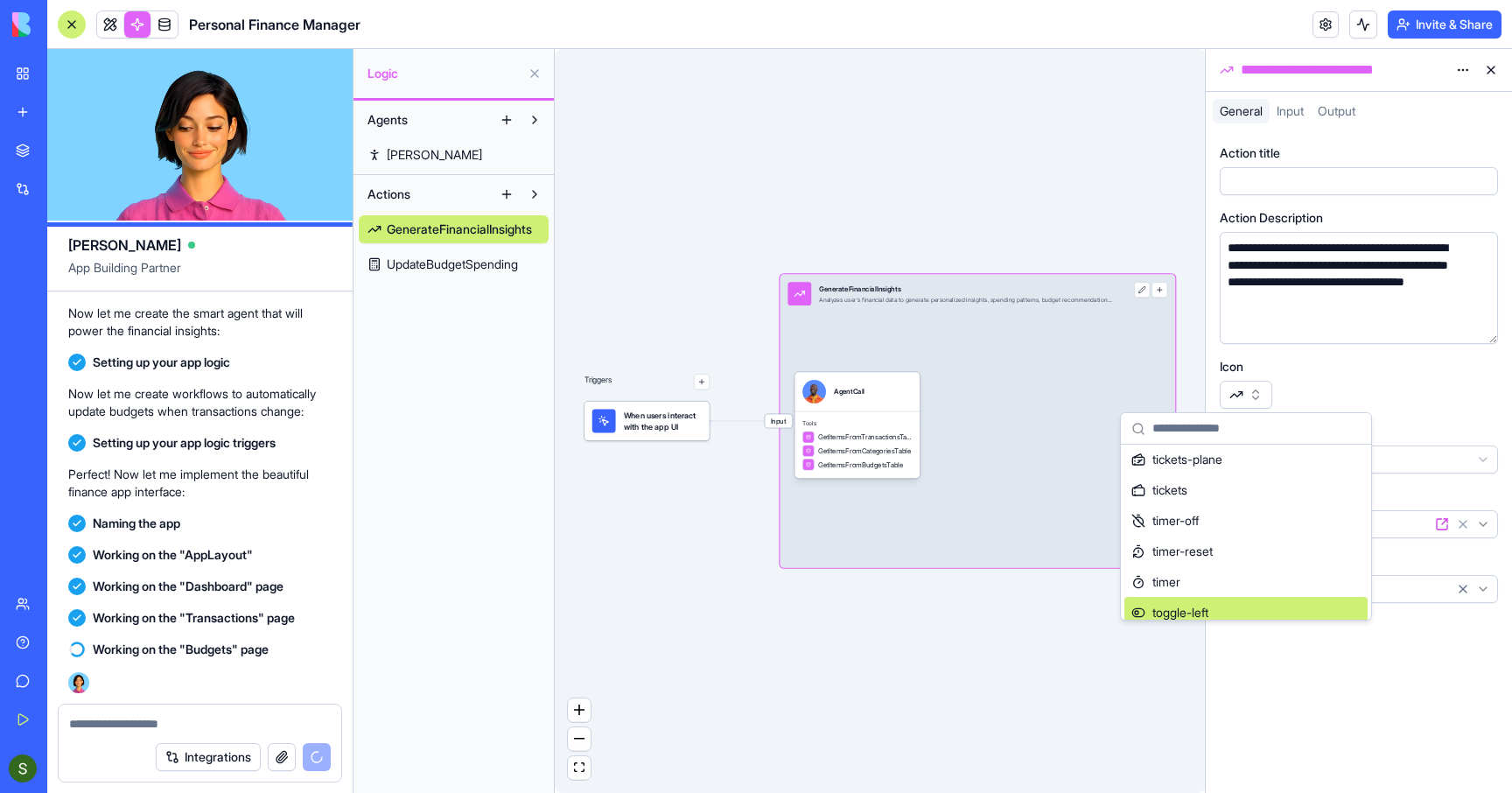
click at [1317, 703] on div "**********" at bounding box center [1358, 462] width 306 height 663
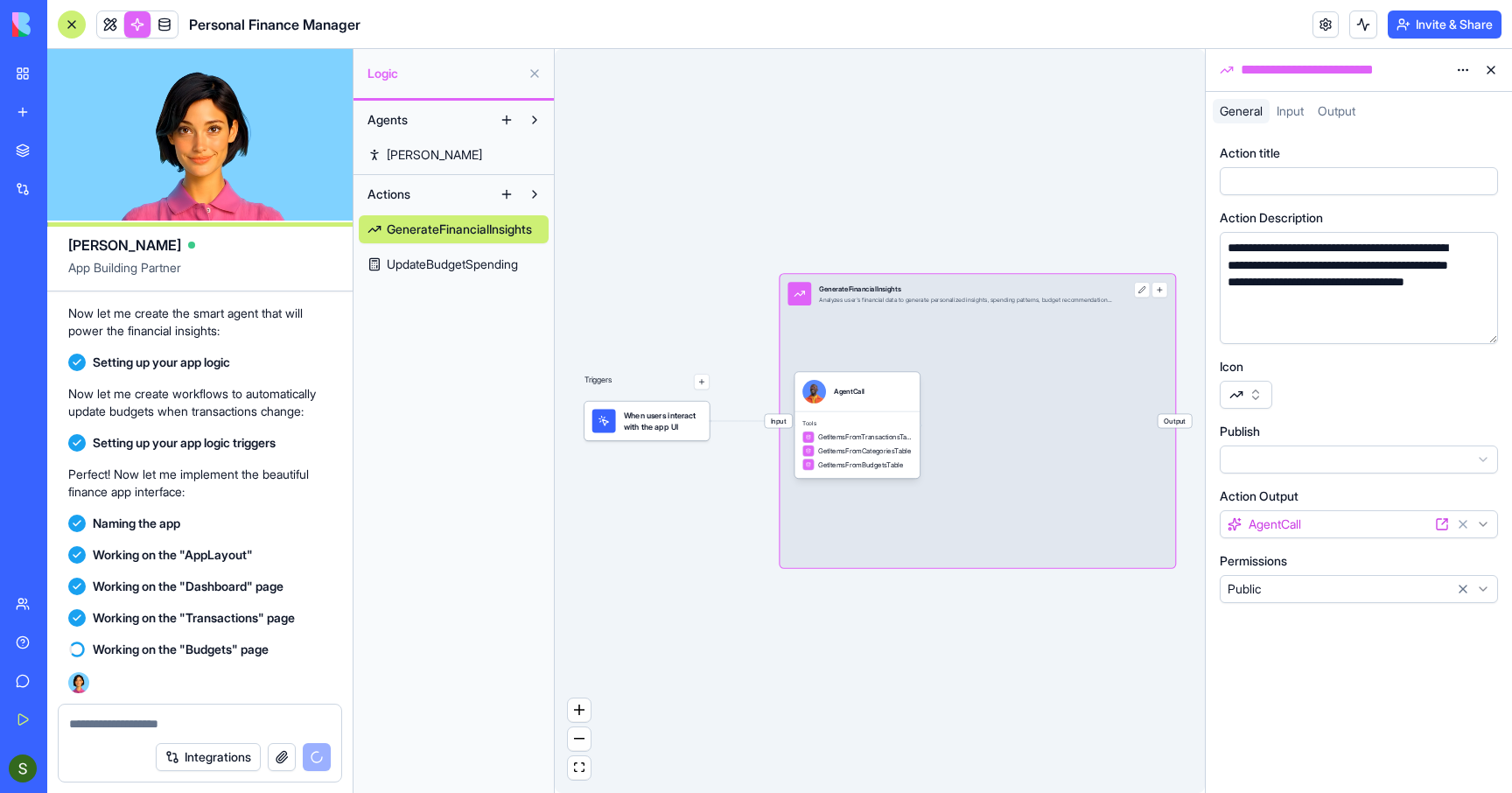
click at [419, 152] on link "[PERSON_NAME]" at bounding box center [453, 155] width 190 height 28
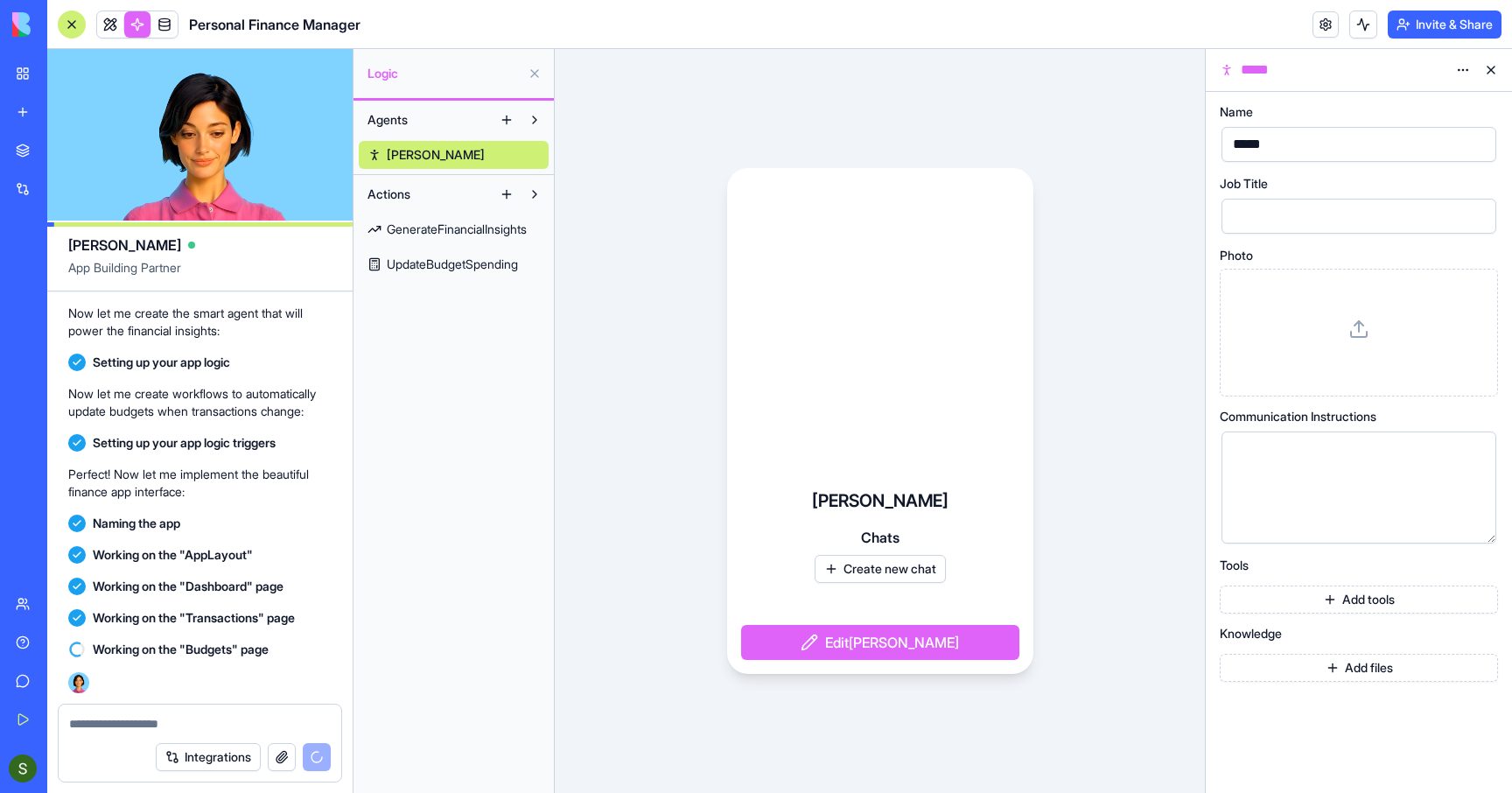
scroll to position [1191, 0]
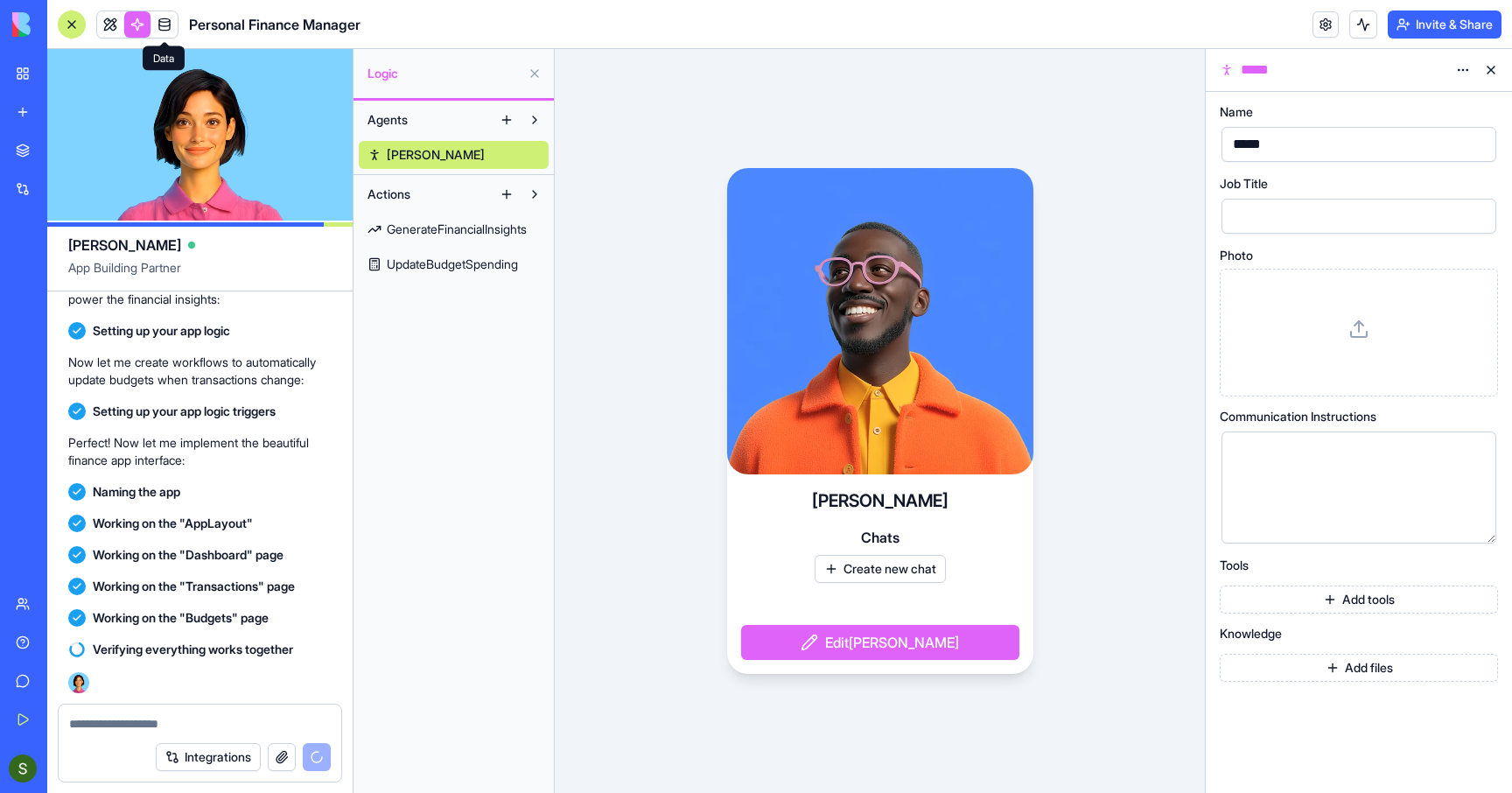
click at [169, 24] on link at bounding box center [164, 25] width 26 height 26
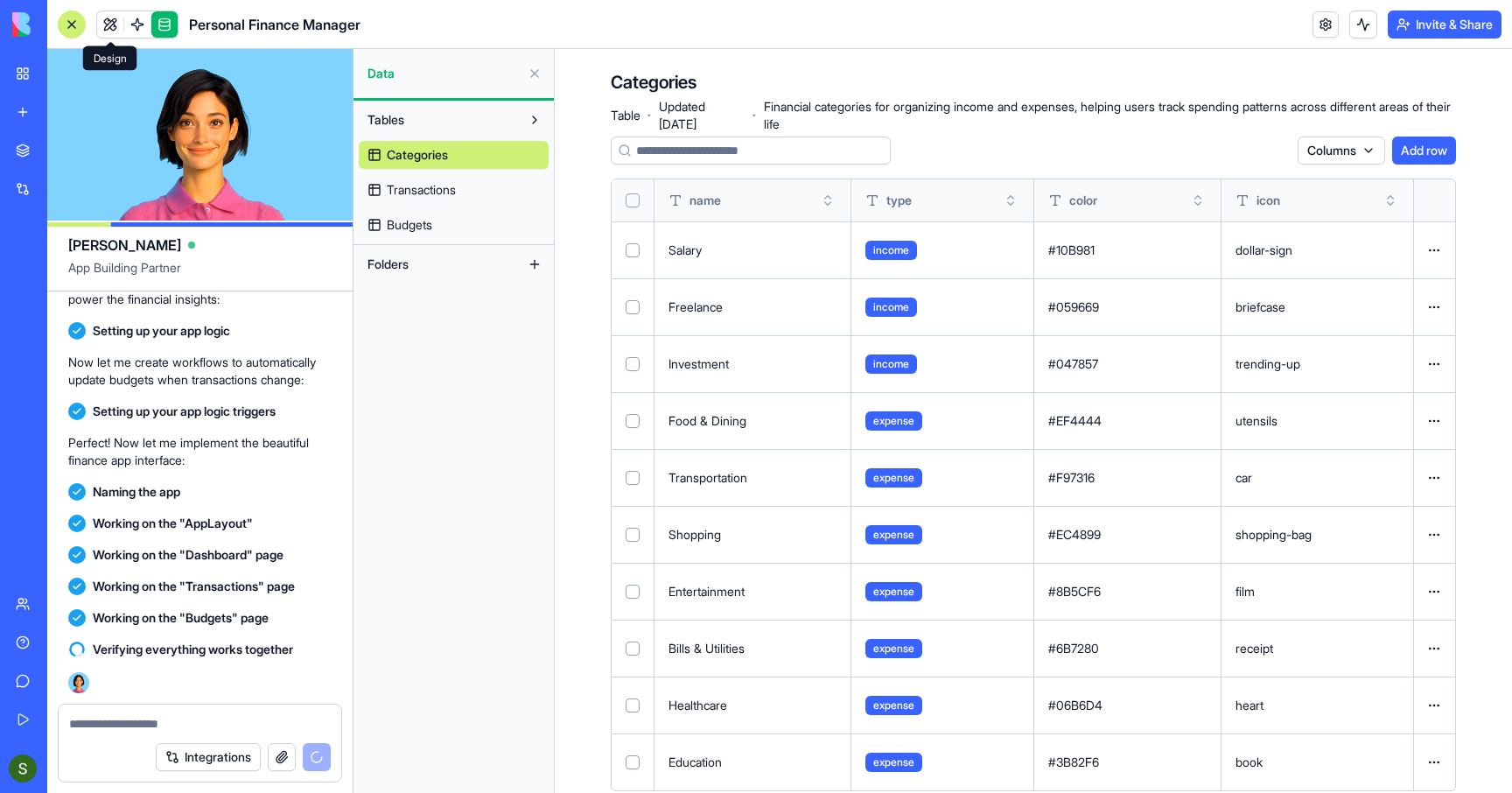
click at [117, 24] on span at bounding box center [110, 25] width 49 height 49
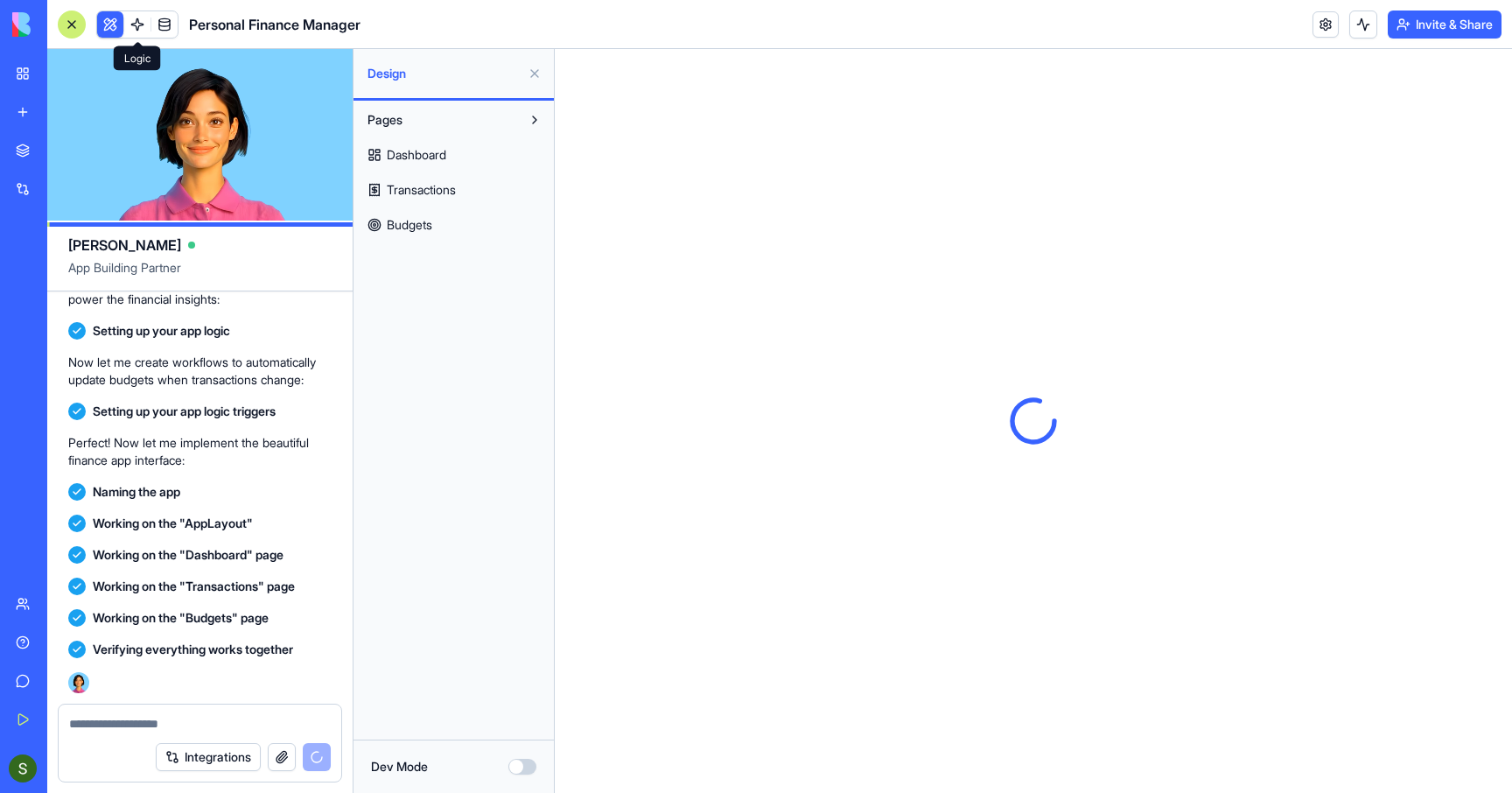
scroll to position [1446, 0]
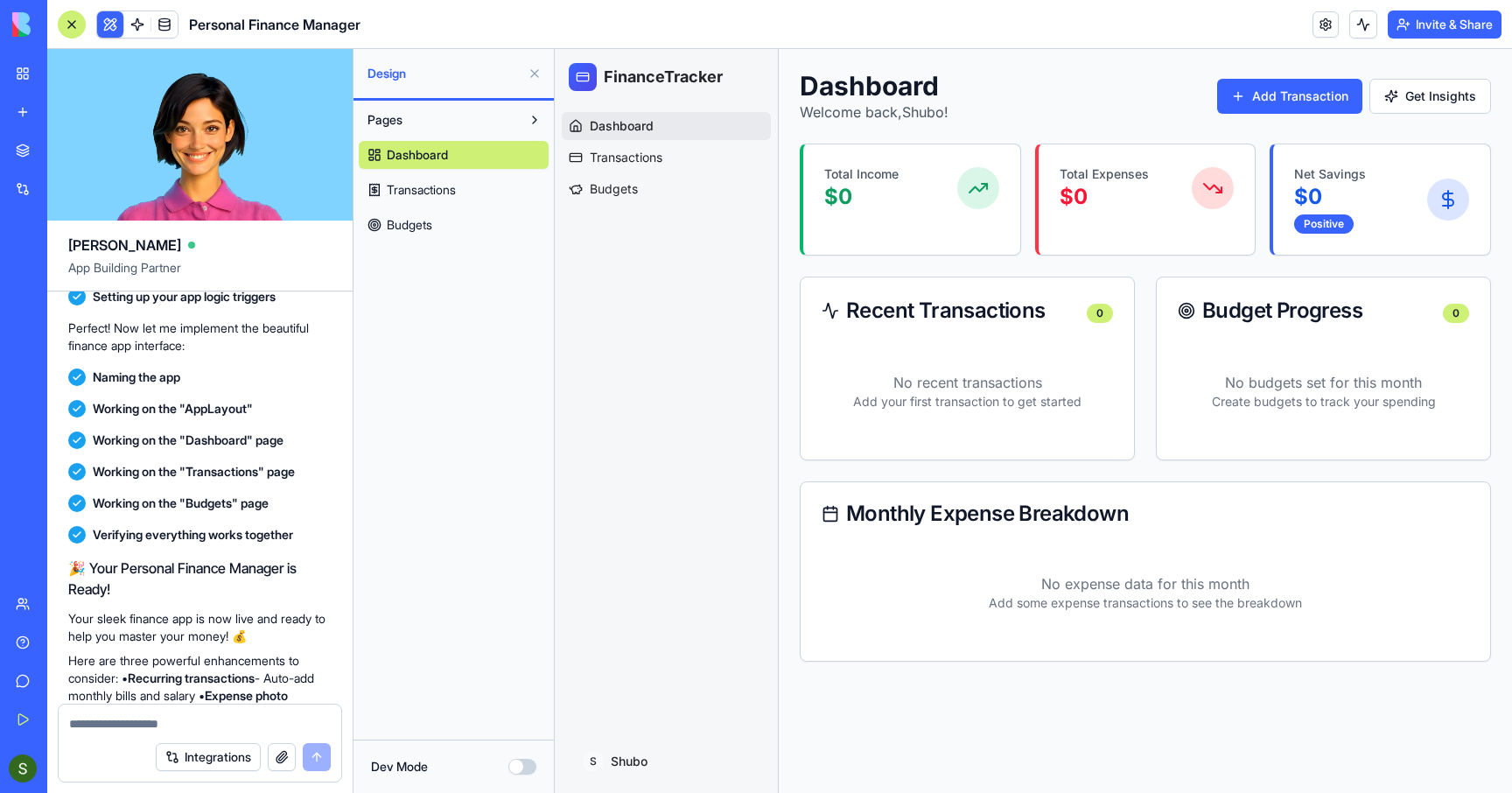
scroll to position [1446, 0]
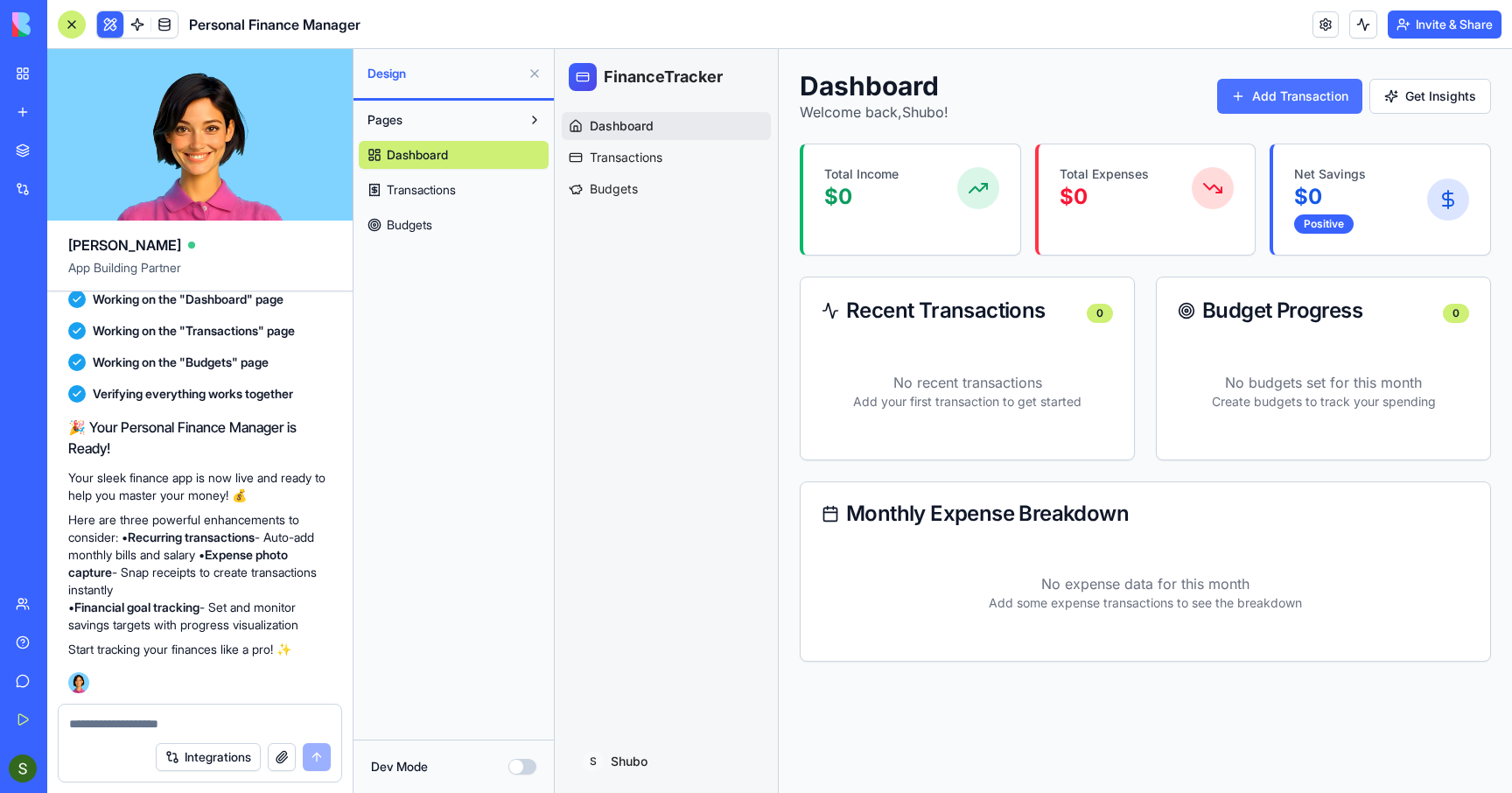
click at [1297, 93] on button "Add Transaction" at bounding box center [1289, 95] width 145 height 35
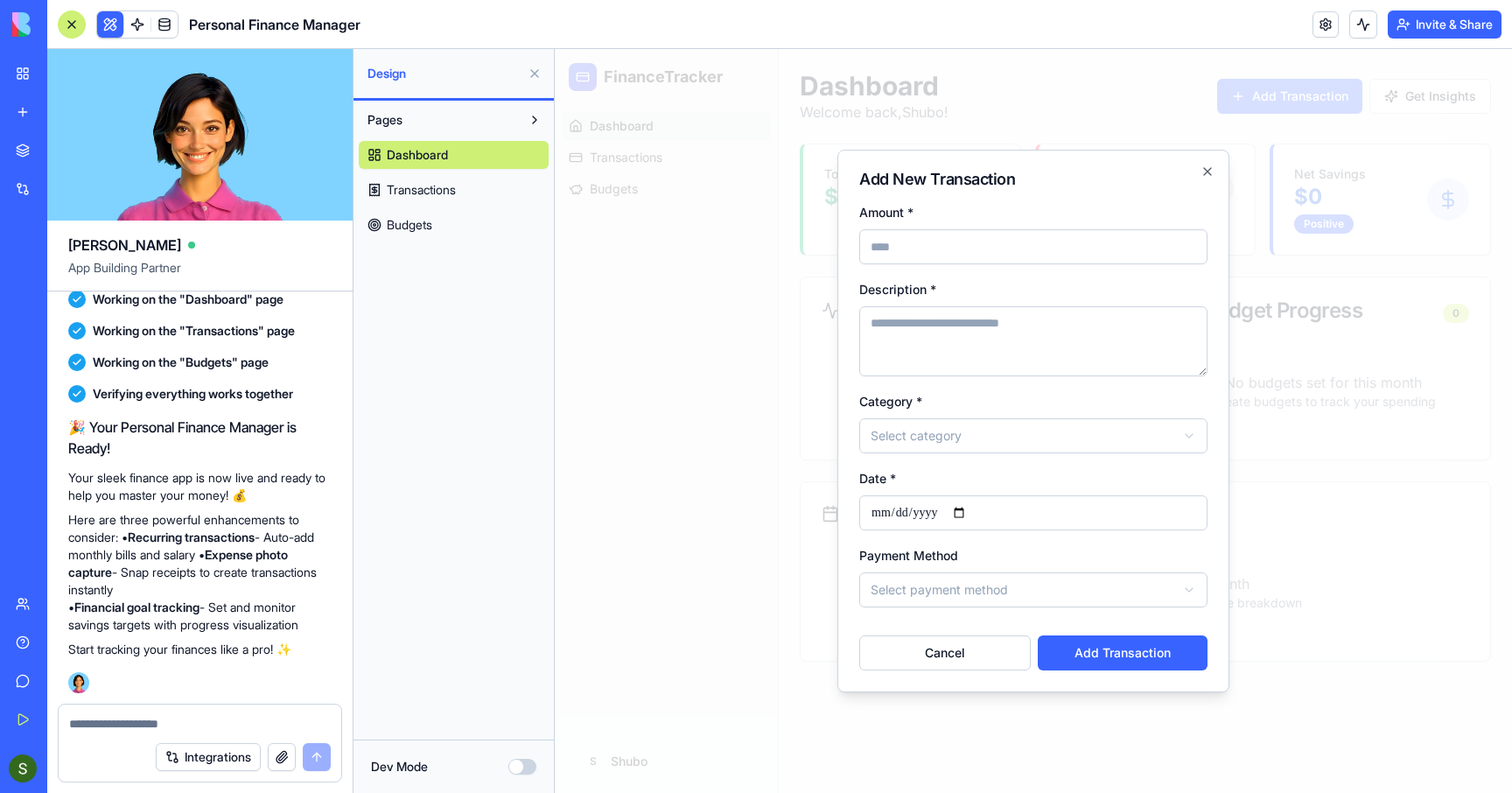
click at [889, 436] on body "**********" at bounding box center [1033, 421] width 957 height 744
click at [933, 245] on input "Amount *" at bounding box center [1033, 246] width 348 height 35
type input "***"
click at [981, 334] on textarea "Description *" at bounding box center [1033, 341] width 348 height 70
click at [1094, 653] on button "Add Transaction" at bounding box center [1122, 652] width 170 height 35
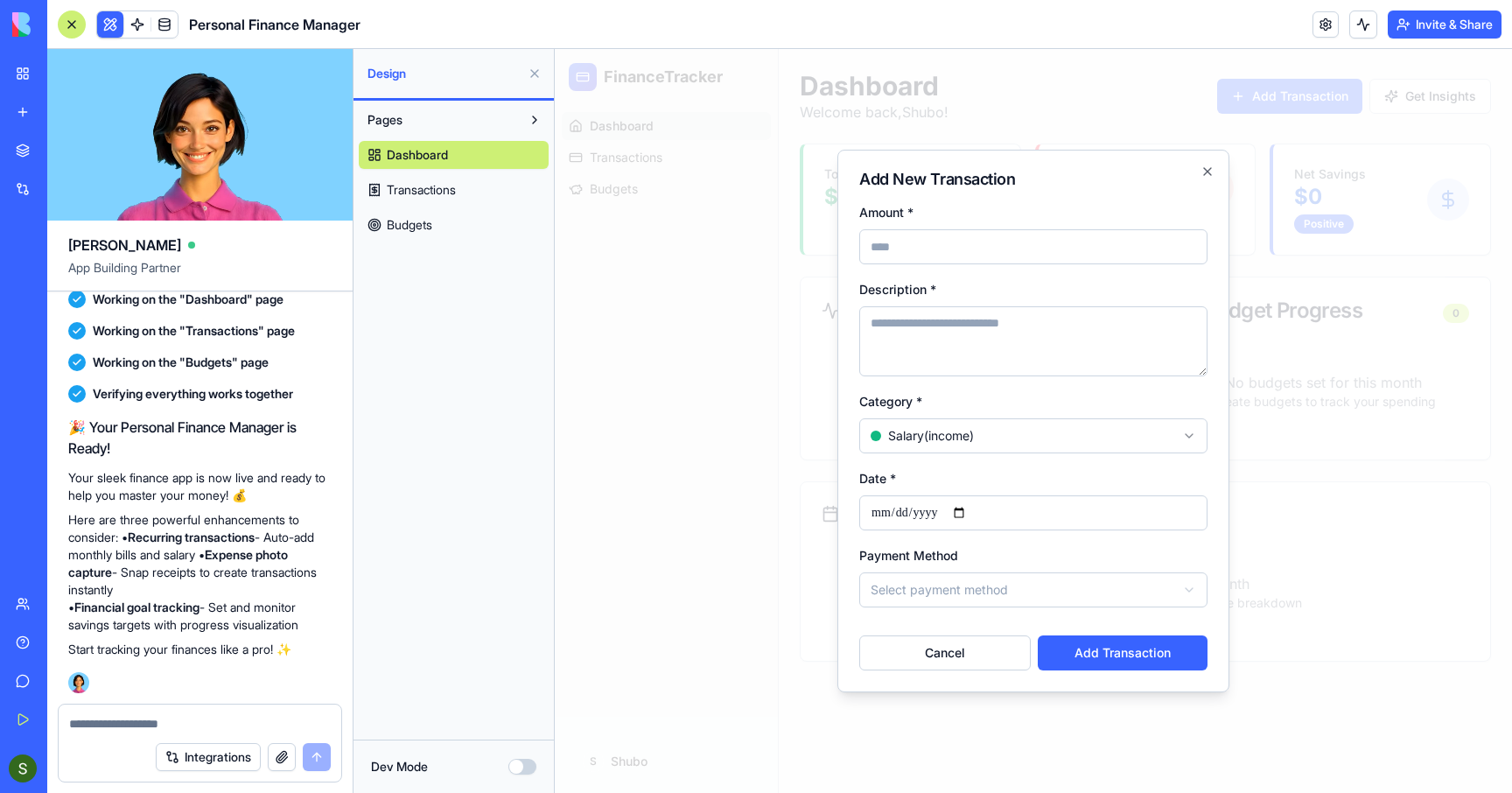
click at [996, 329] on textarea "Description *" at bounding box center [1033, 341] width 348 height 70
type textarea "**"
click at [1109, 652] on button "Add Transaction" at bounding box center [1122, 652] width 170 height 35
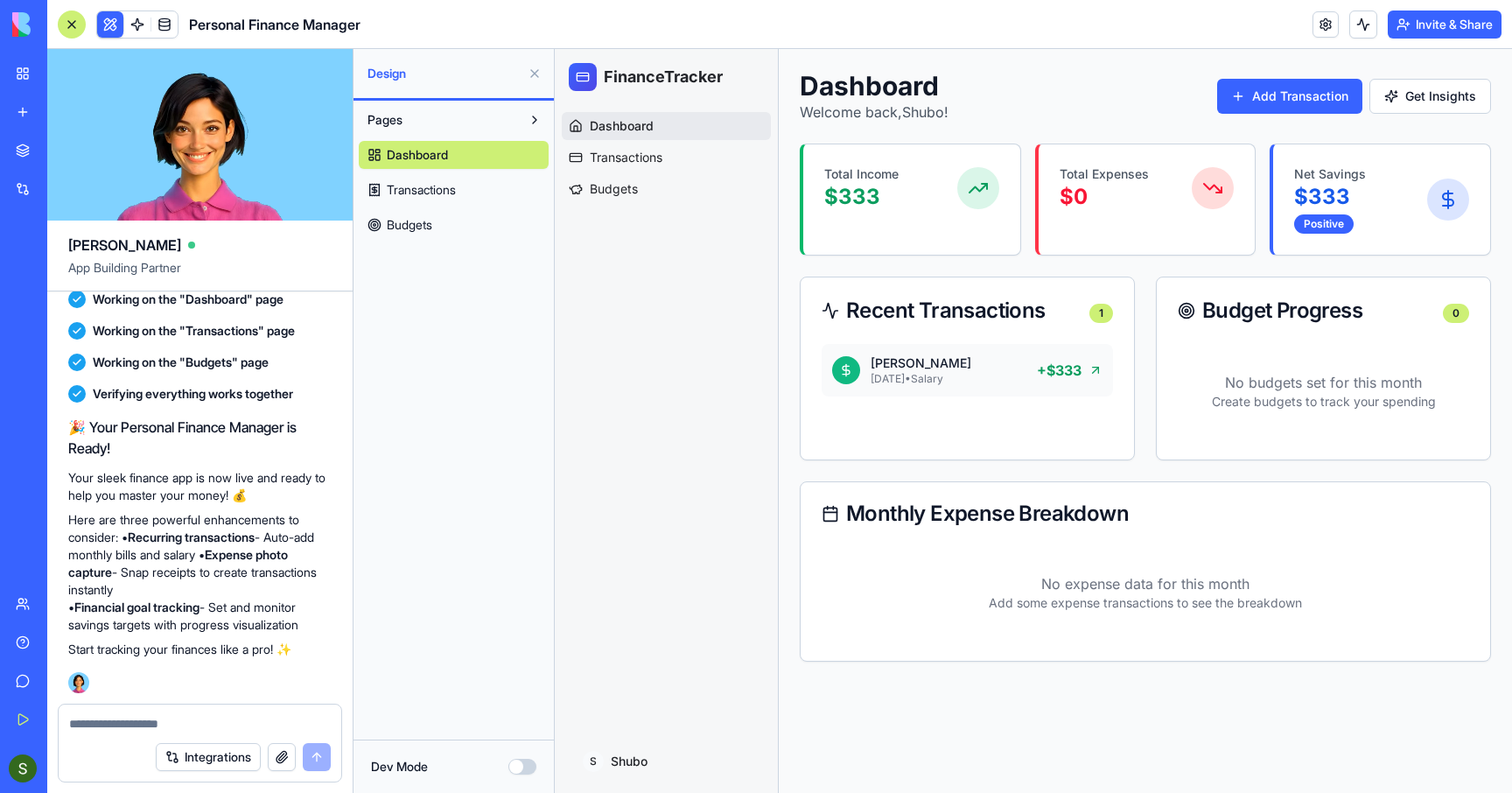
click at [75, 23] on div at bounding box center [72, 25] width 28 height 28
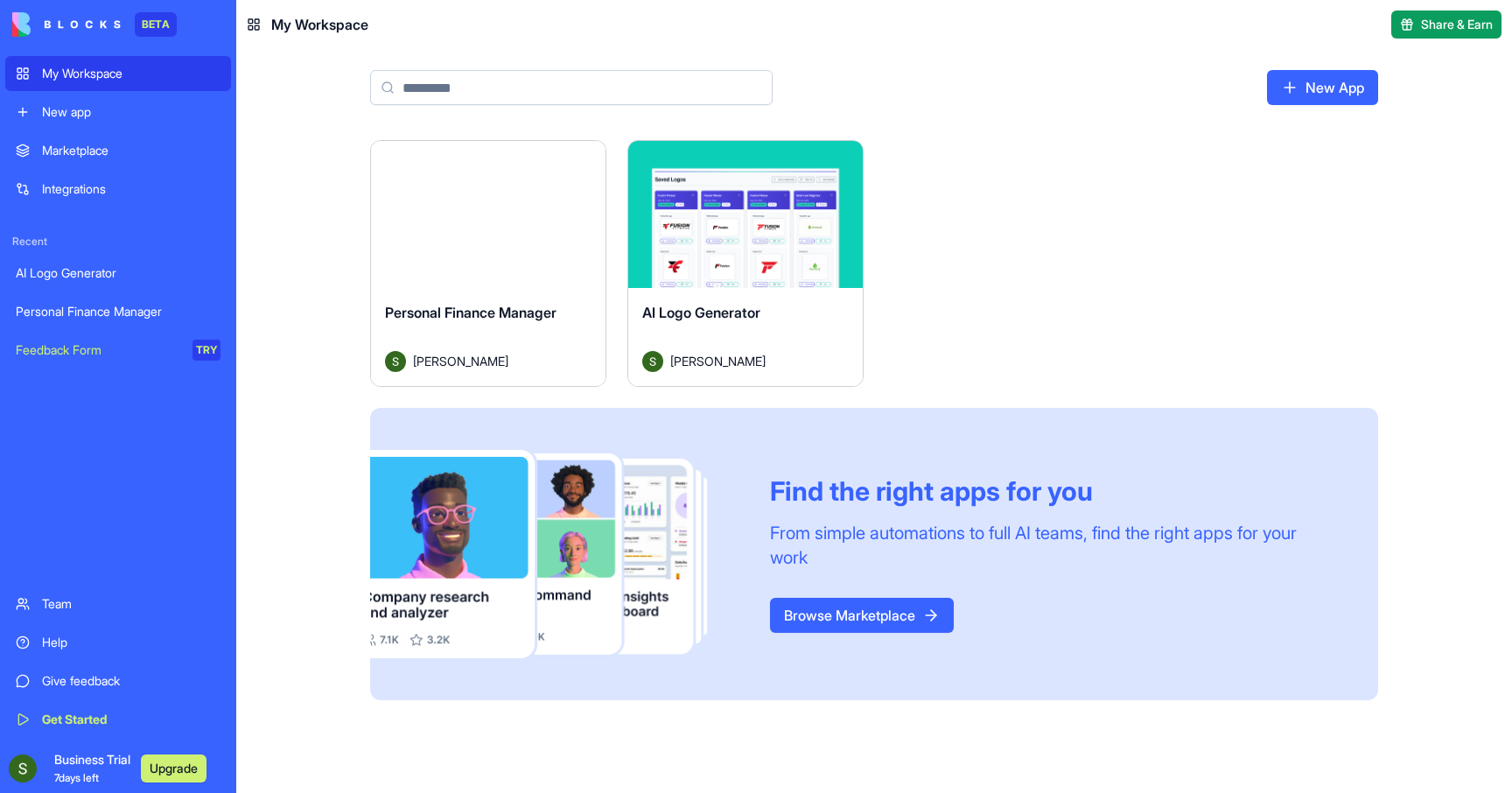
click at [70, 23] on img at bounding box center [66, 25] width 109 height 25
